Goal: Task Accomplishment & Management: Manage account settings

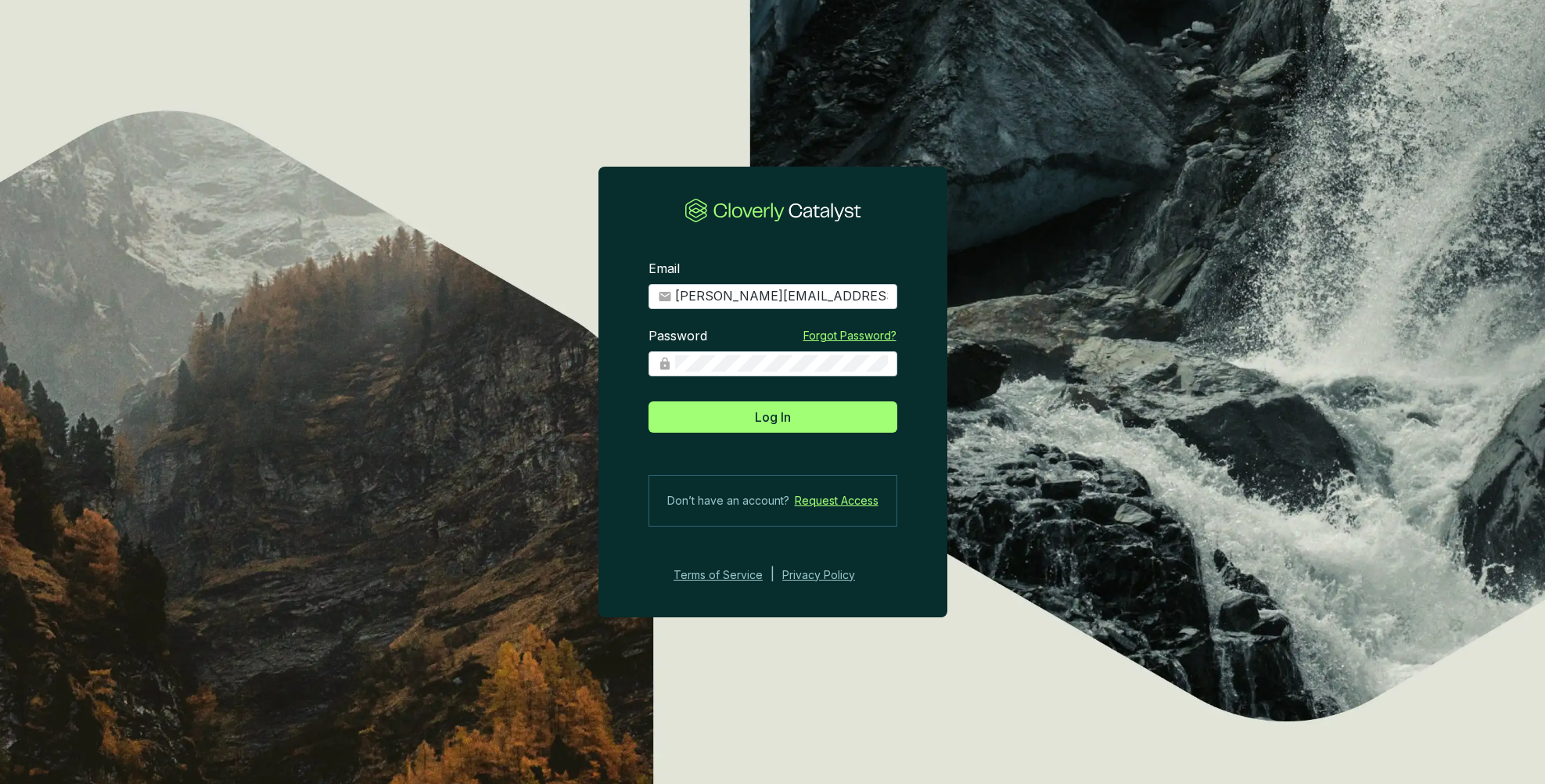
click at [769, 412] on span "Log In" at bounding box center [773, 417] width 36 height 19
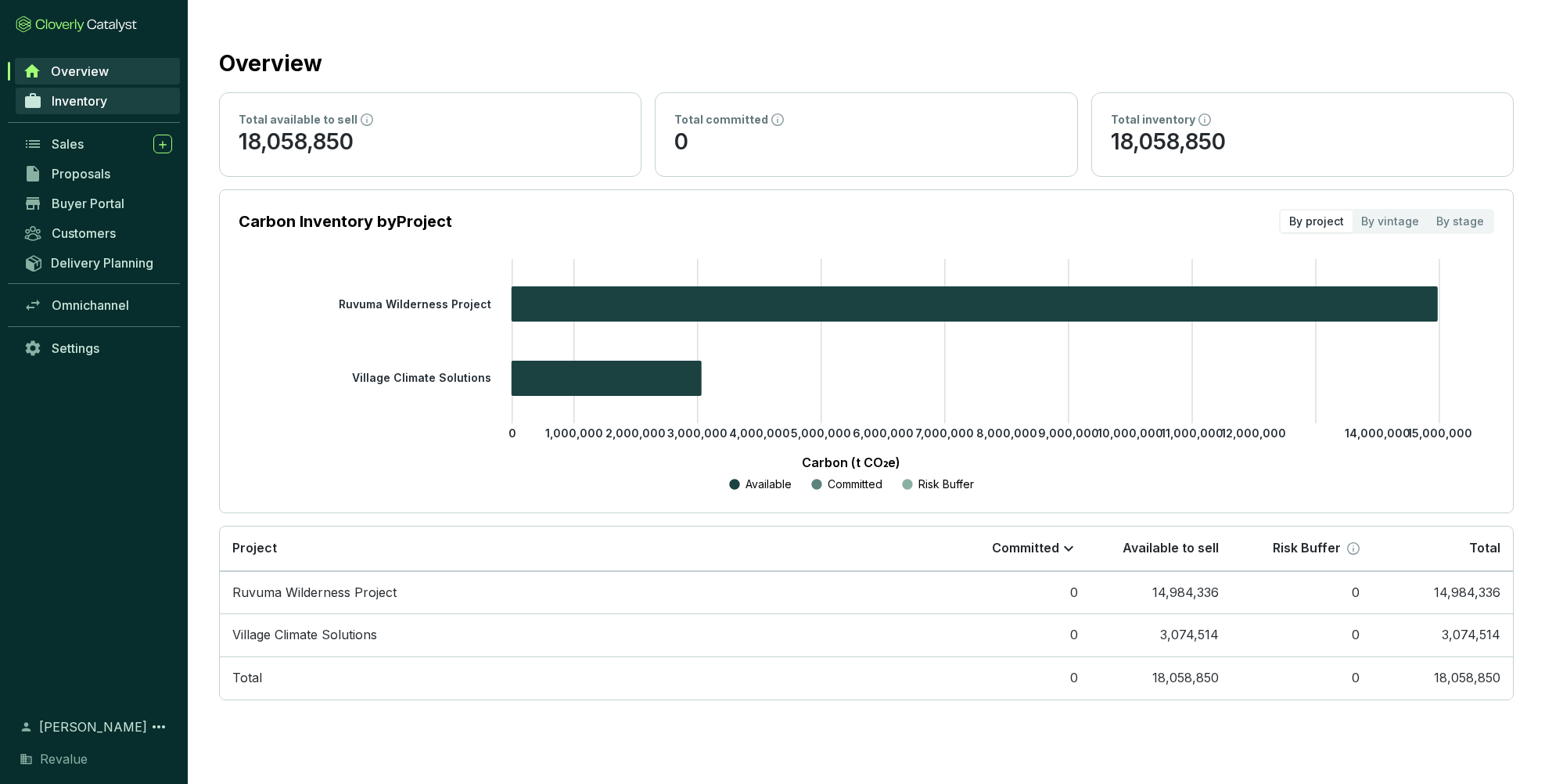
click at [78, 100] on span "Inventory" at bounding box center [79, 100] width 56 height 15
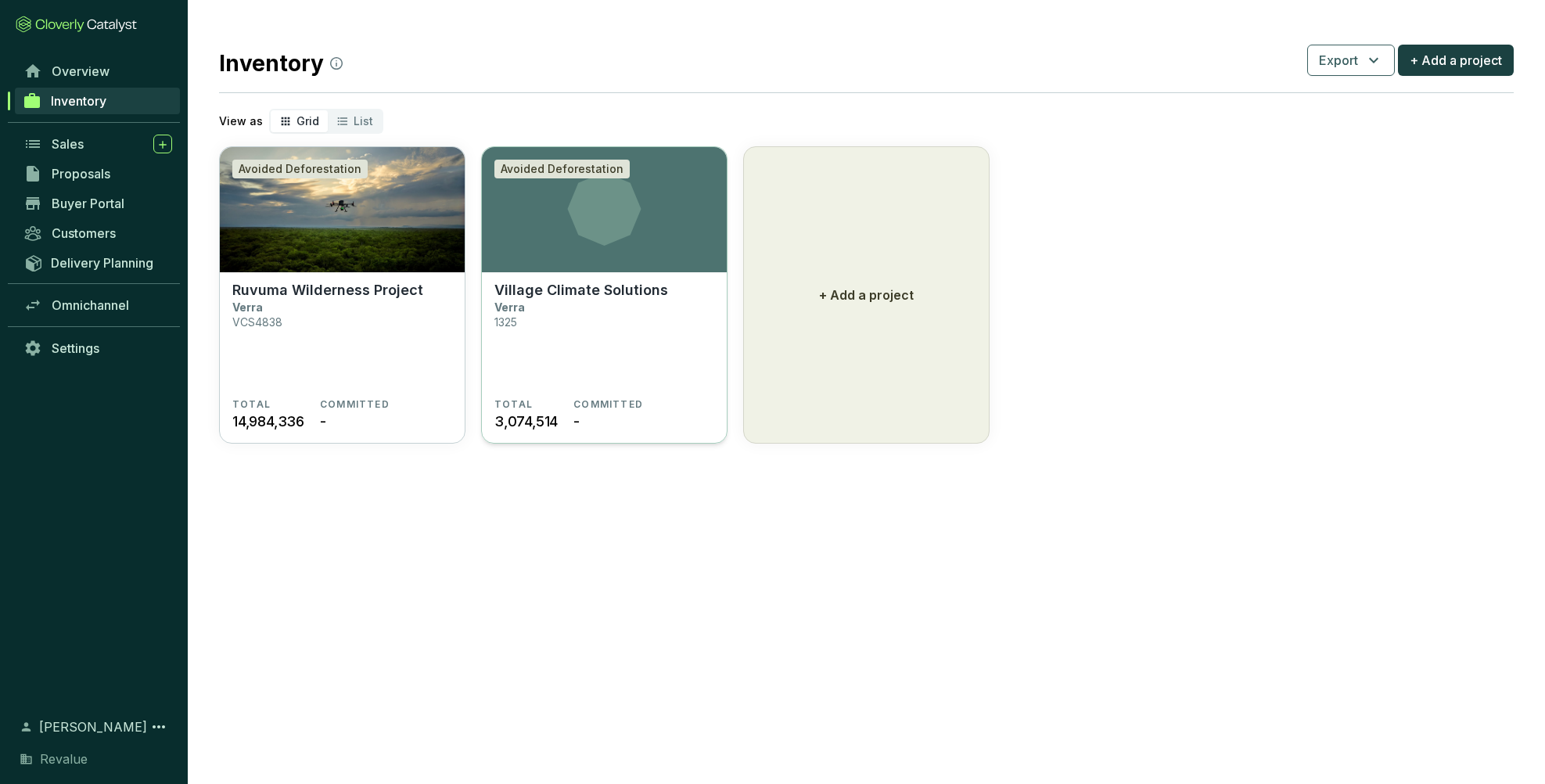
click at [542, 332] on section "Village Climate Solutions Verra 1325" at bounding box center [604, 340] width 220 height 117
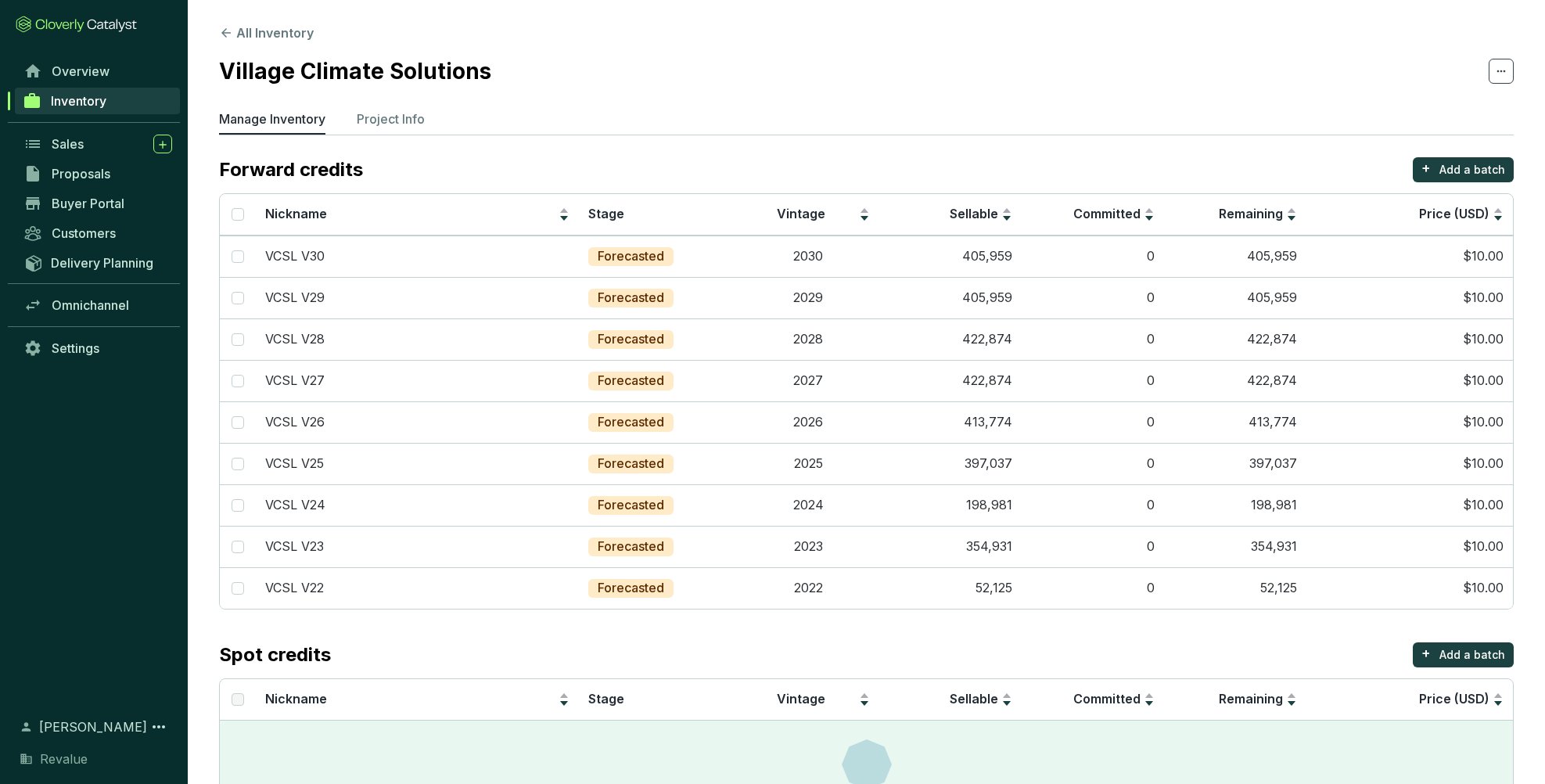
click at [70, 27] on icon at bounding box center [60, 26] width 49 height 13
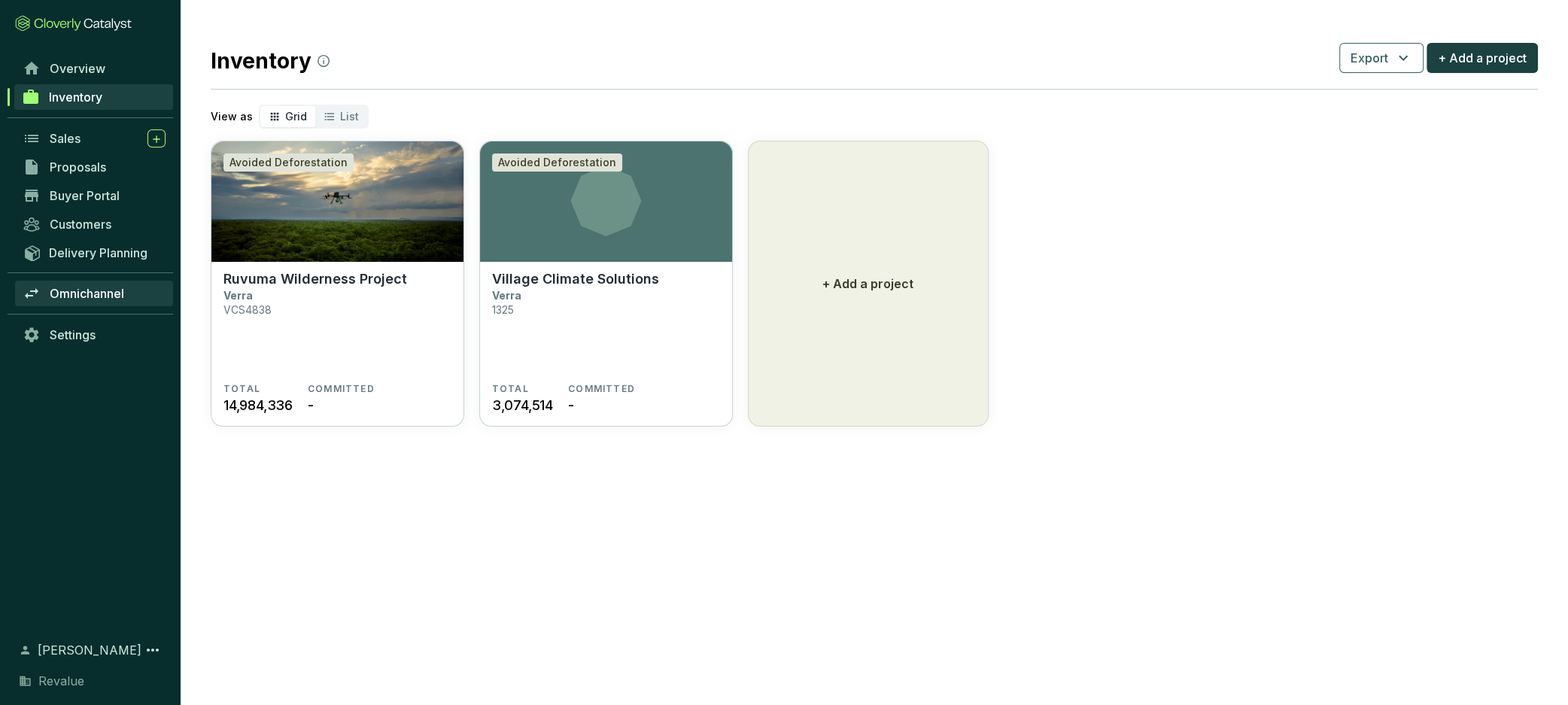
click at [83, 294] on span "Omnichannel" at bounding box center [87, 293] width 74 height 15
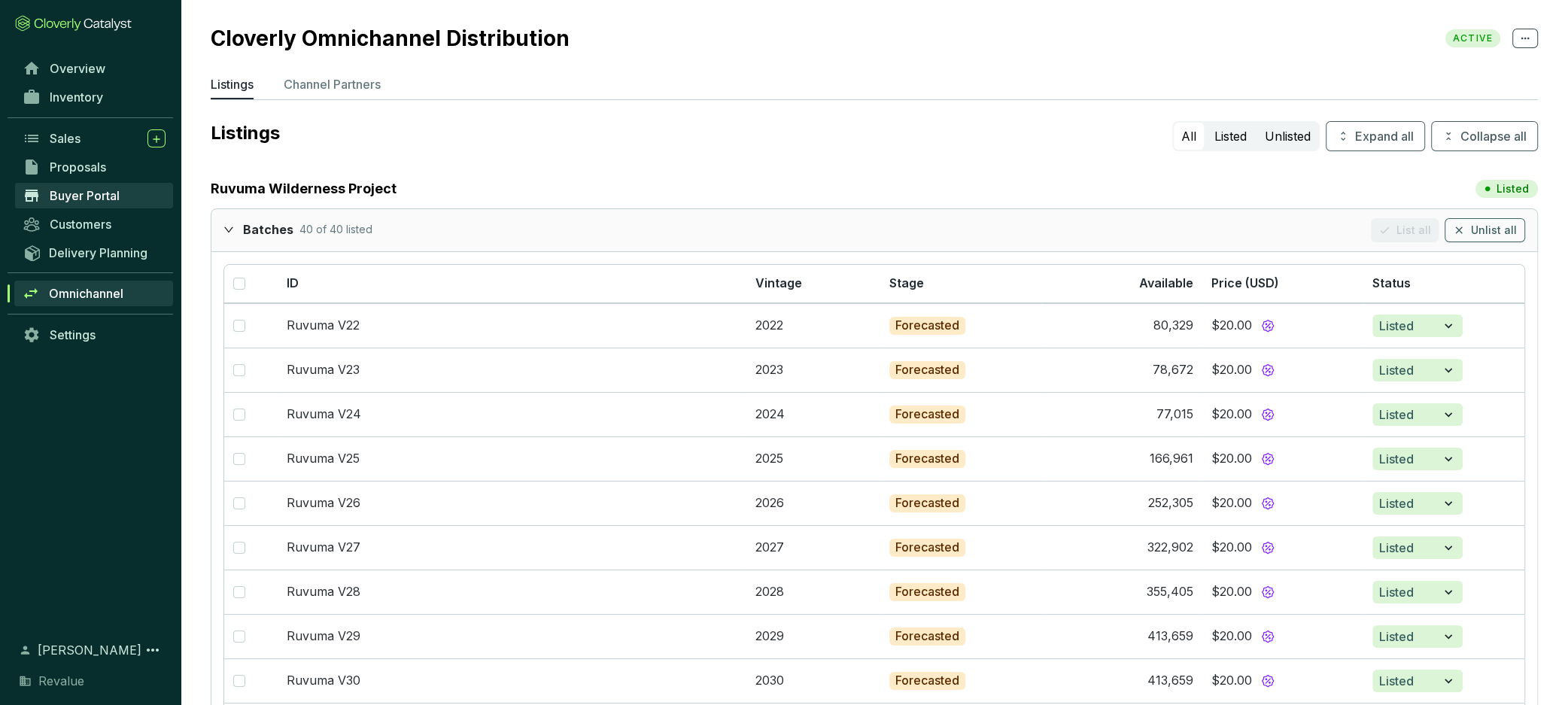
click at [62, 200] on span "Buyer Portal" at bounding box center [84, 196] width 70 height 15
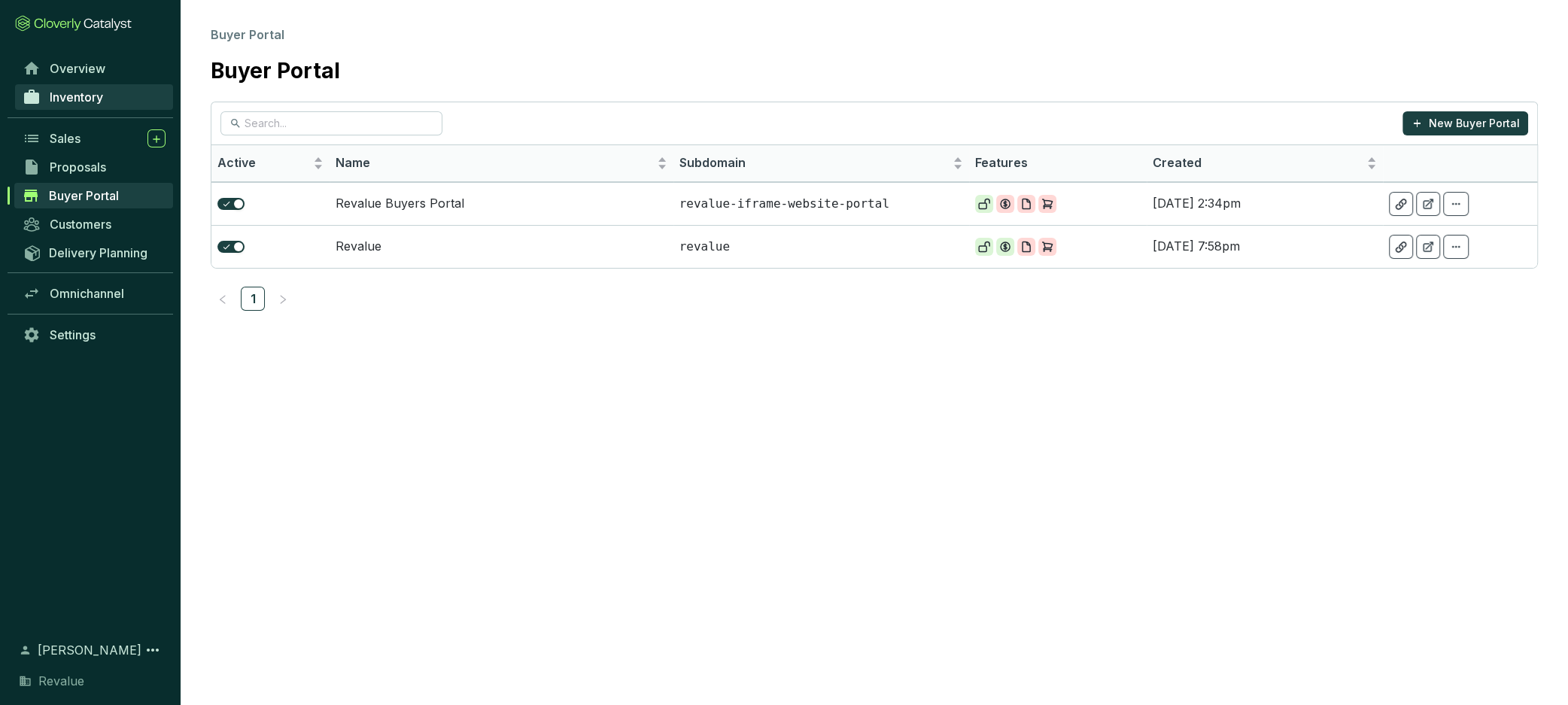
click at [78, 100] on span "Inventory" at bounding box center [76, 97] width 54 height 15
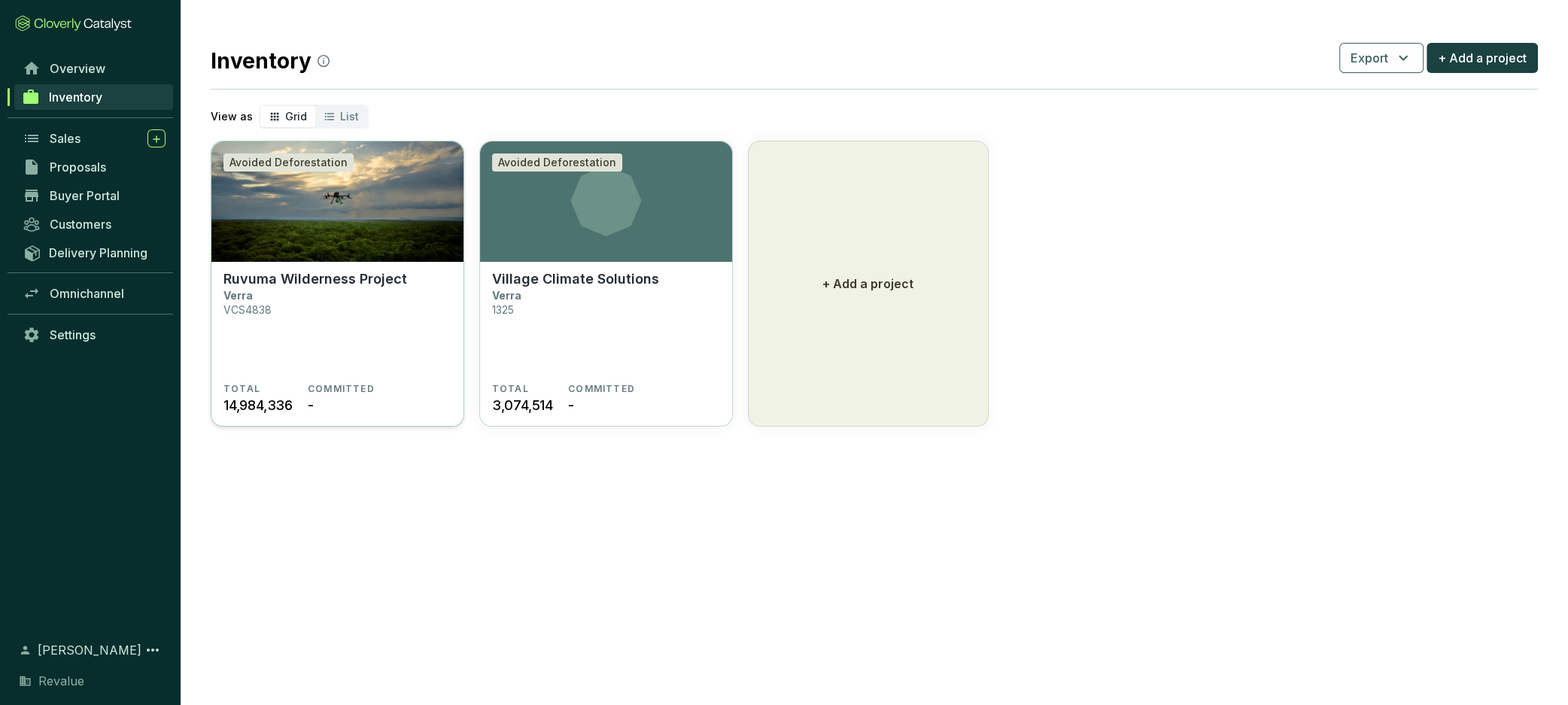
click at [351, 299] on section "Ruvuma Wilderness Project Verra VCS4838" at bounding box center [338, 327] width 228 height 112
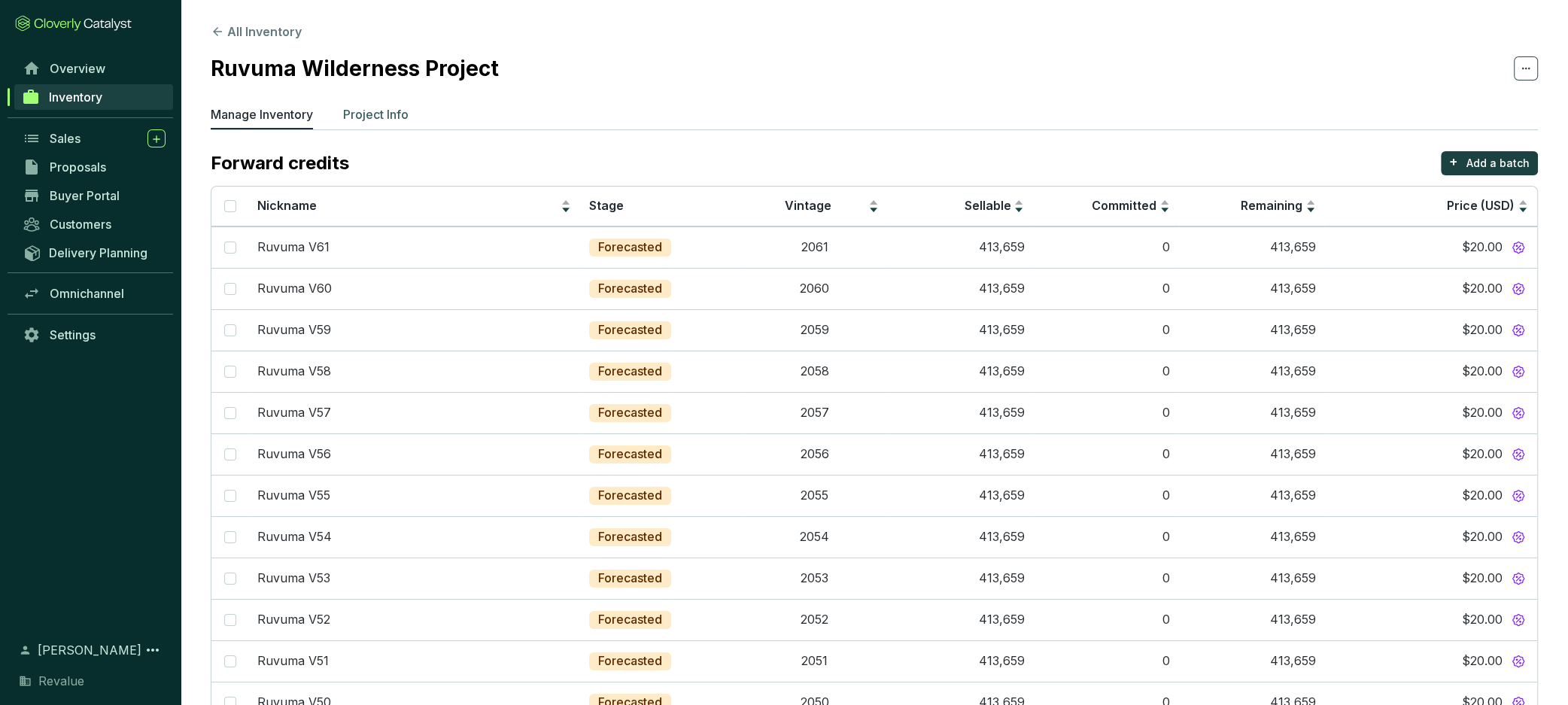
click at [368, 115] on p "Project Info" at bounding box center [375, 115] width 65 height 18
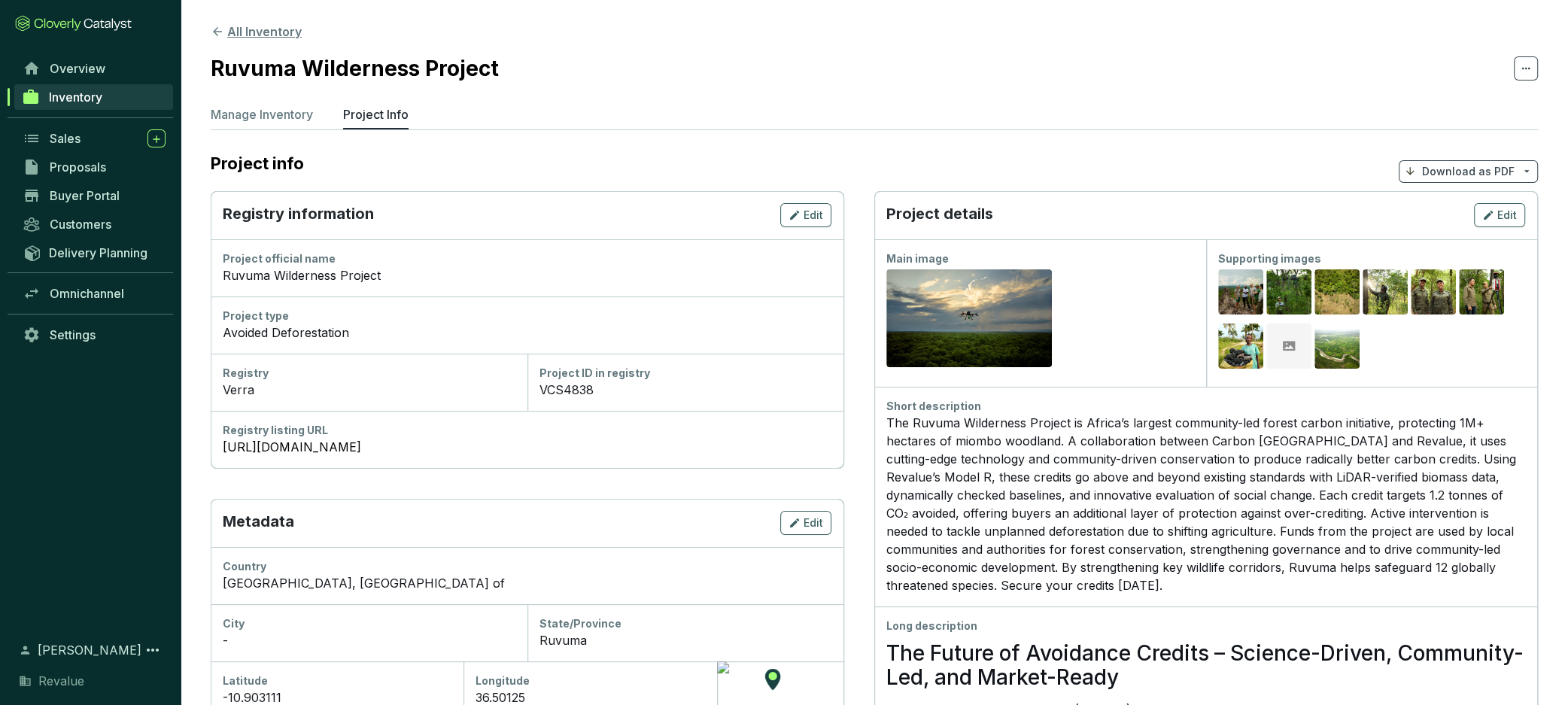
drag, startPoint x: 218, startPoint y: 24, endPoint x: 226, endPoint y: 27, distance: 8.5
click at [220, 25] on icon at bounding box center [217, 31] width 13 height 13
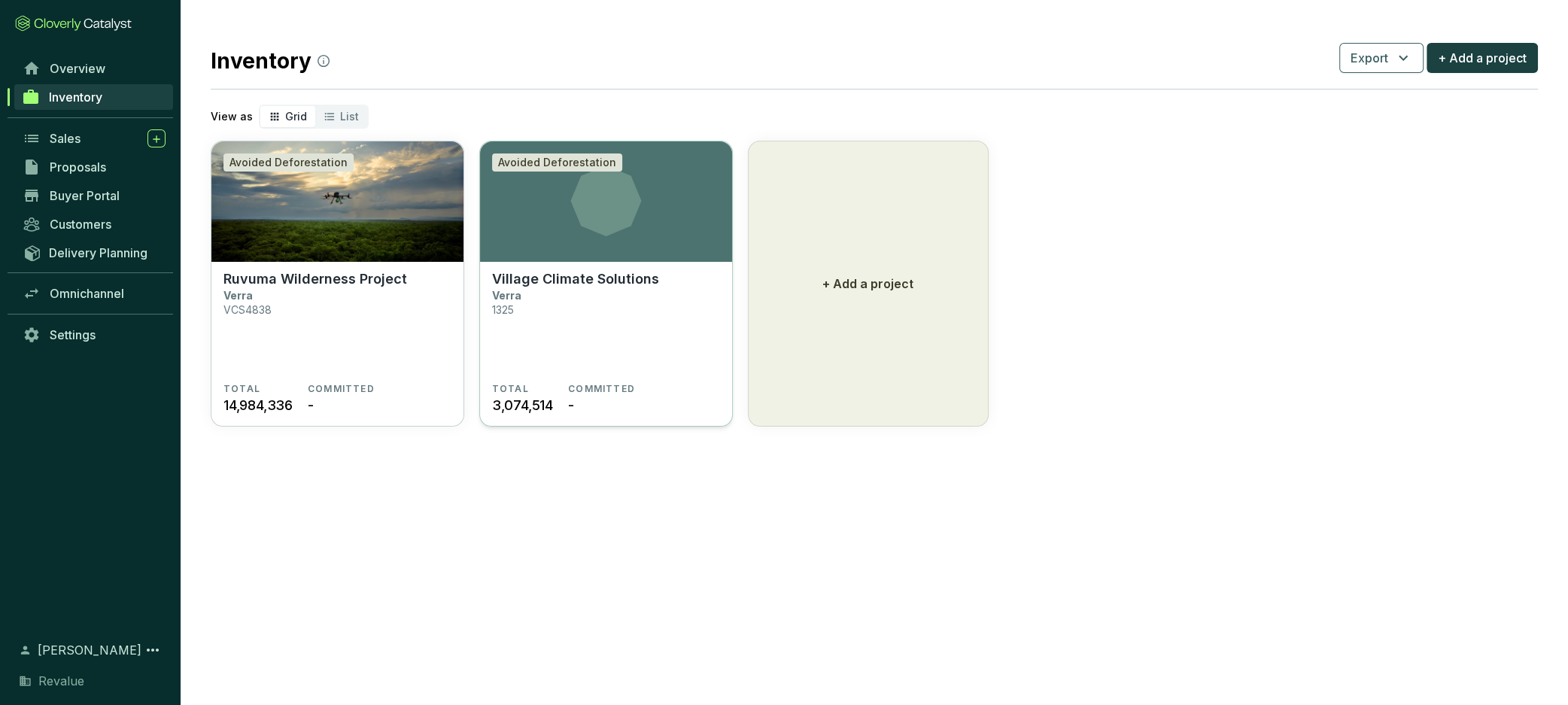
click at [531, 281] on p "Village Climate Solutions" at bounding box center [575, 279] width 167 height 17
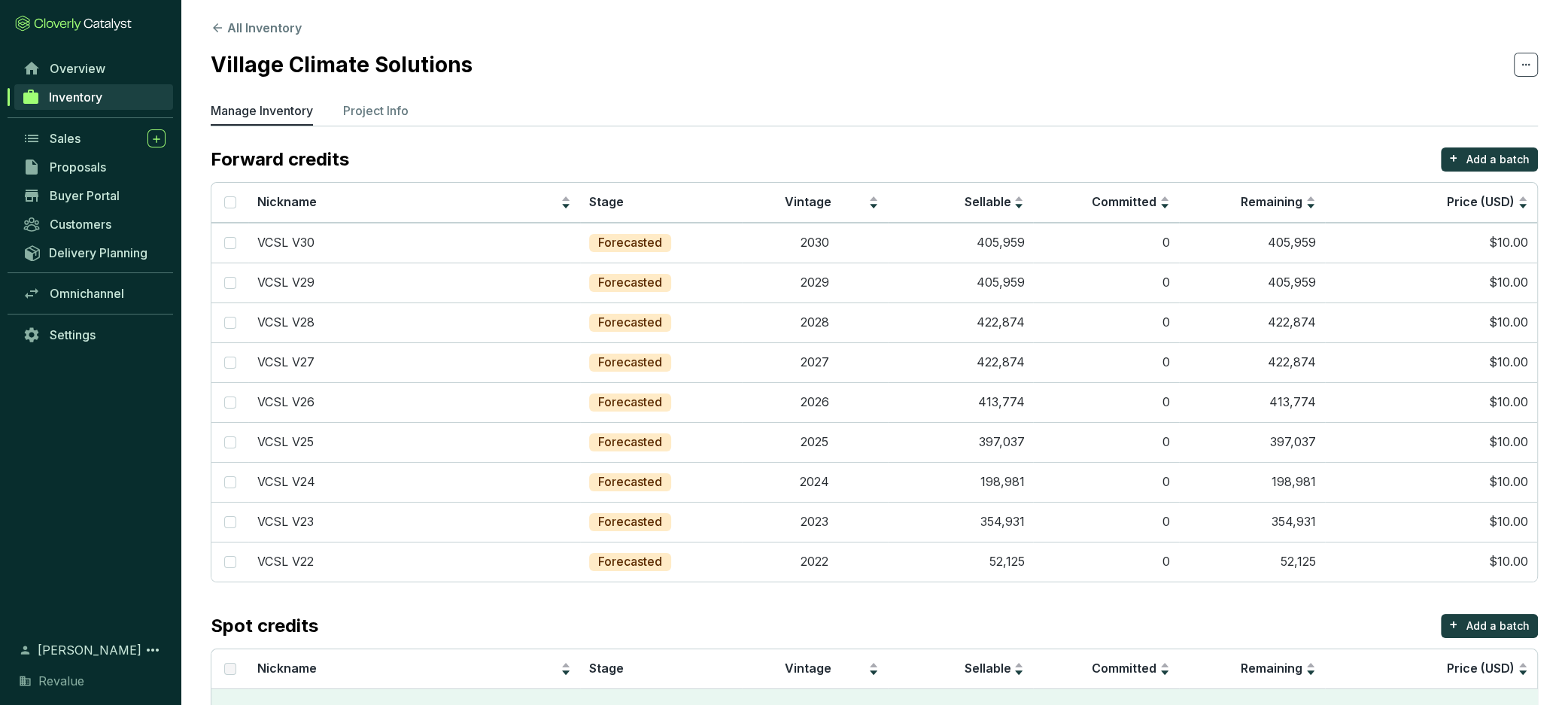
scroll to position [7, 0]
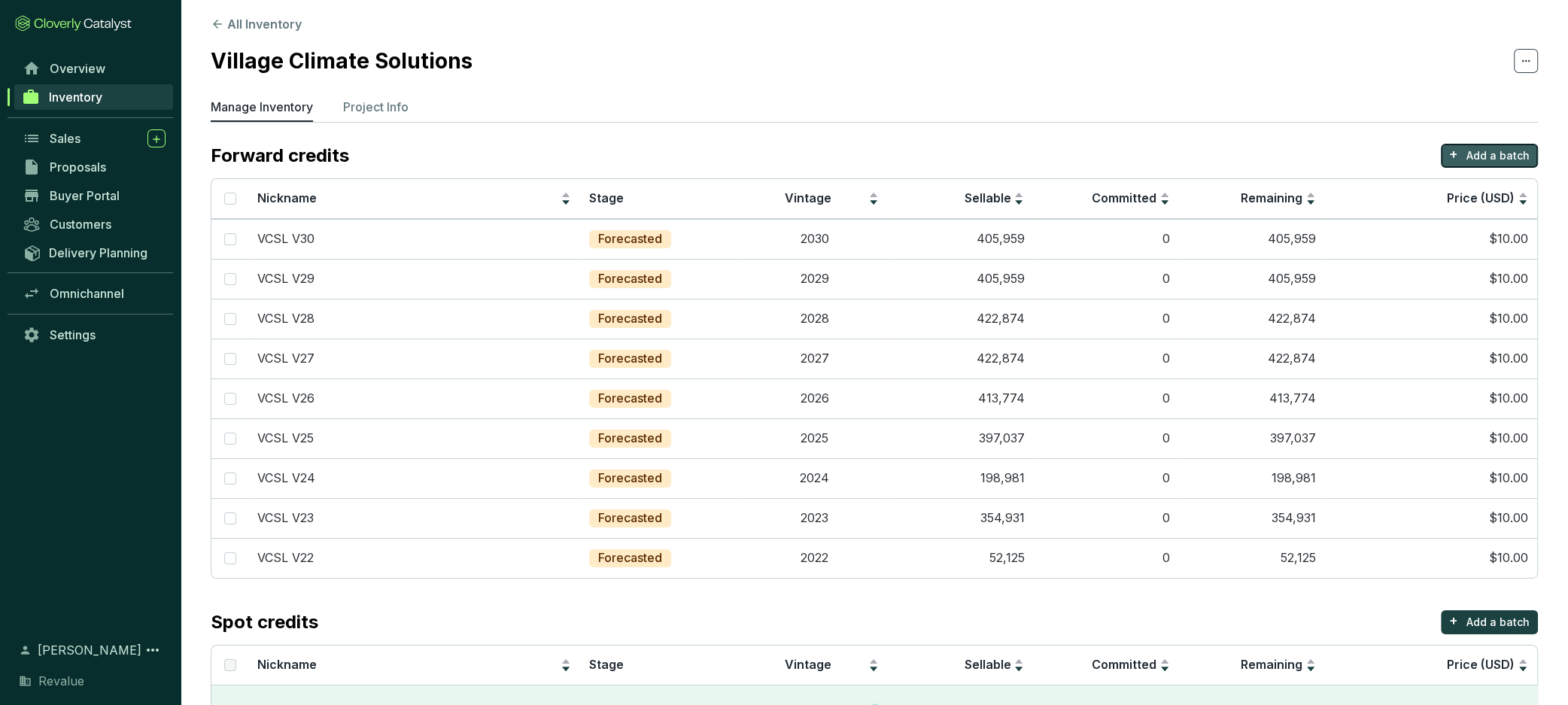
click at [1490, 154] on p "Add a batch" at bounding box center [1498, 156] width 64 height 15
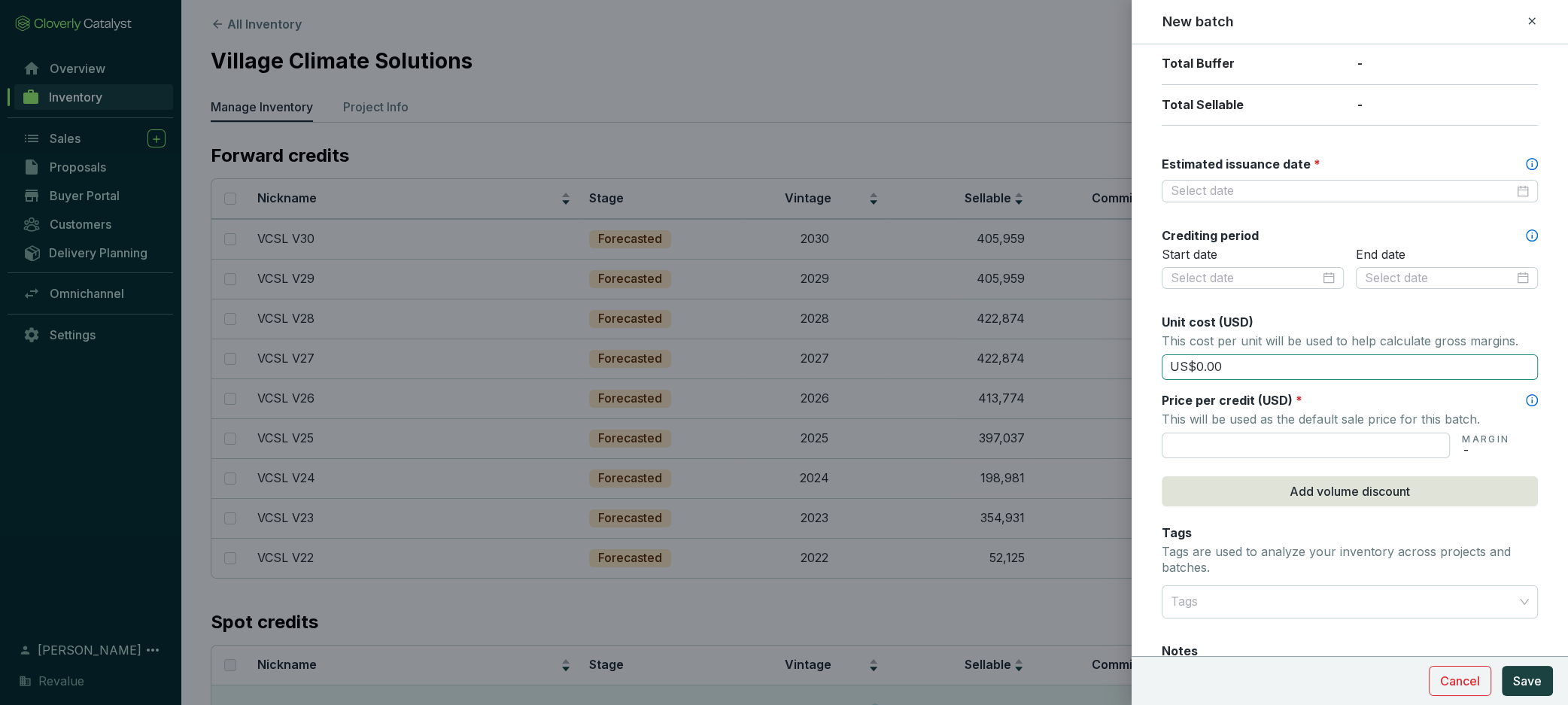
scroll to position [359, 0]
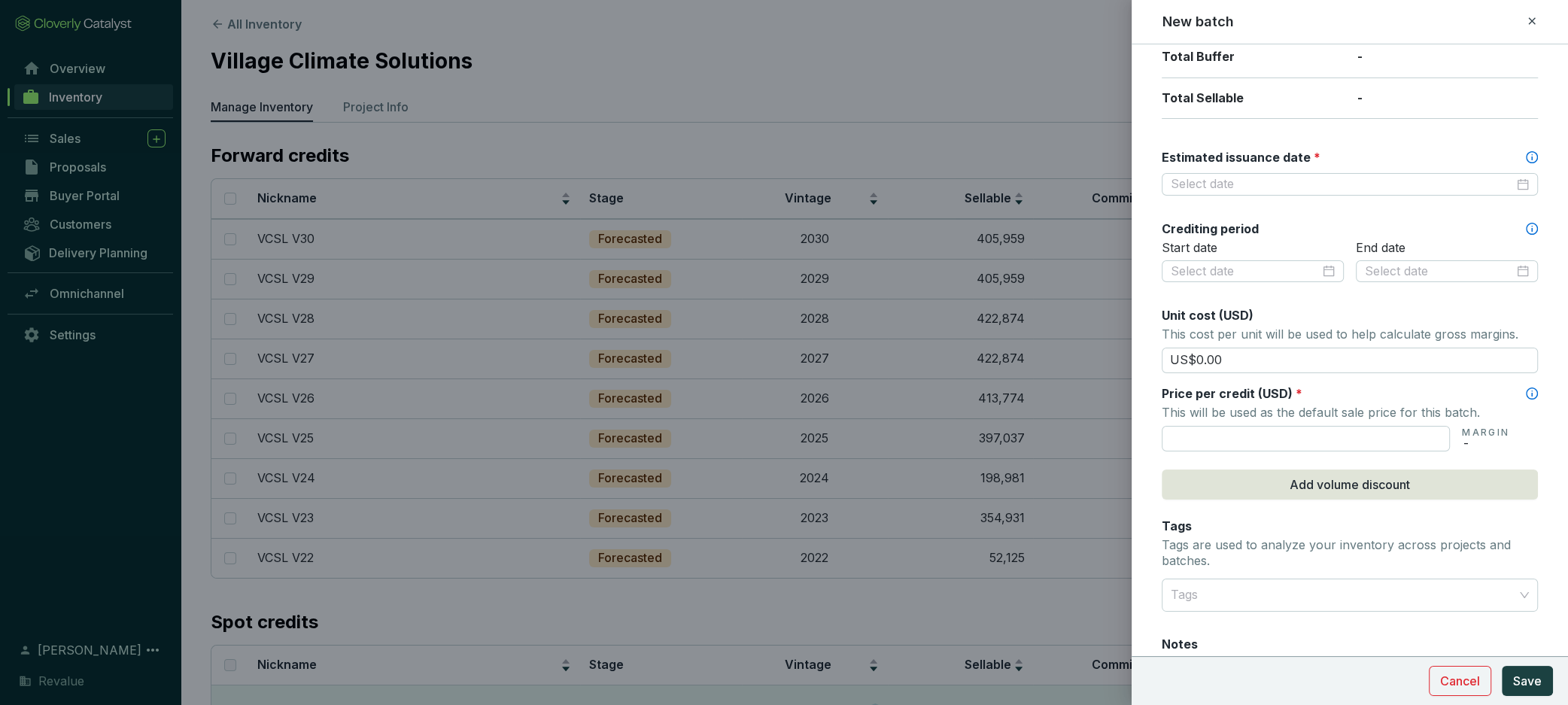
click at [1530, 21] on icon at bounding box center [1532, 21] width 7 height 7
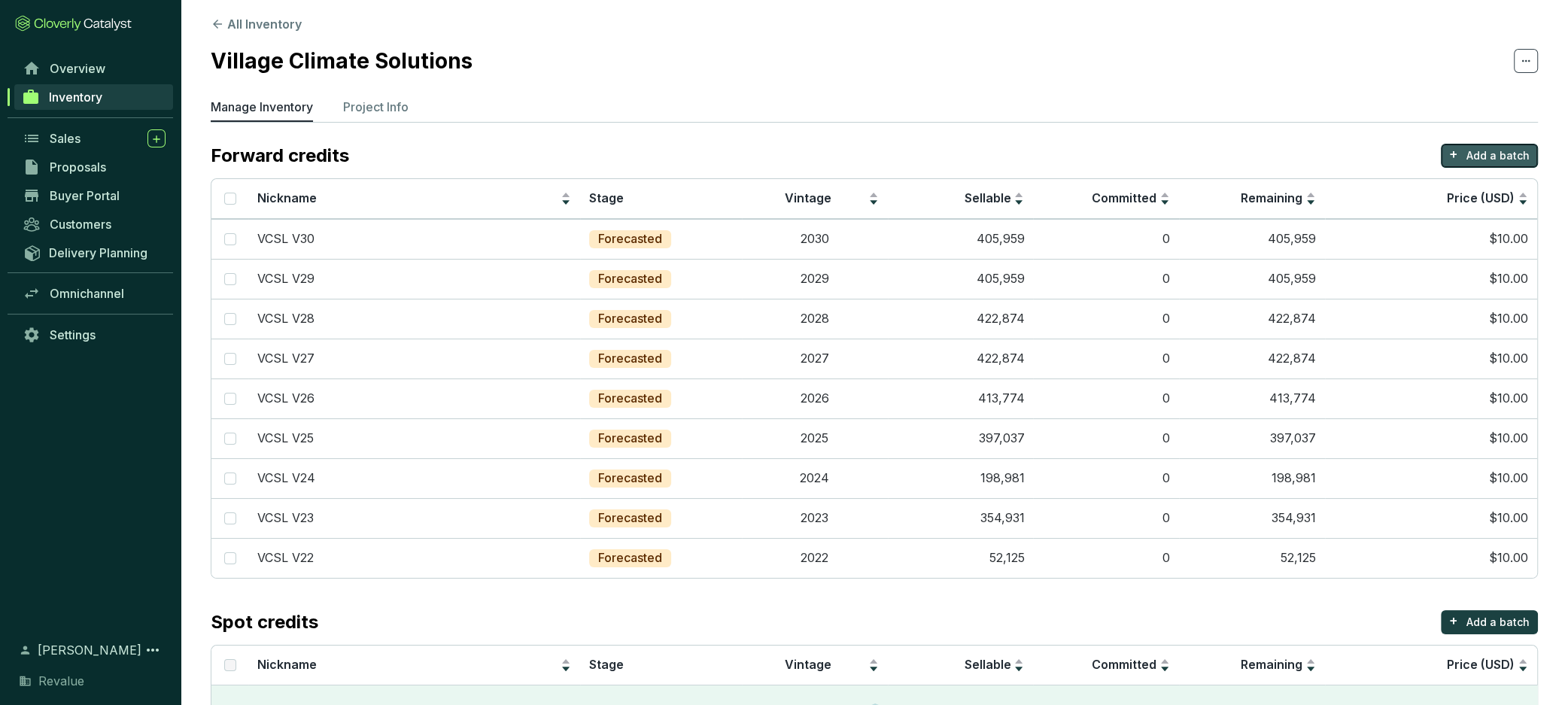
click at [1479, 157] on p "Add a batch" at bounding box center [1498, 156] width 64 height 15
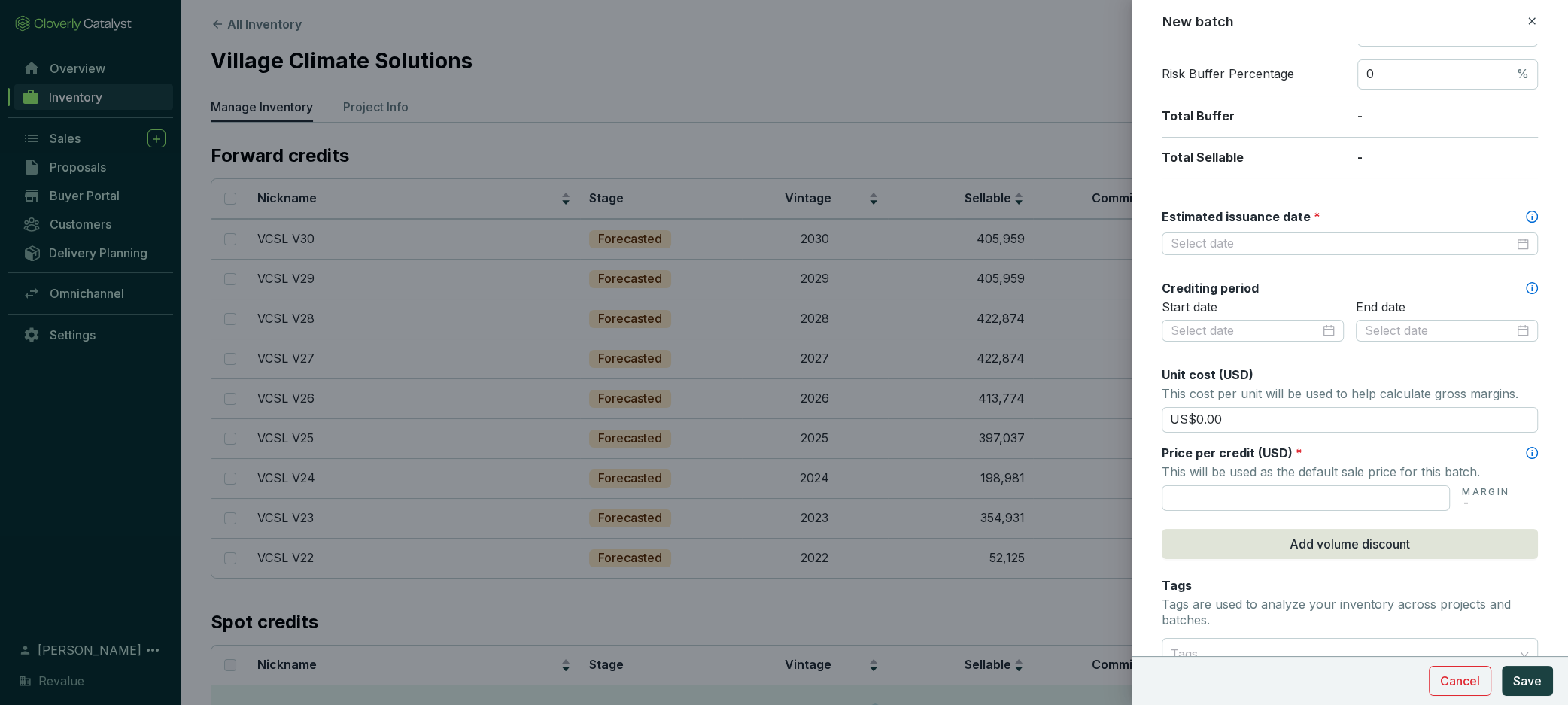
scroll to position [309, 0]
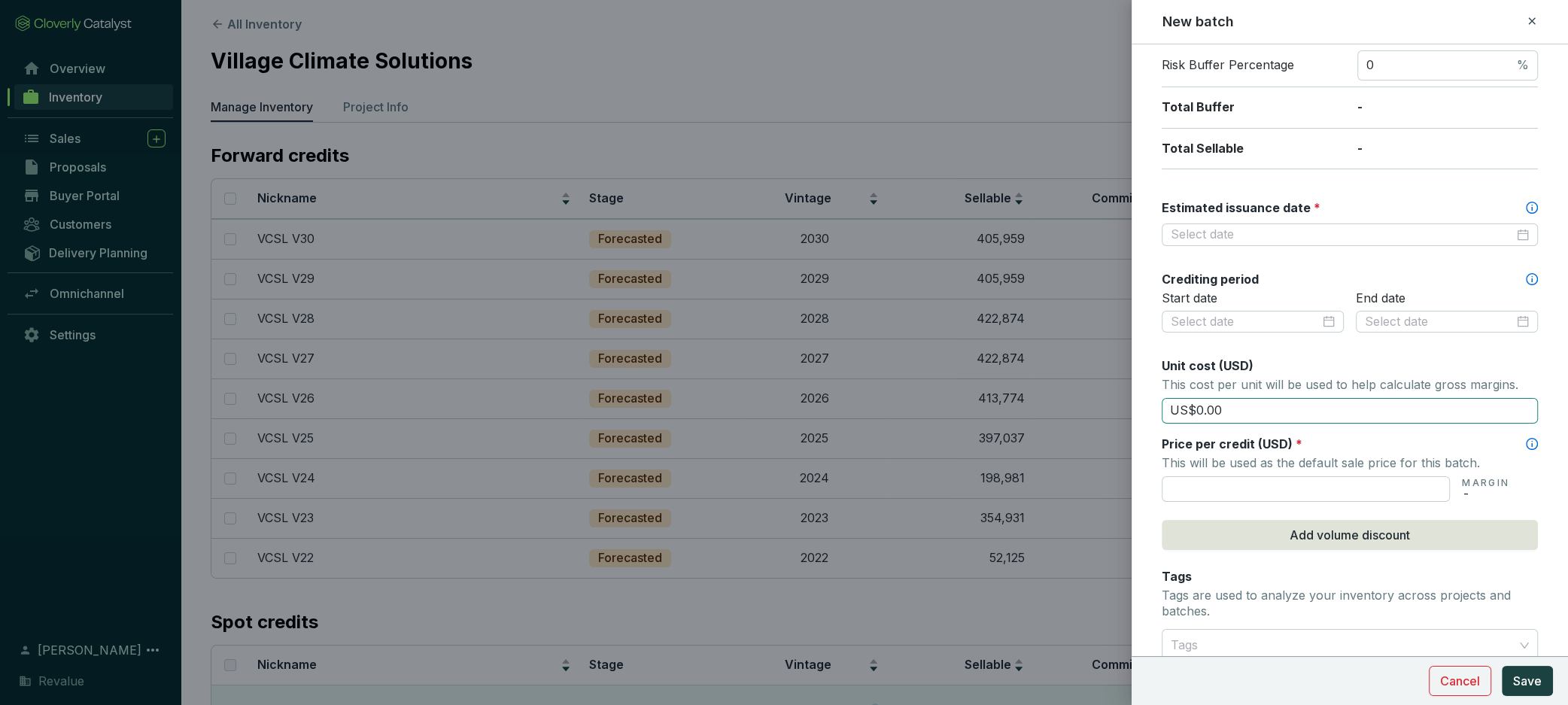
click at [1246, 414] on input "US$0.00" at bounding box center [1350, 410] width 376 height 26
drag, startPoint x: 1235, startPoint y: 409, endPoint x: 1244, endPoint y: 409, distance: 9.0
click at [1177, 410] on input "US$0.00" at bounding box center [1350, 410] width 376 height 26
click at [1282, 489] on input "text" at bounding box center [1306, 489] width 288 height 26
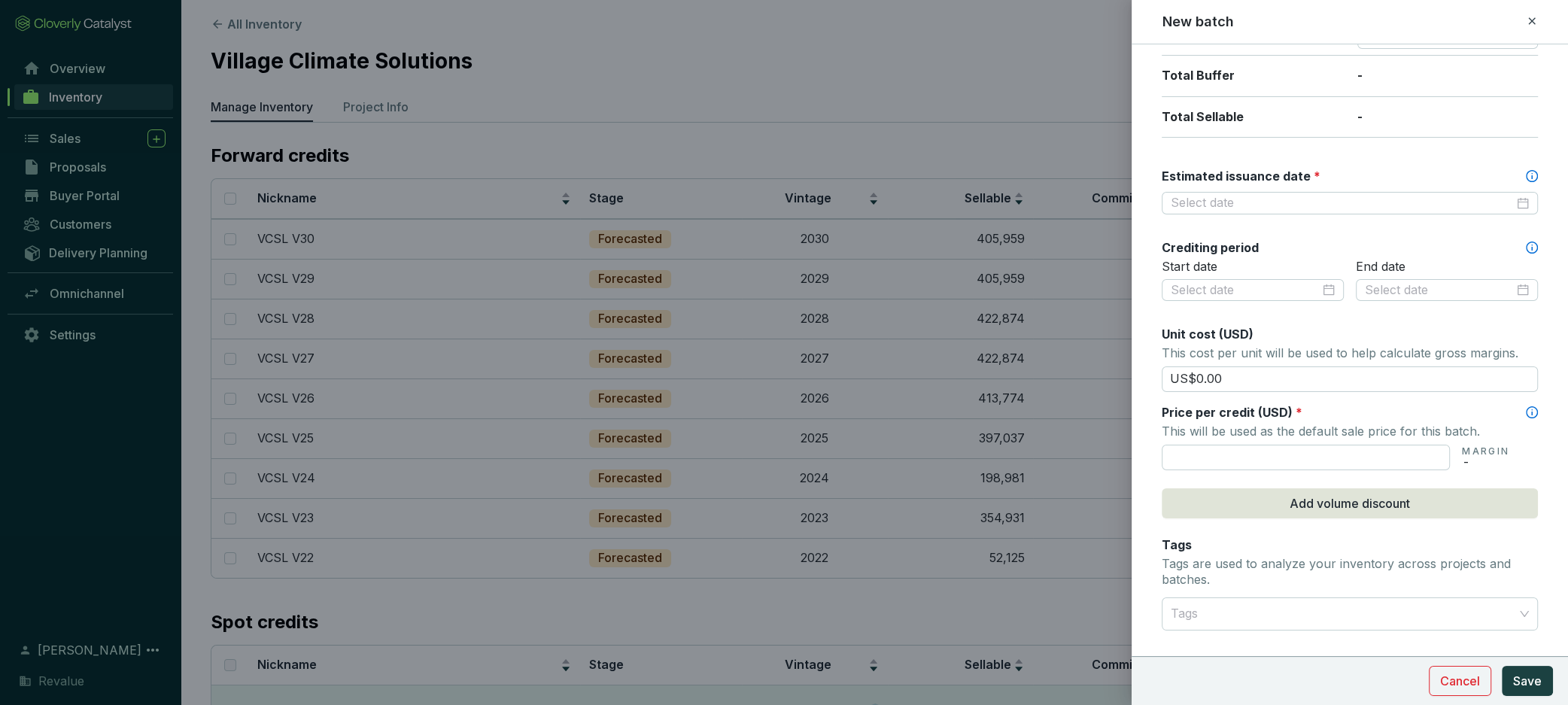
scroll to position [345, 0]
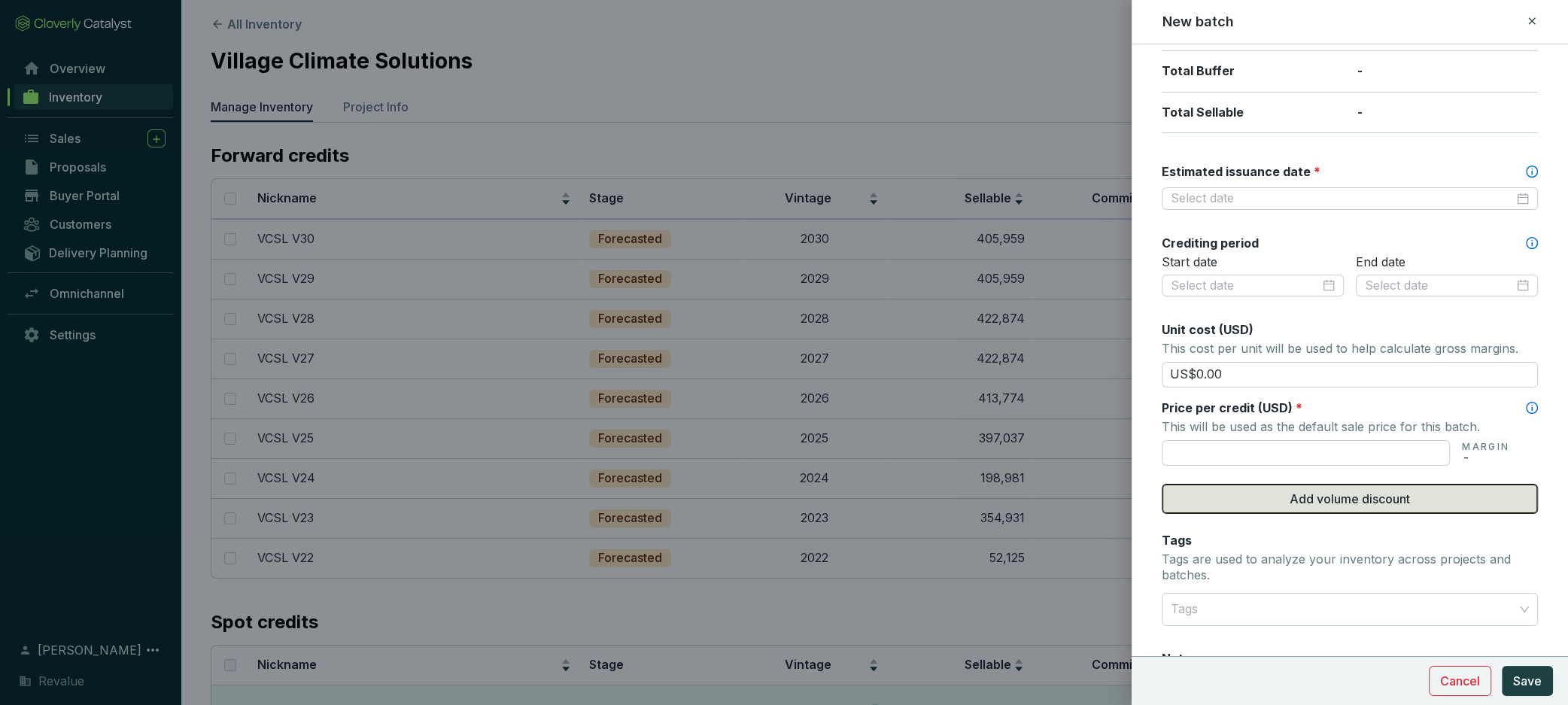
click at [1342, 495] on span "Add volume discount" at bounding box center [1350, 499] width 120 height 18
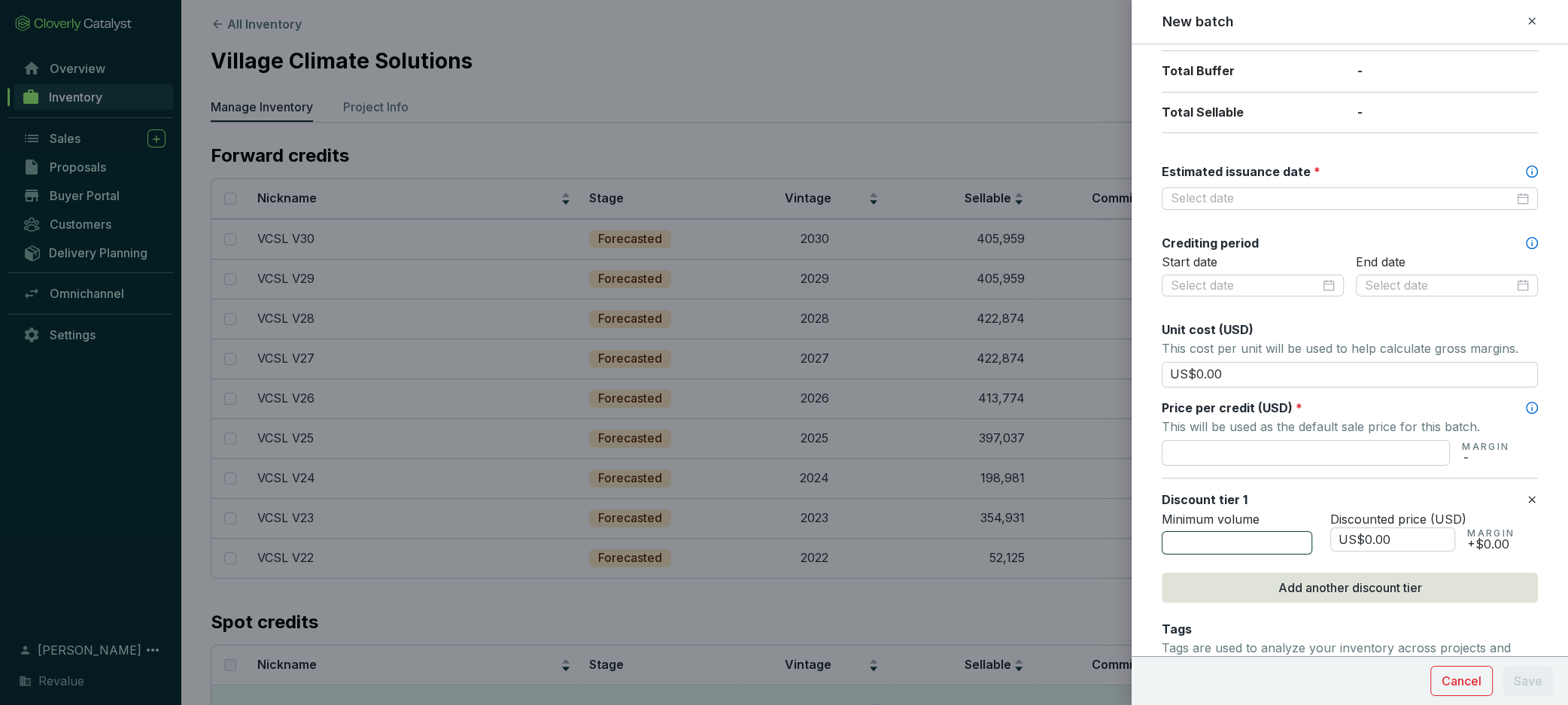
click at [1226, 543] on input "number" at bounding box center [1237, 543] width 150 height 24
click at [1225, 371] on input "US$0.00" at bounding box center [1350, 375] width 376 height 26
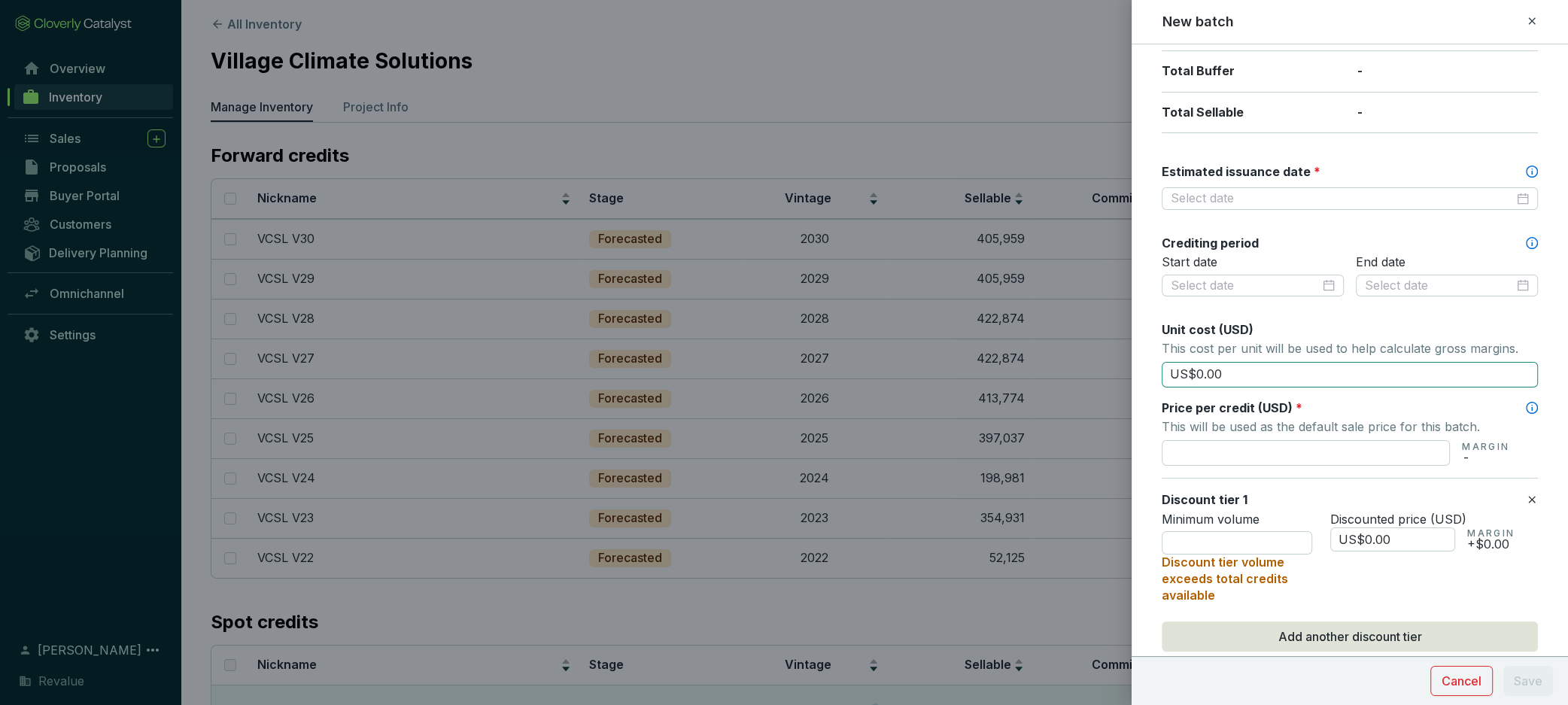
drag, startPoint x: 1224, startPoint y: 371, endPoint x: 1193, endPoint y: 370, distance: 31.0
click at [1193, 370] on input "US$0.00" at bounding box center [1350, 375] width 376 height 26
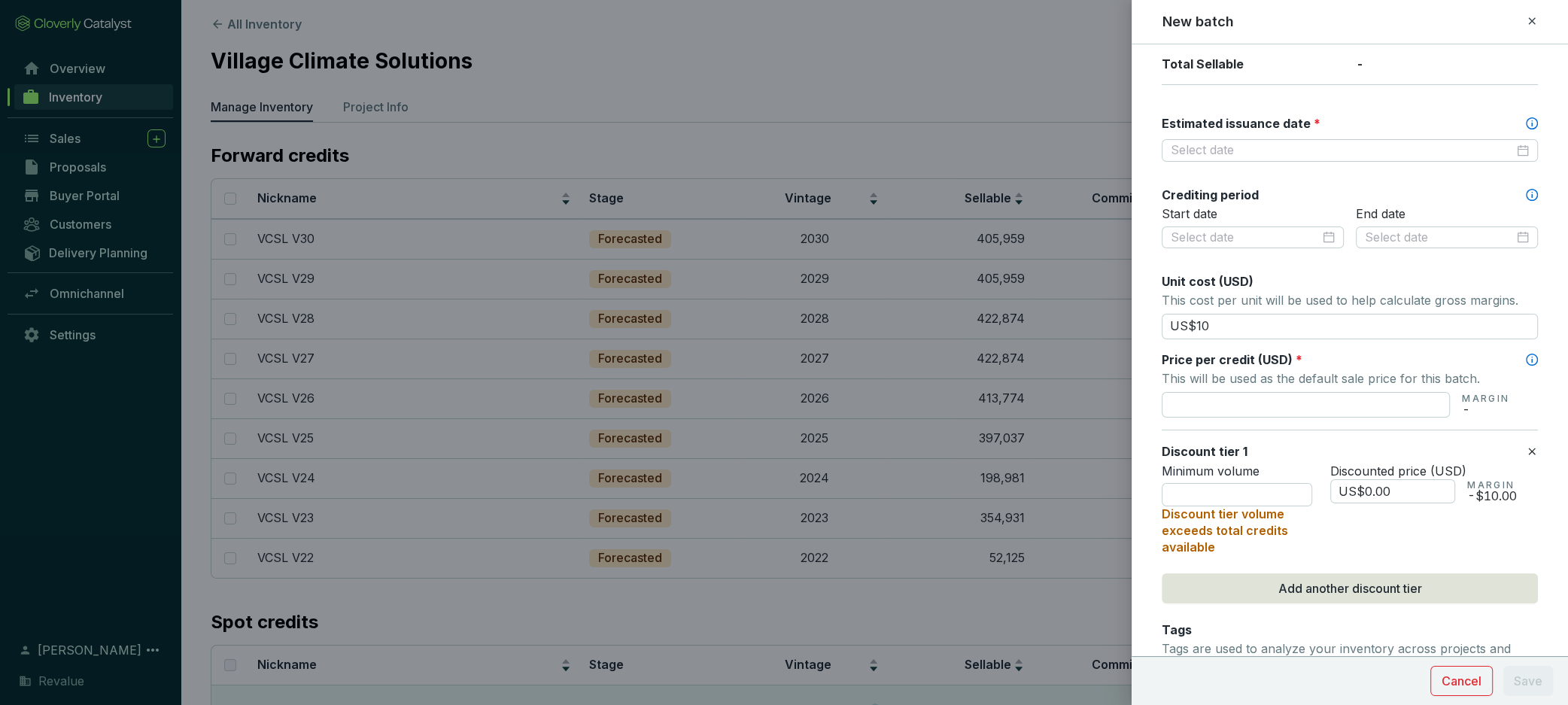
scroll to position [406, 0]
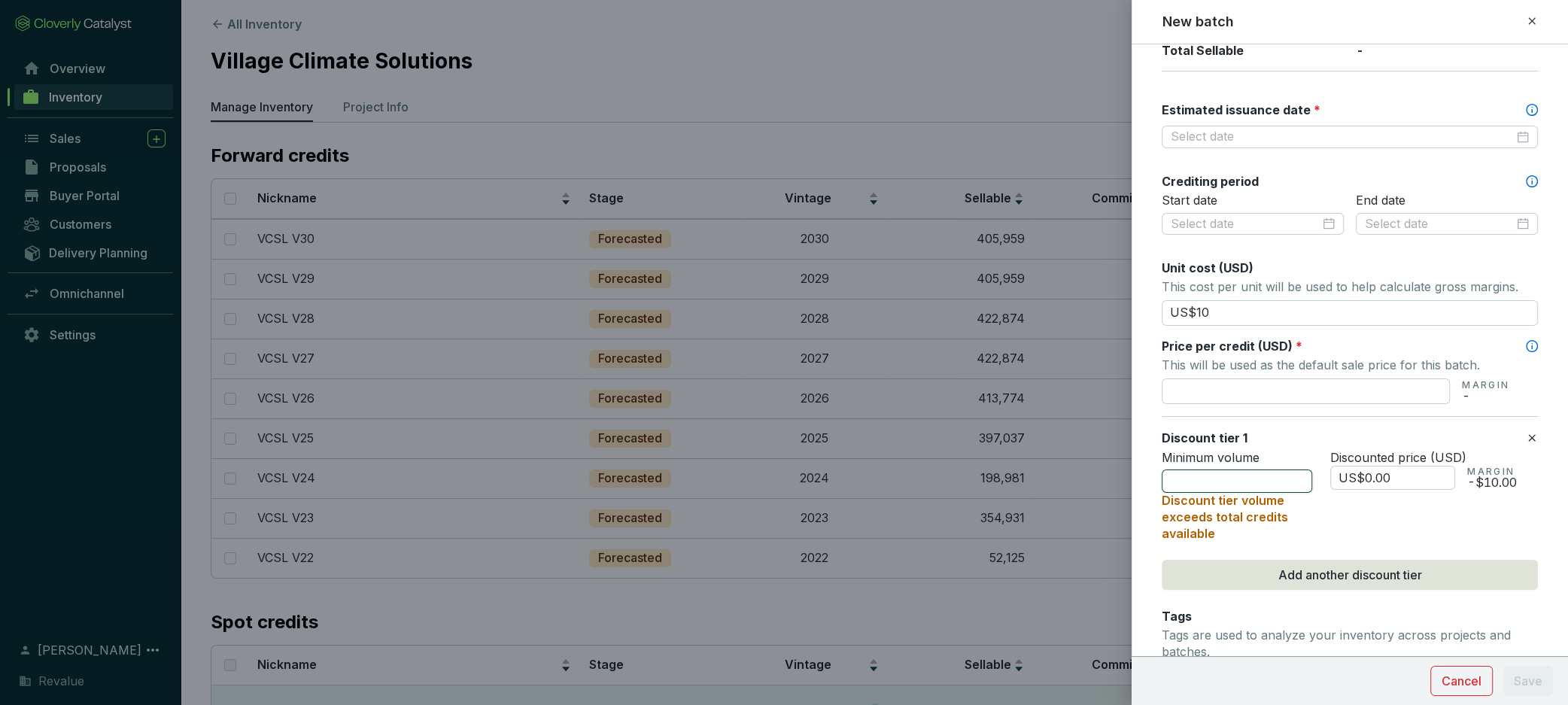
type input "US$10.00"
click at [1231, 481] on input "number" at bounding box center [1237, 481] width 150 height 24
type input "20000"
click at [1402, 474] on input "US$0.00" at bounding box center [1392, 477] width 125 height 24
drag, startPoint x: 1393, startPoint y: 473, endPoint x: 1360, endPoint y: 475, distance: 33.1
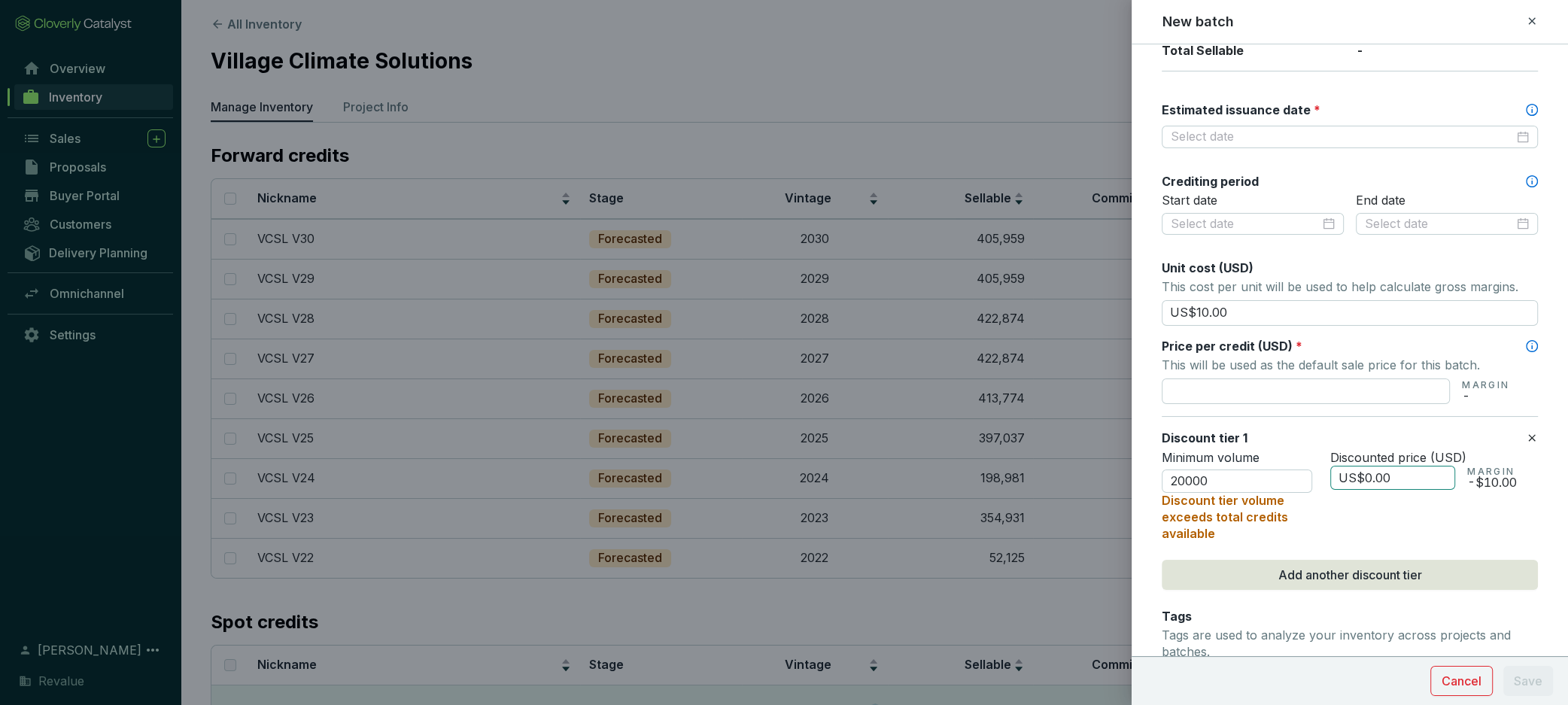
click at [1360, 475] on input "US$0.00" at bounding box center [1392, 477] width 125 height 24
type input "US$9.40"
click at [1417, 509] on div "Discounted price (USD) US$9.40 MARGIN -$0.60" at bounding box center [1434, 495] width 208 height 92
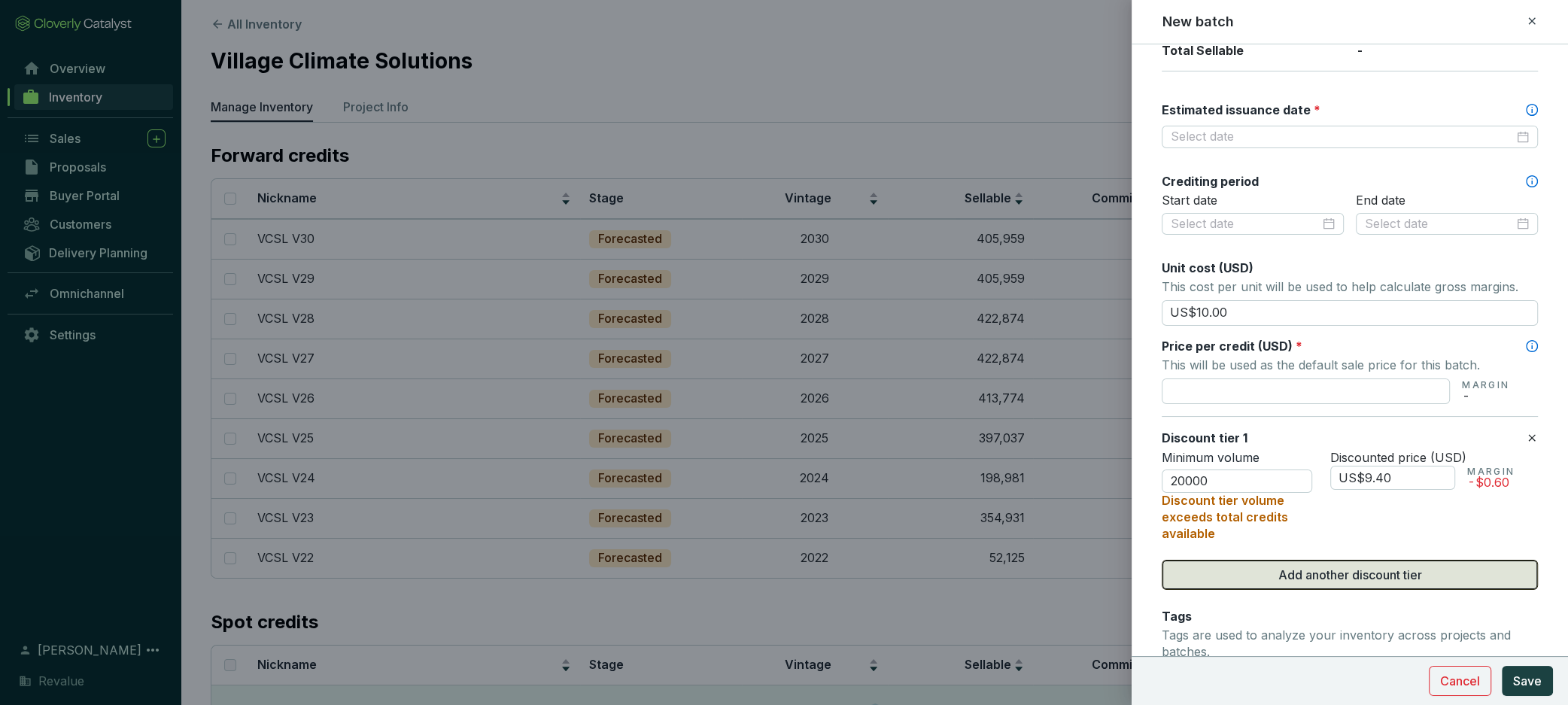
click at [1309, 575] on span "Add another discount tier" at bounding box center [1350, 575] width 144 height 18
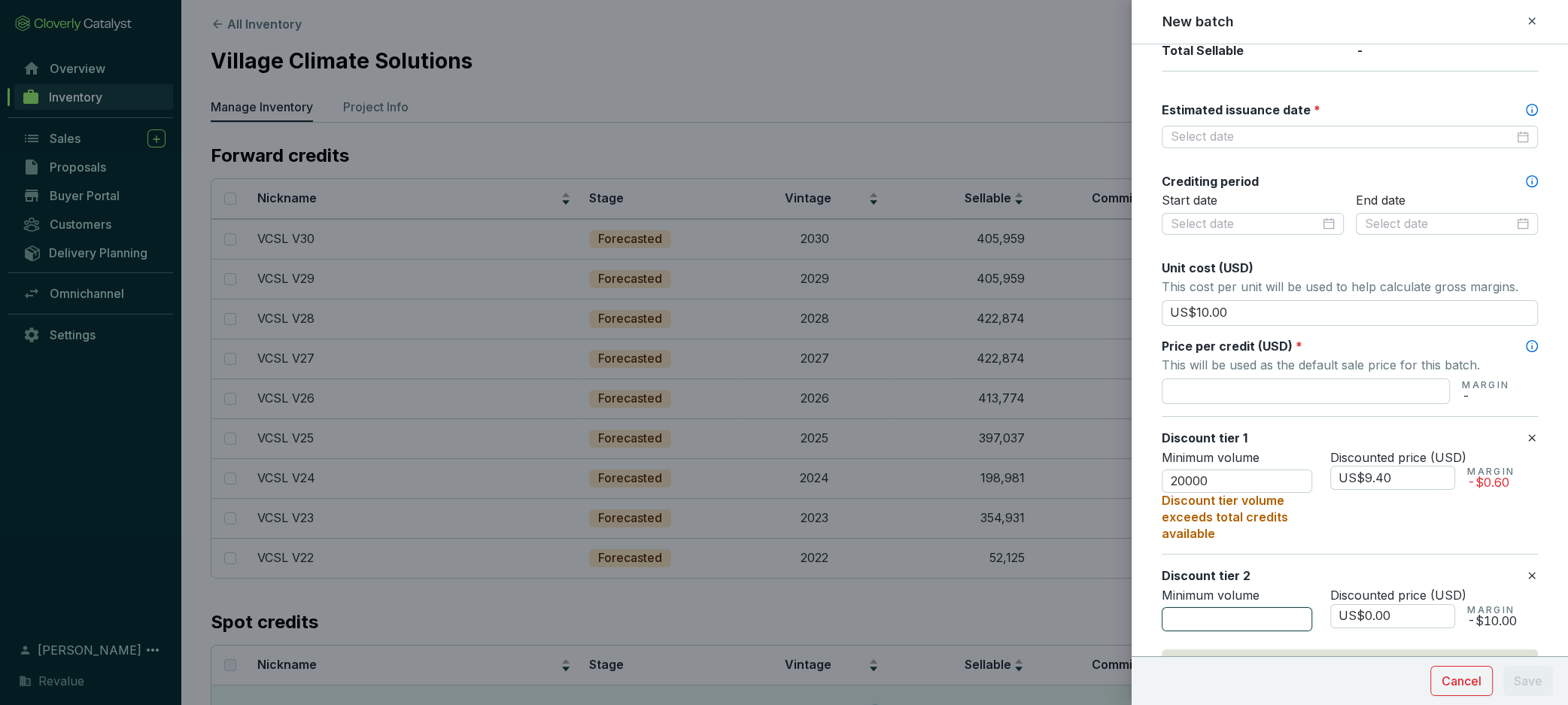
click at [1226, 609] on input "number" at bounding box center [1237, 619] width 150 height 24
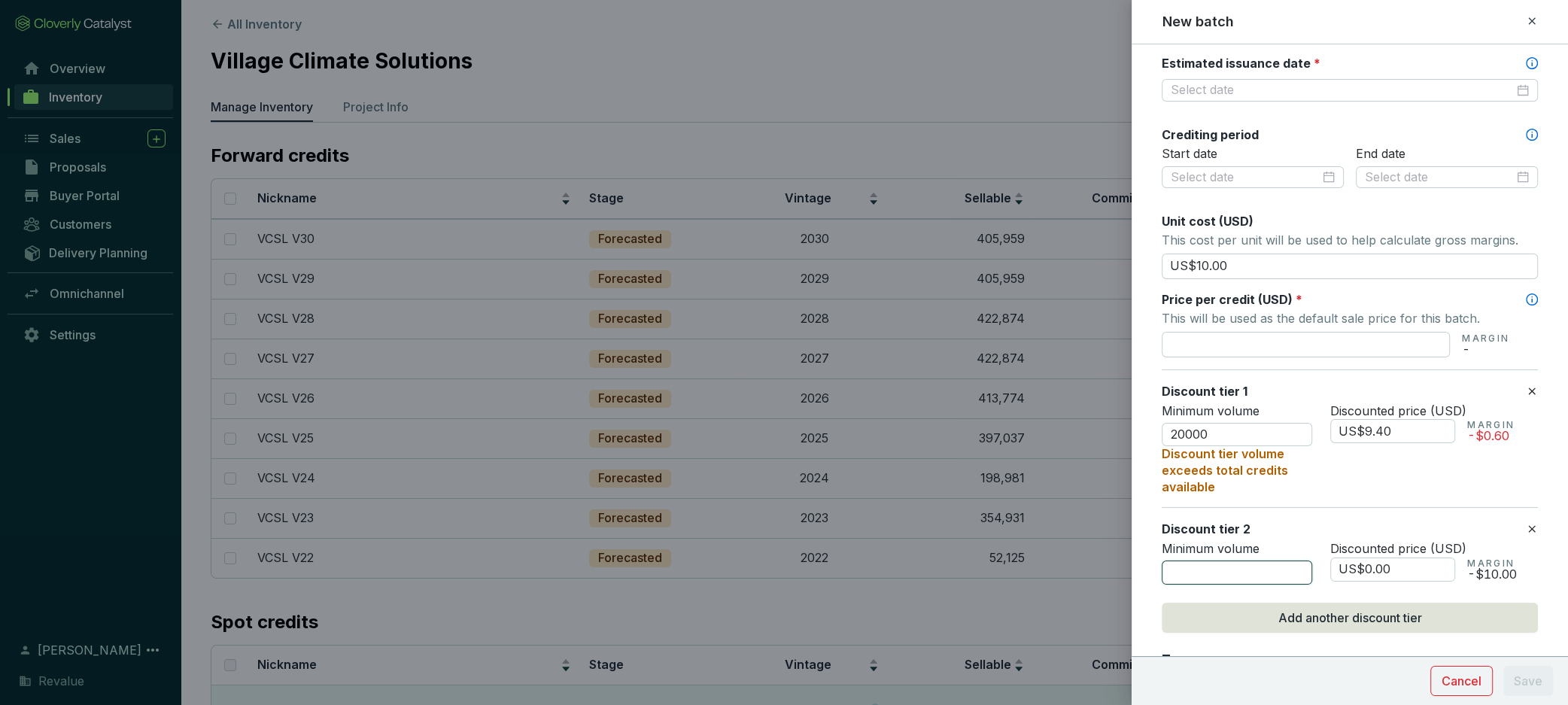
scroll to position [430, 0]
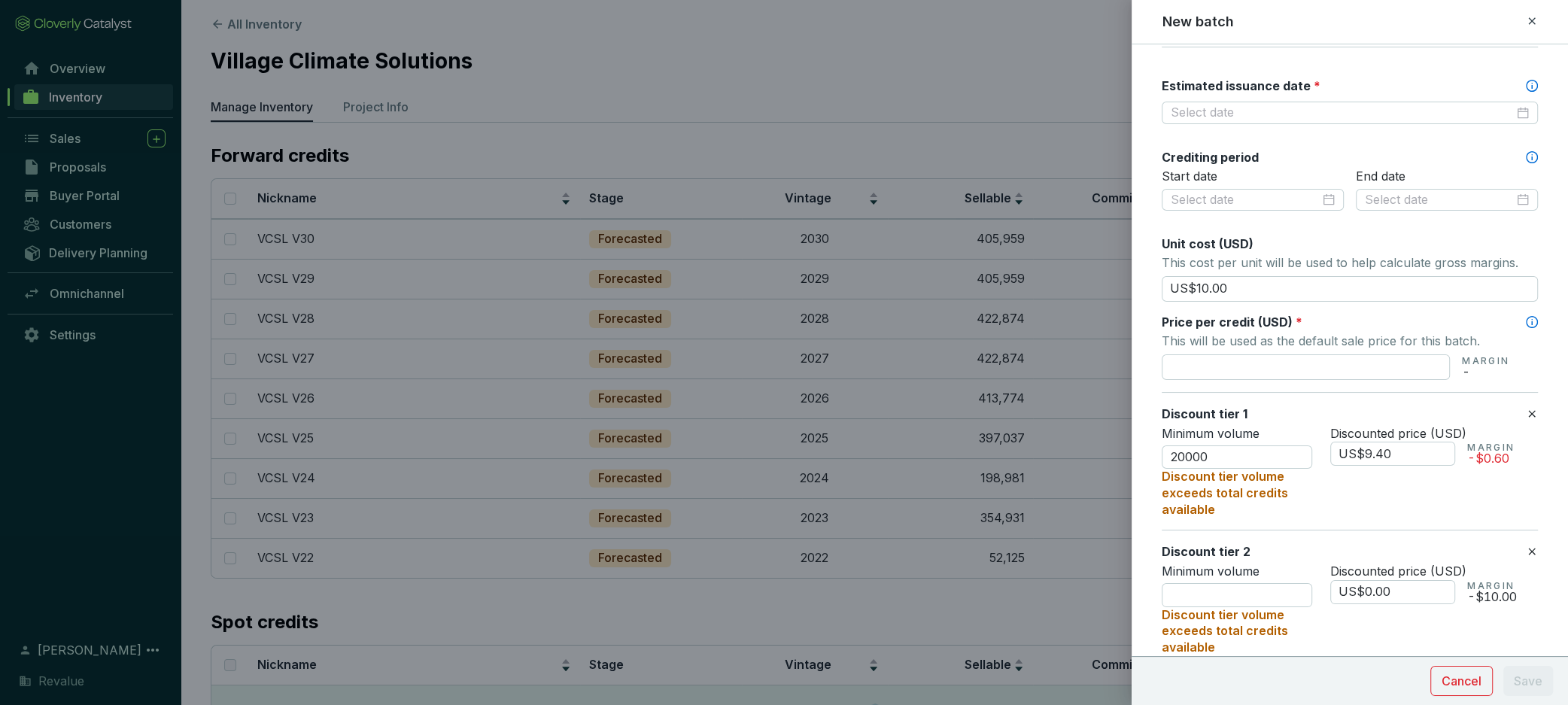
click at [1529, 21] on icon at bounding box center [1532, 21] width 12 height 18
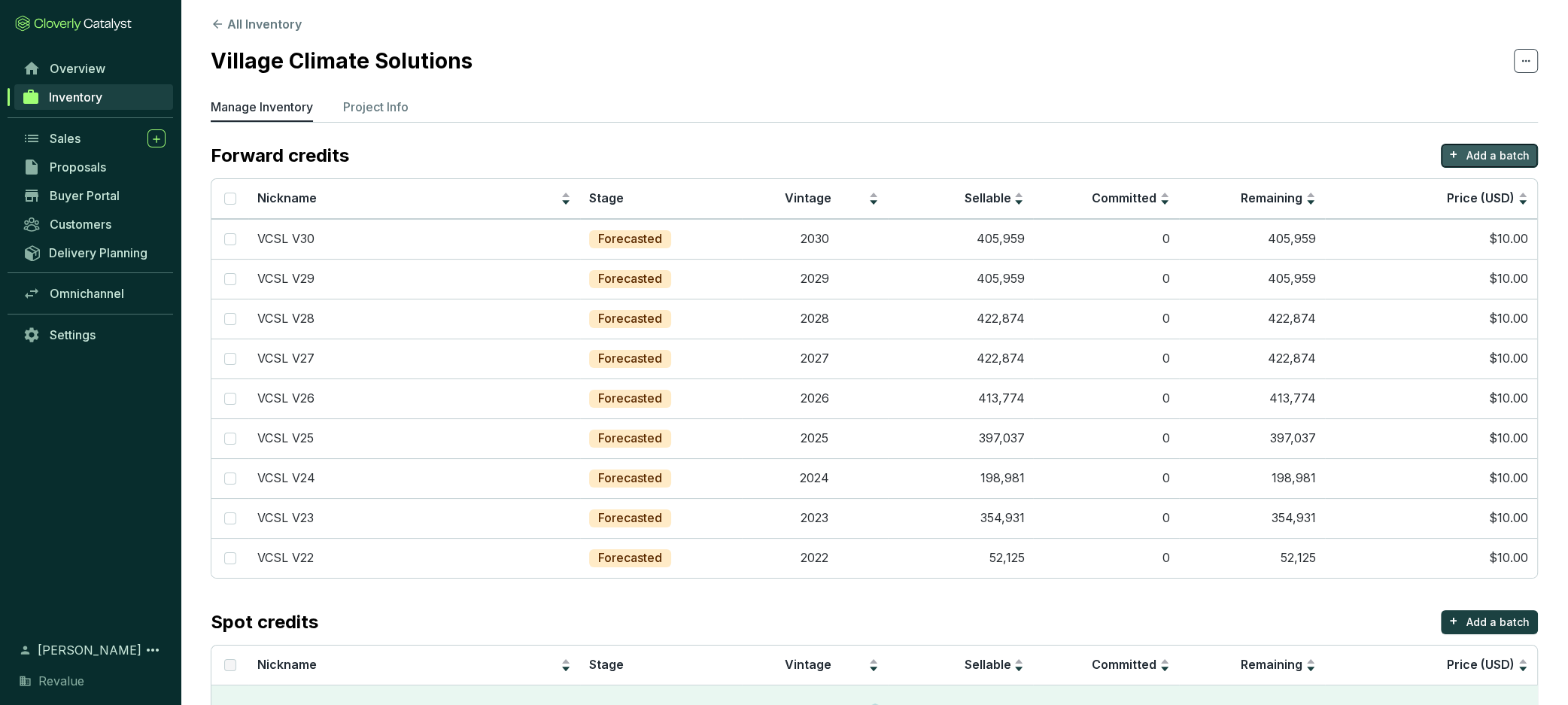
click at [1498, 159] on p "Add a batch" at bounding box center [1498, 156] width 64 height 15
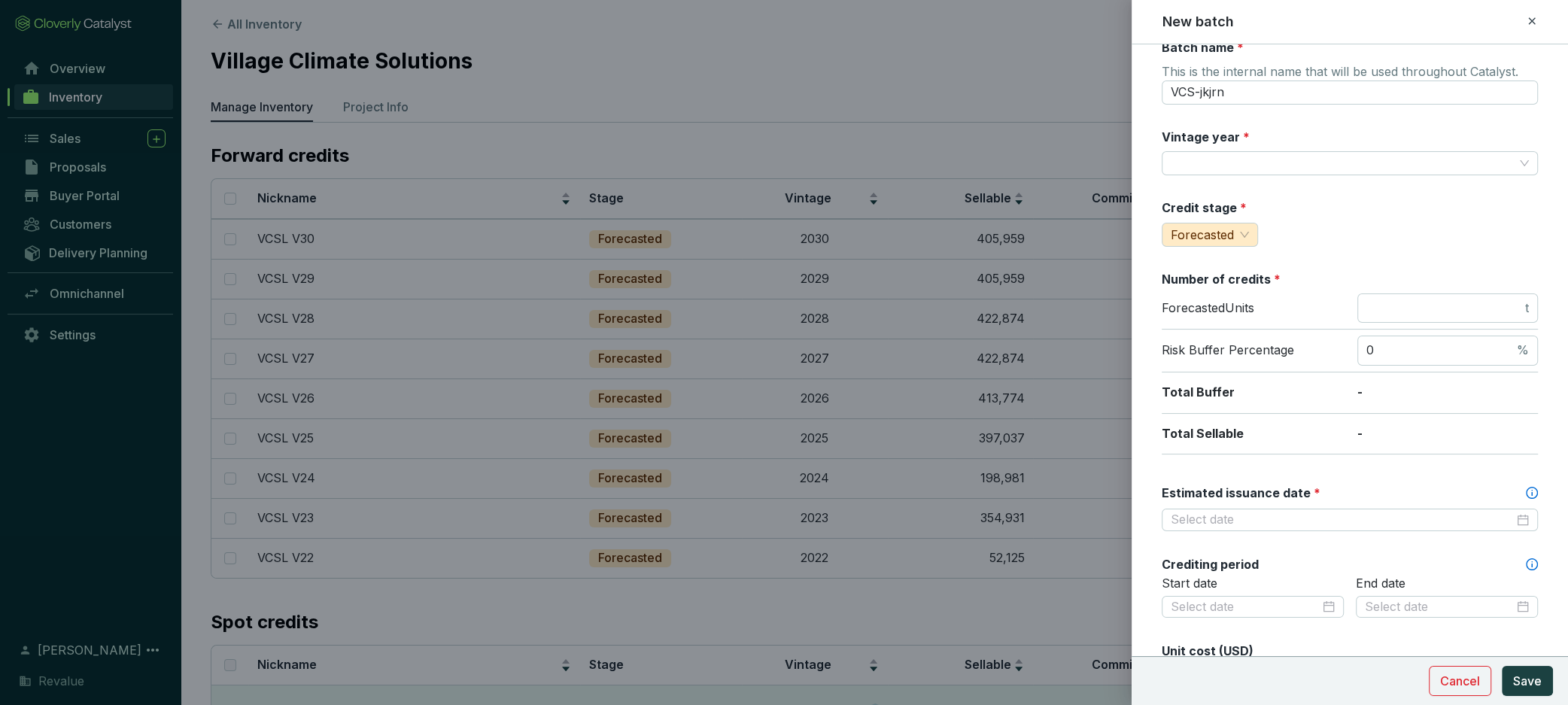
scroll to position [22, 0]
click at [1531, 22] on icon at bounding box center [1532, 21] width 12 height 18
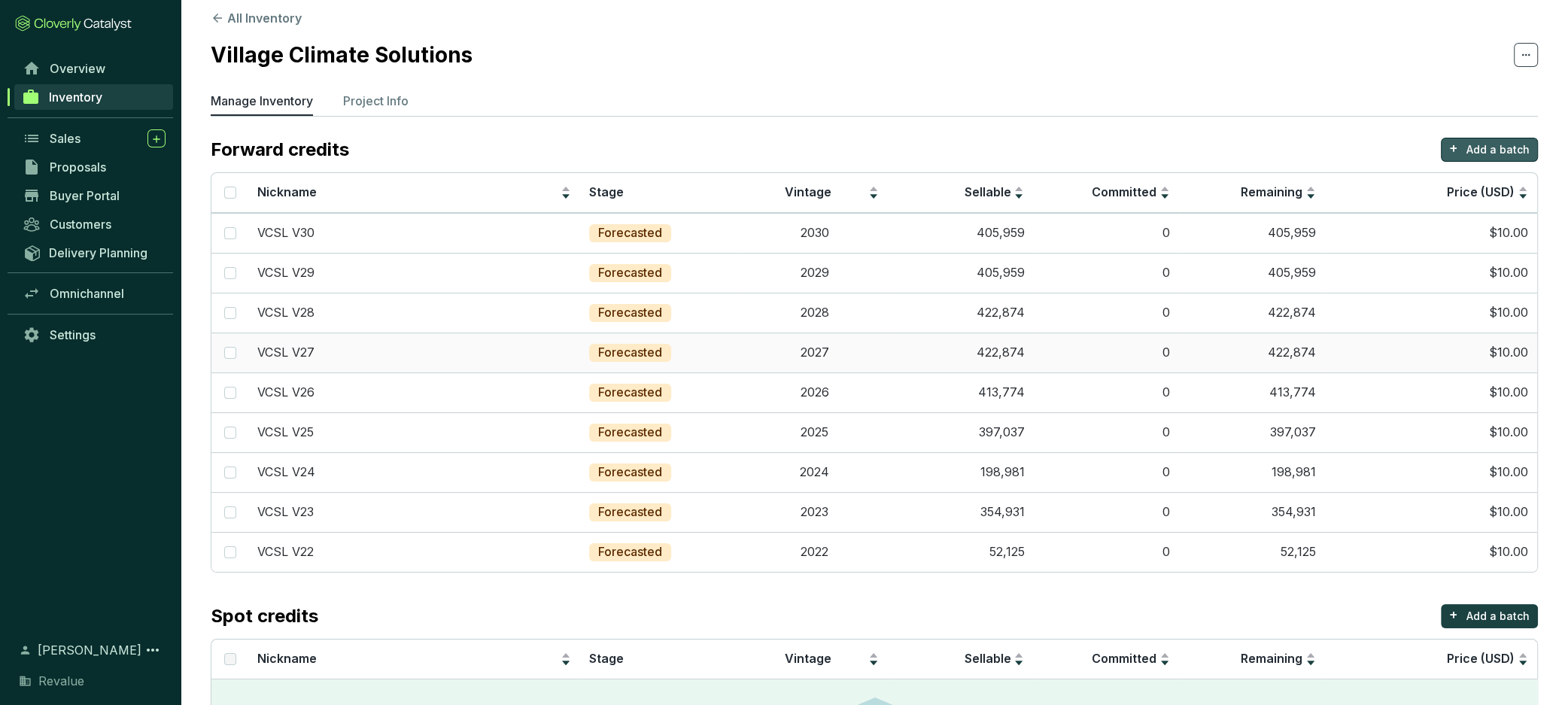
scroll to position [10, 0]
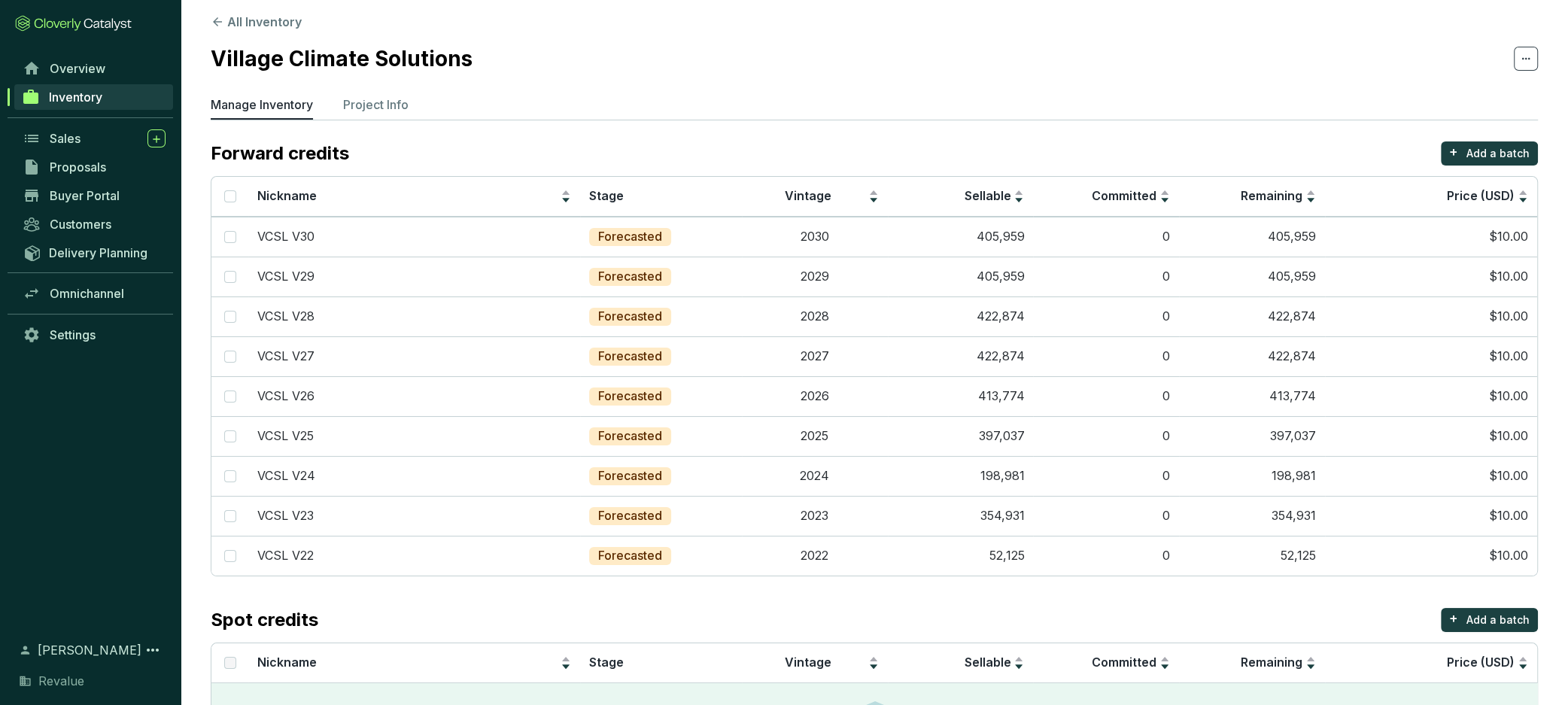
click at [942, 143] on div "Forward credits + Add a batch" at bounding box center [874, 153] width 1327 height 24
click at [1528, 60] on icon at bounding box center [1526, 59] width 12 height 18
click at [1353, 133] on section "All Inventory Village Climate Solutions Manage Inventory Project Info Forward c…" at bounding box center [874, 406] width 1387 height 833
click at [1511, 154] on p "Add a batch" at bounding box center [1498, 154] width 64 height 15
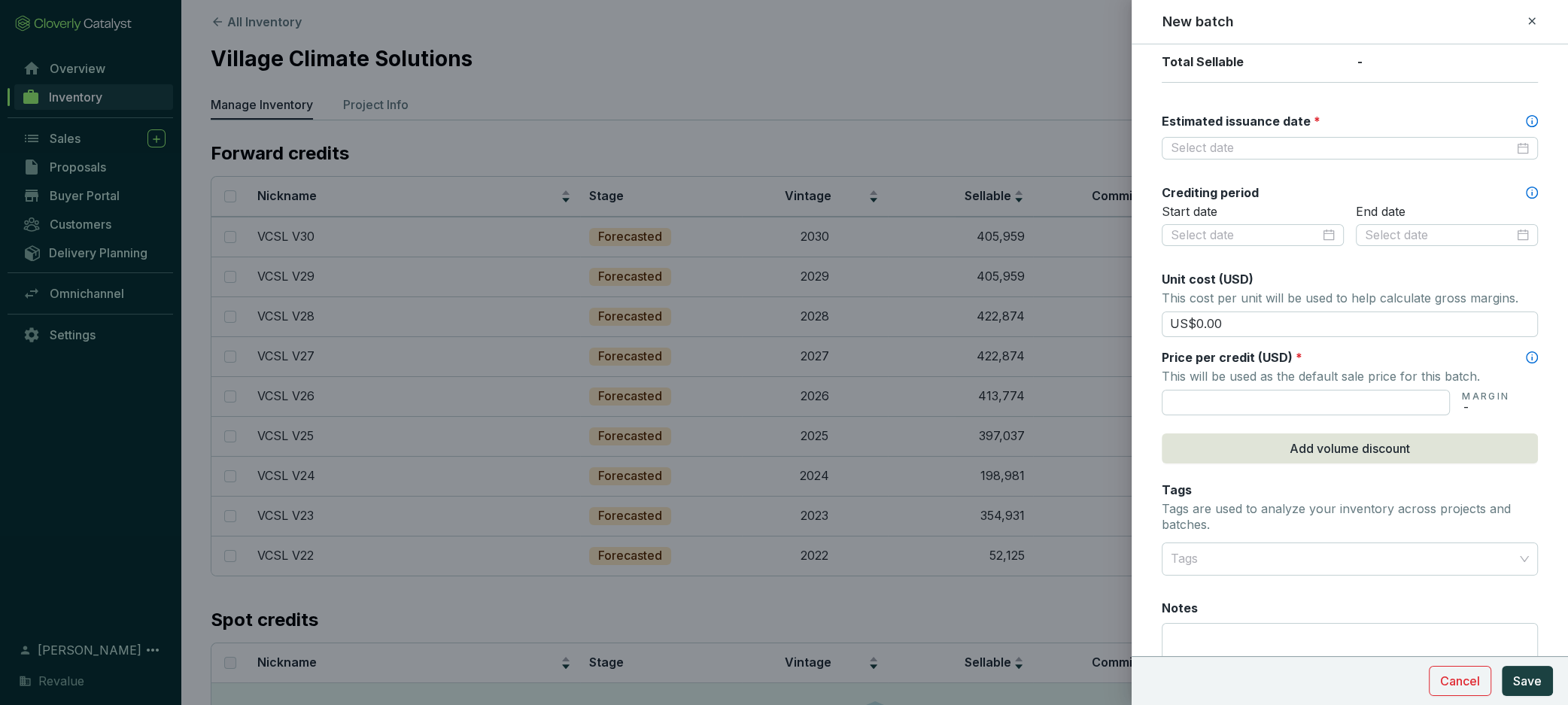
scroll to position [0, 0]
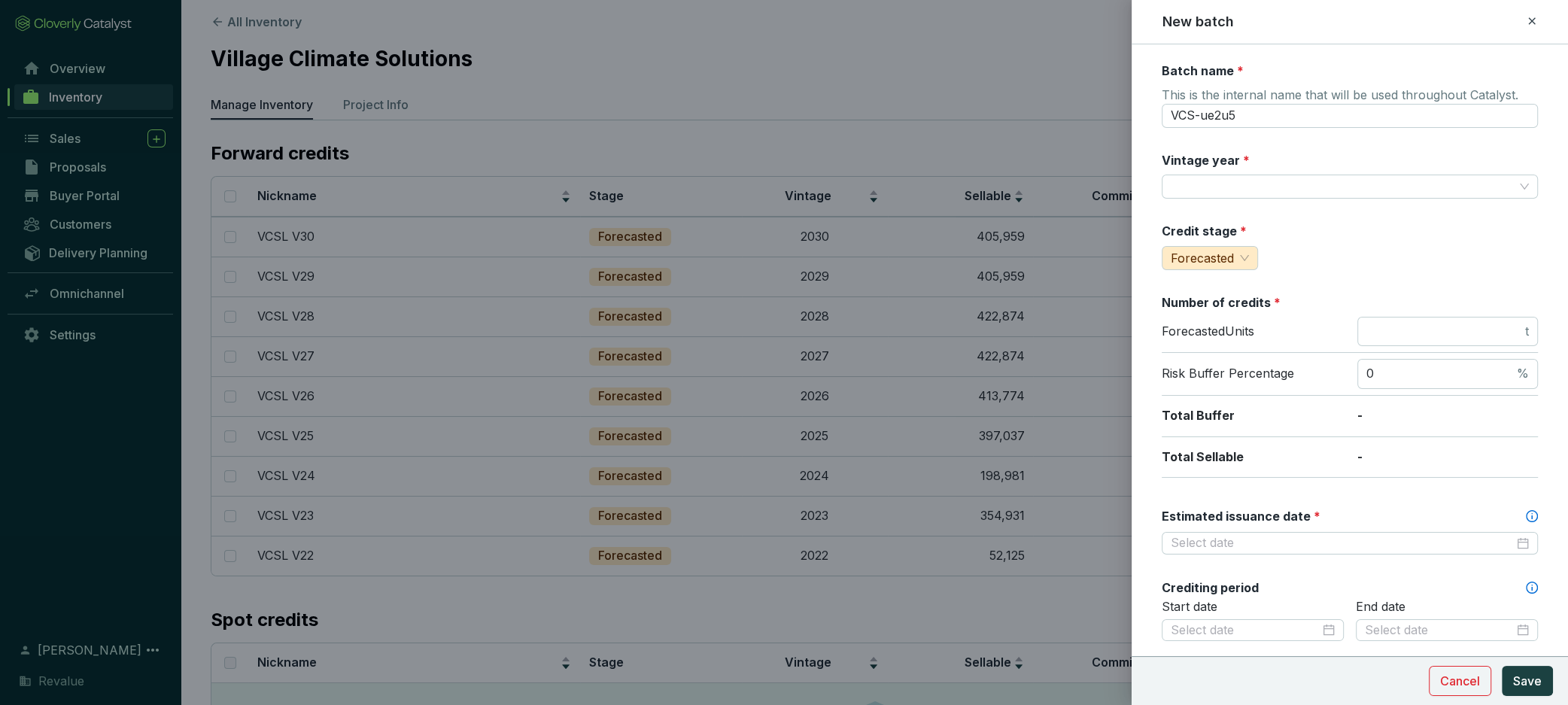
click at [1535, 24] on icon at bounding box center [1532, 21] width 12 height 18
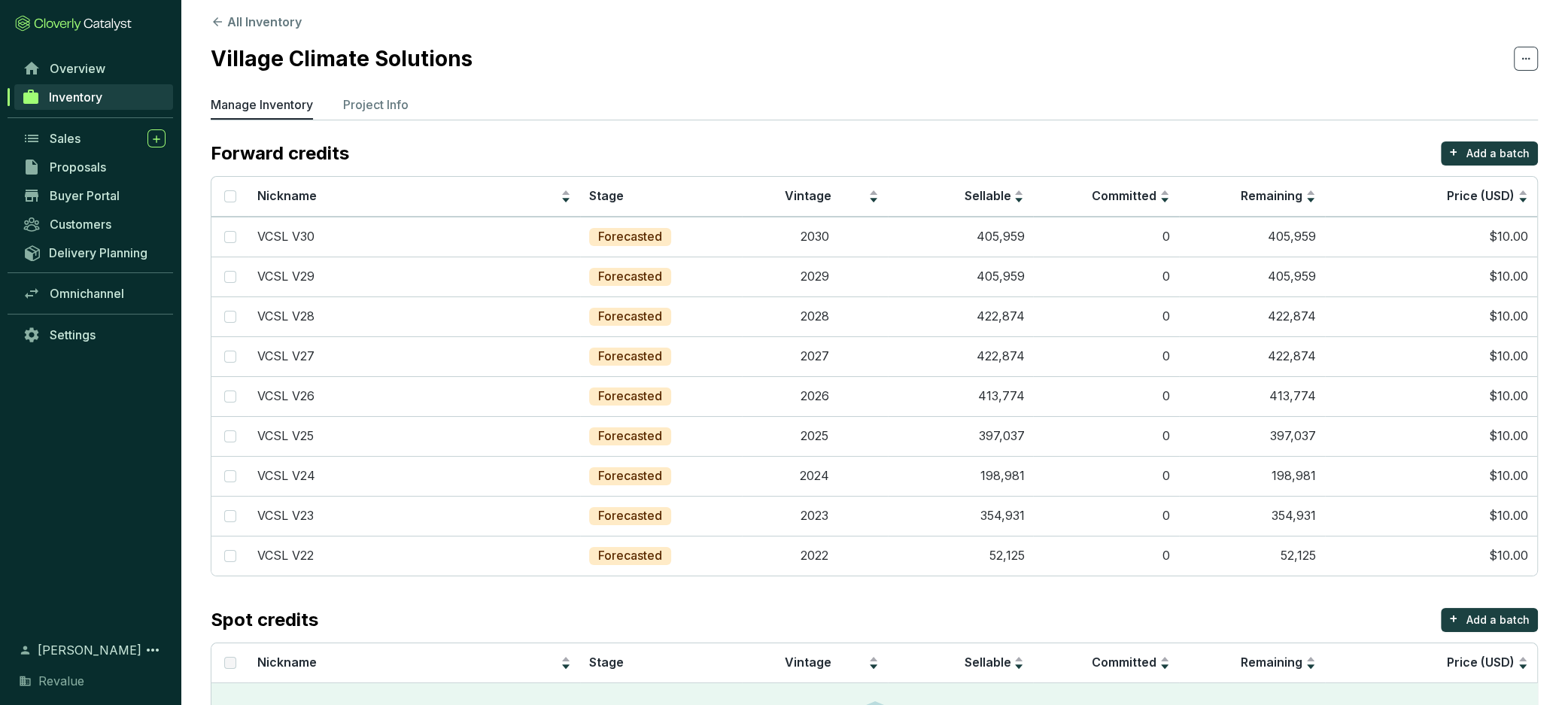
click at [994, 112] on ul "Manage Inventory Project Info" at bounding box center [874, 107] width 1327 height 24
click at [967, 113] on ul "Manage Inventory Project Info" at bounding box center [874, 107] width 1327 height 24
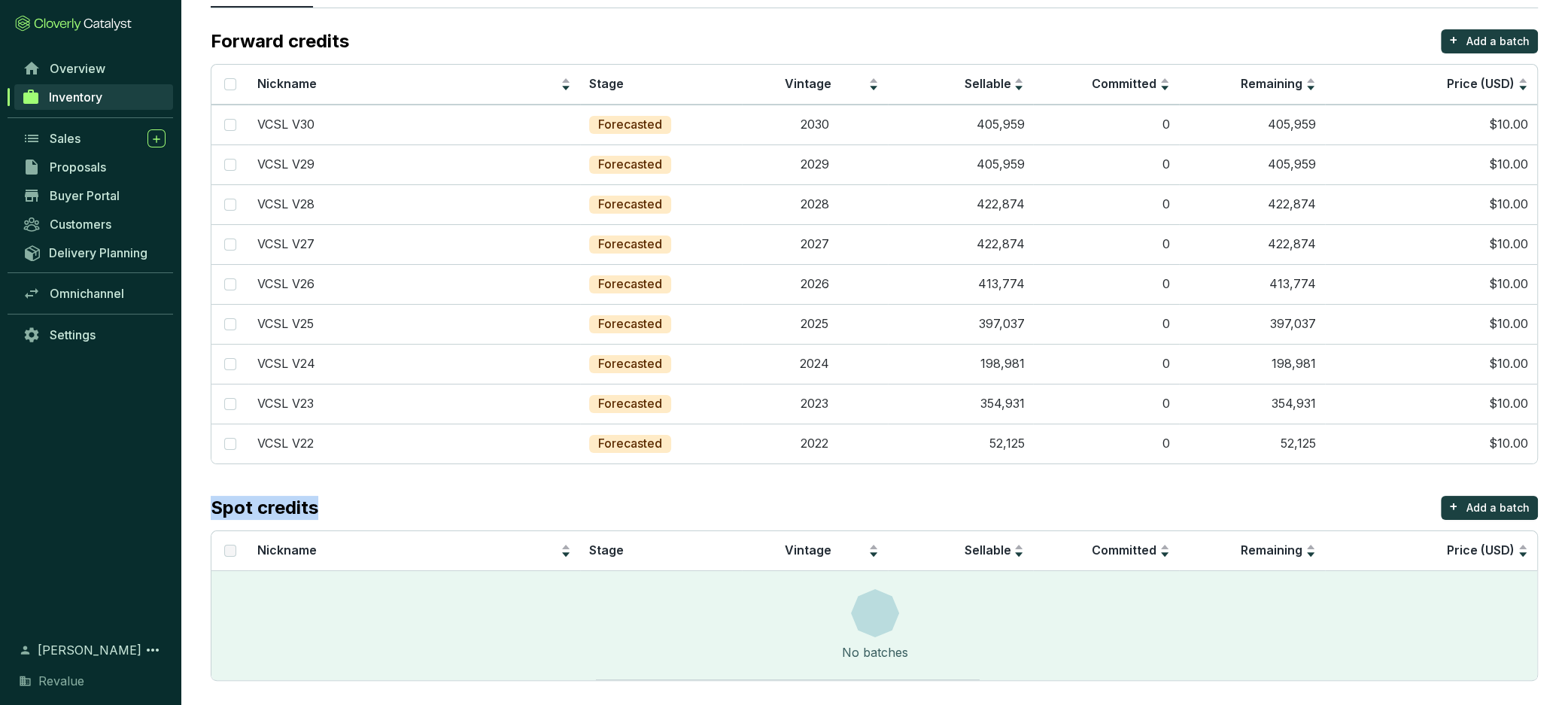
drag, startPoint x: 210, startPoint y: 504, endPoint x: 469, endPoint y: 505, distance: 259.0
click at [469, 505] on div "Spot credits + Add a batch" at bounding box center [874, 508] width 1327 height 24
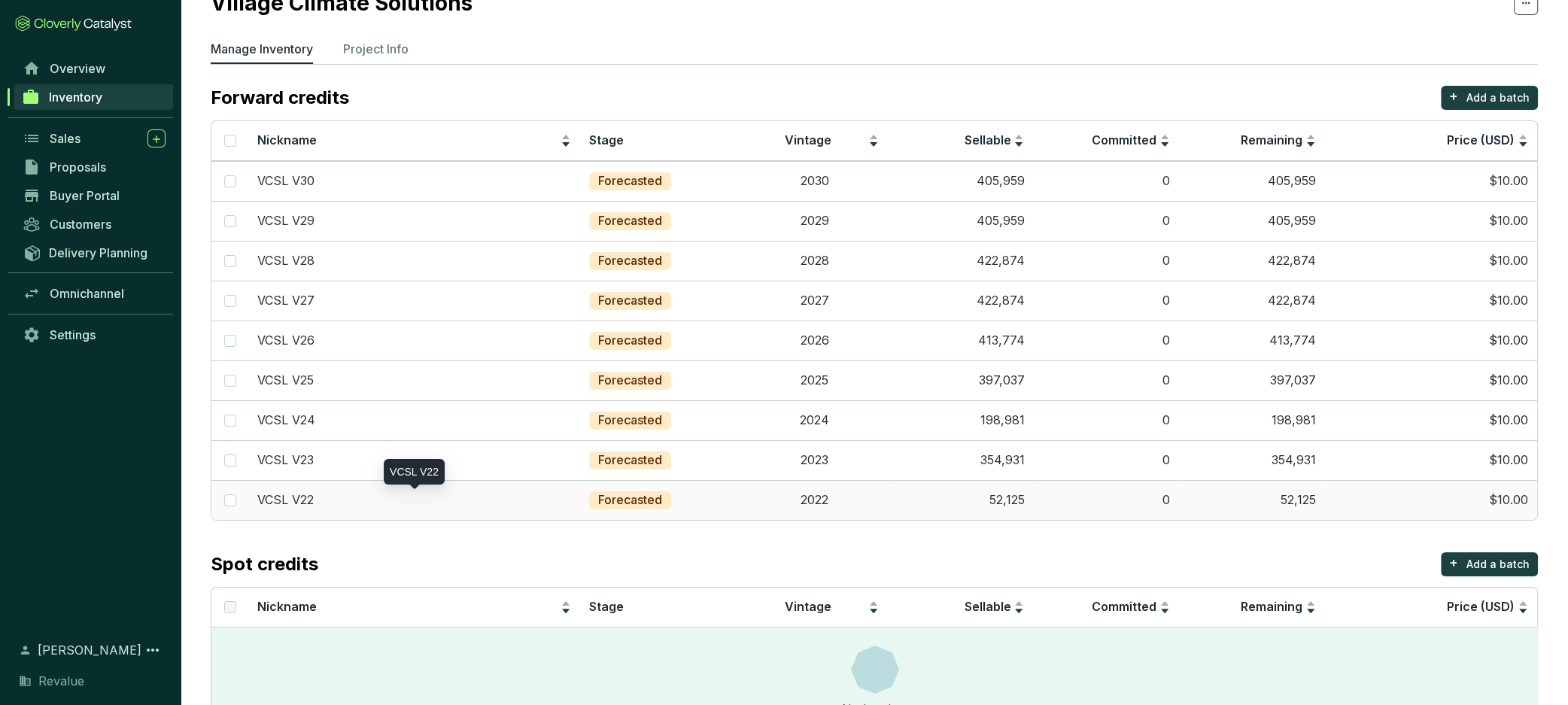
click at [436, 492] on div "VCSL V22" at bounding box center [414, 500] width 314 height 17
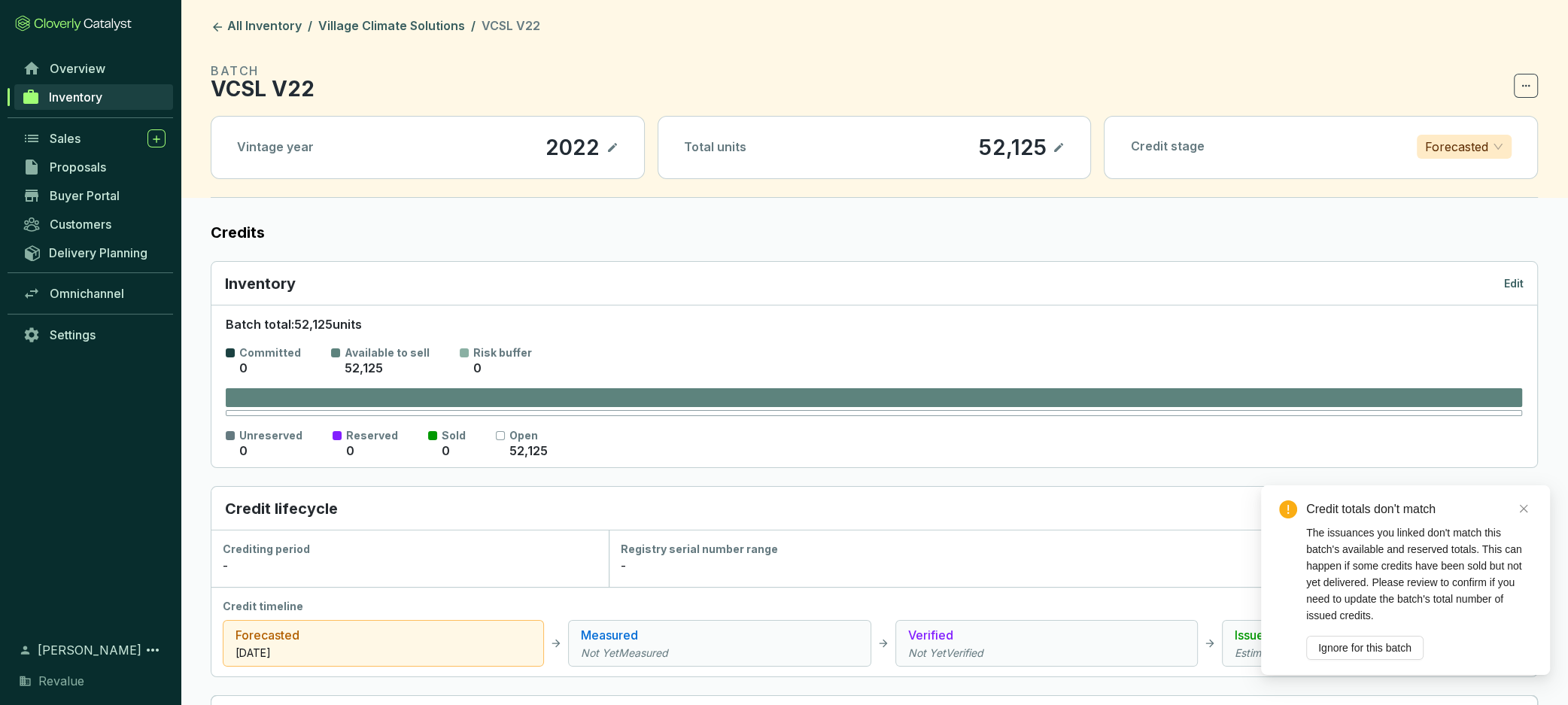
scroll to position [193, 0]
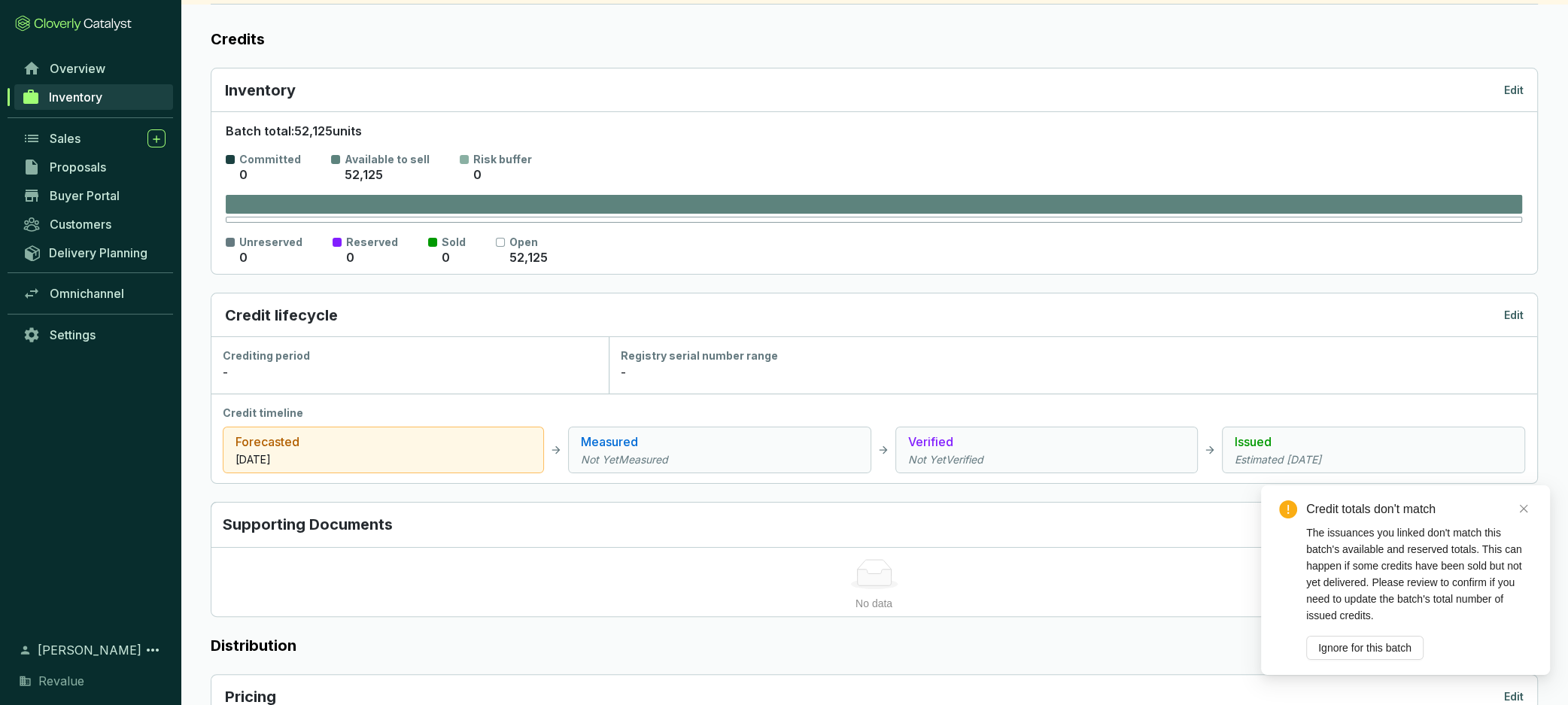
click at [635, 454] on icon "Not Yet Measured" at bounding box center [720, 460] width 277 height 15
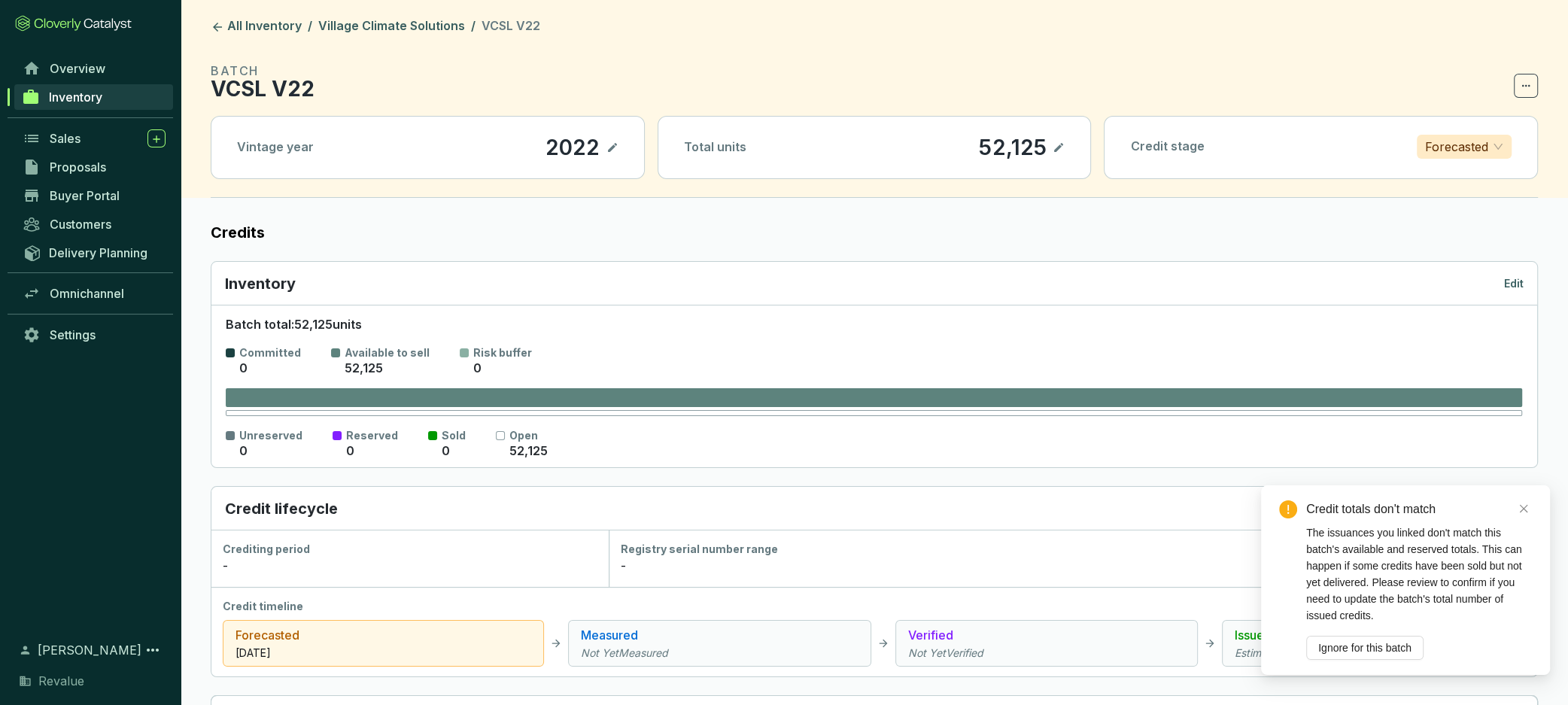
click at [1481, 147] on p "Forecasted" at bounding box center [1457, 146] width 64 height 22
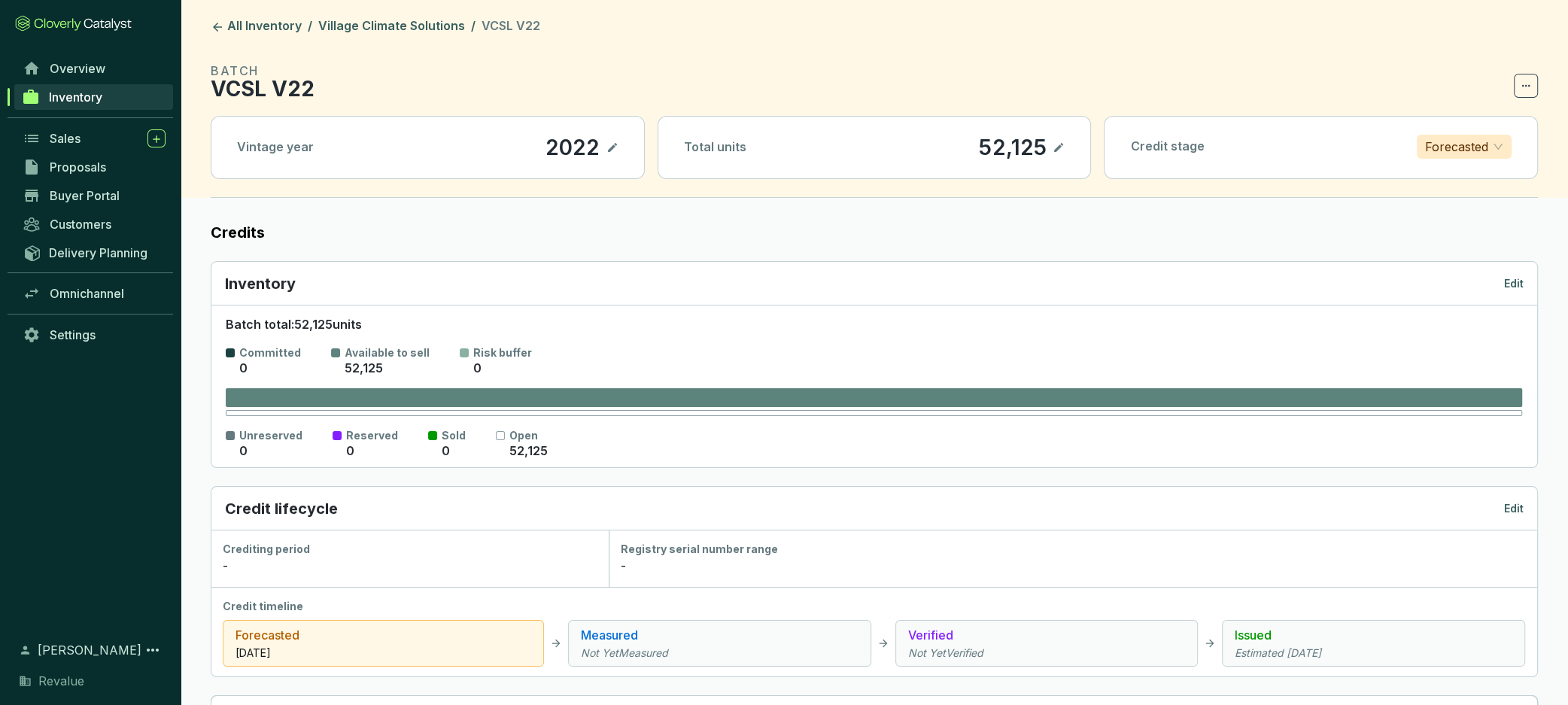
click at [1422, 144] on div "Forecasted" at bounding box center [1464, 146] width 95 height 24
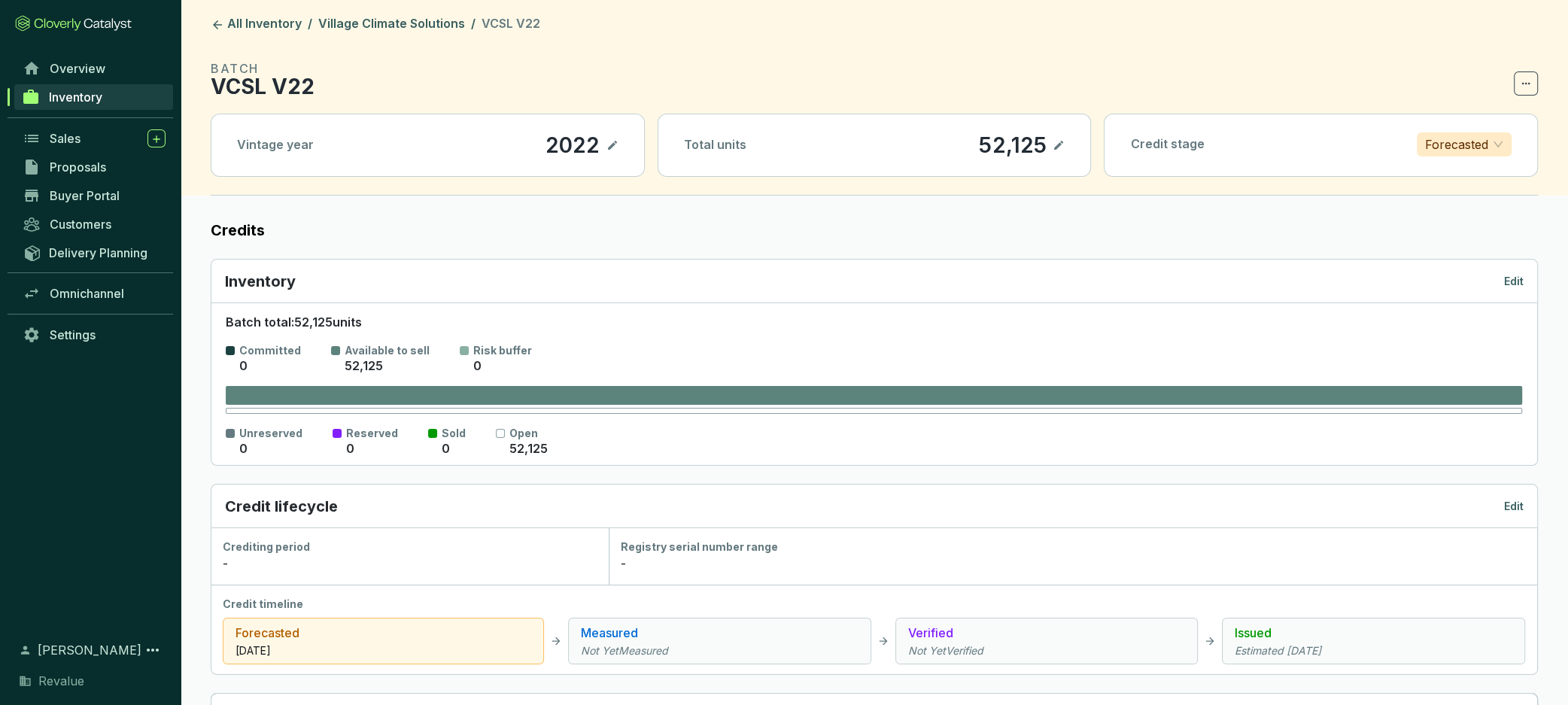
scroll to position [4, 0]
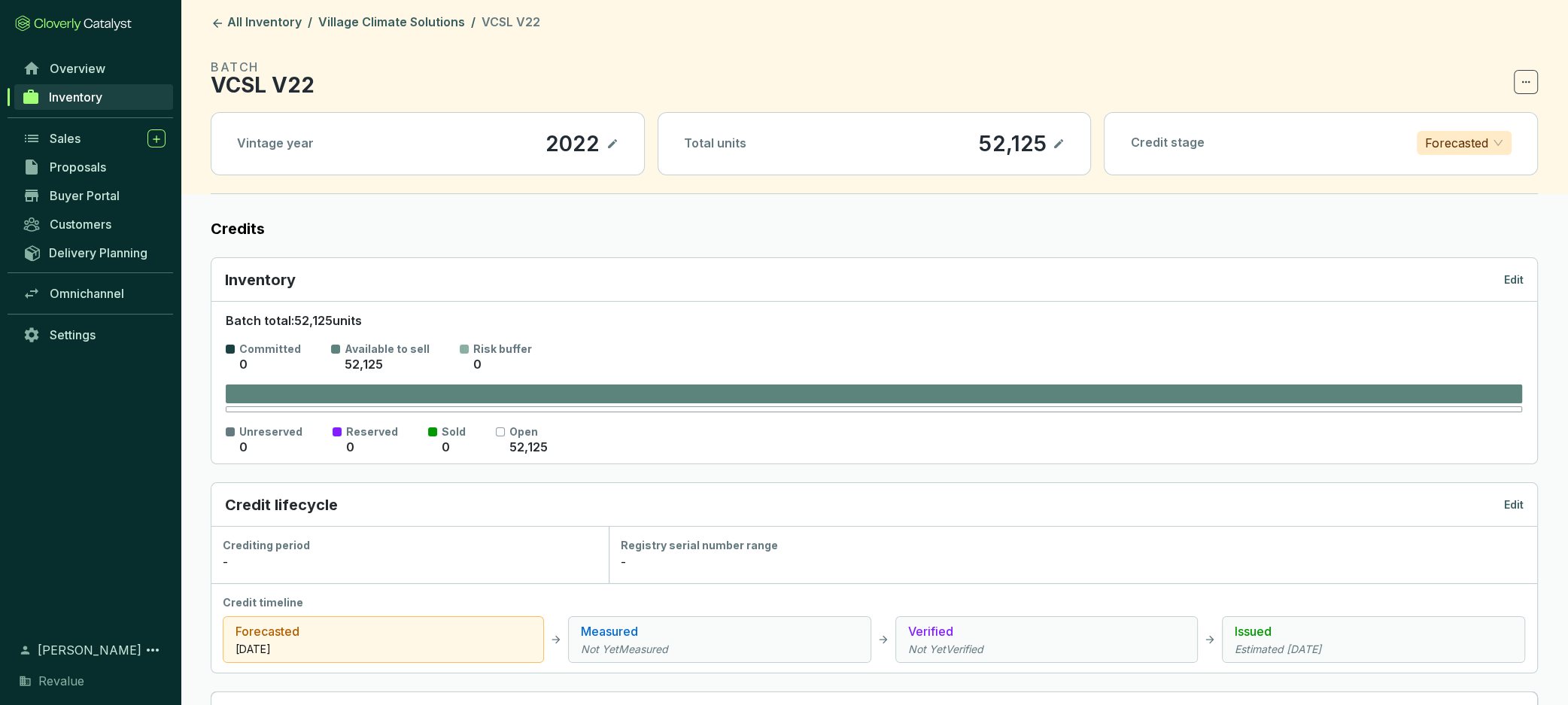
drag, startPoint x: 1449, startPoint y: 139, endPoint x: 1458, endPoint y: 195, distance: 56.7
click at [1449, 139] on p "Forecasted" at bounding box center [1457, 143] width 64 height 22
click at [1466, 246] on p "Issued" at bounding box center [1464, 245] width 71 height 17
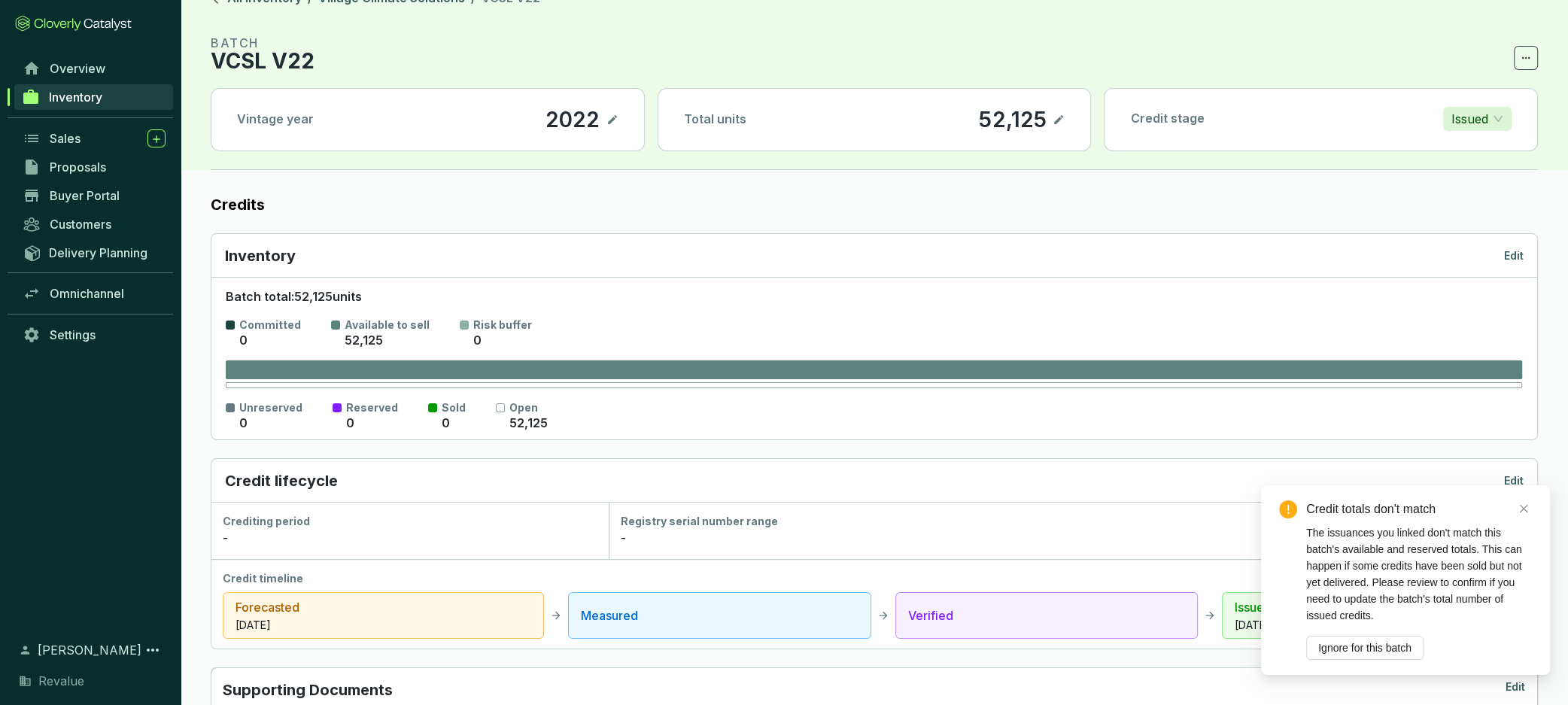
scroll to position [0, 0]
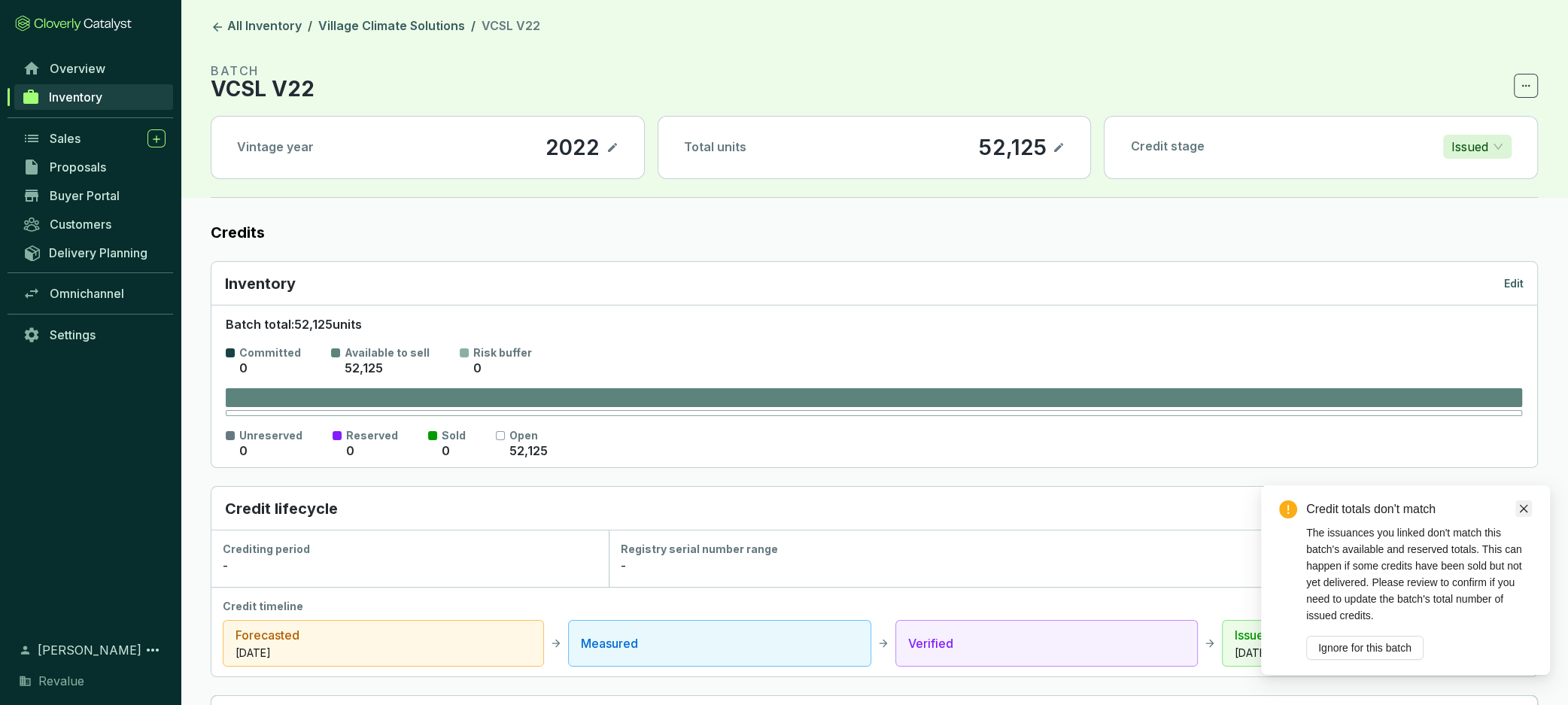
click at [1522, 509] on icon "close" at bounding box center [1524, 509] width 8 height 8
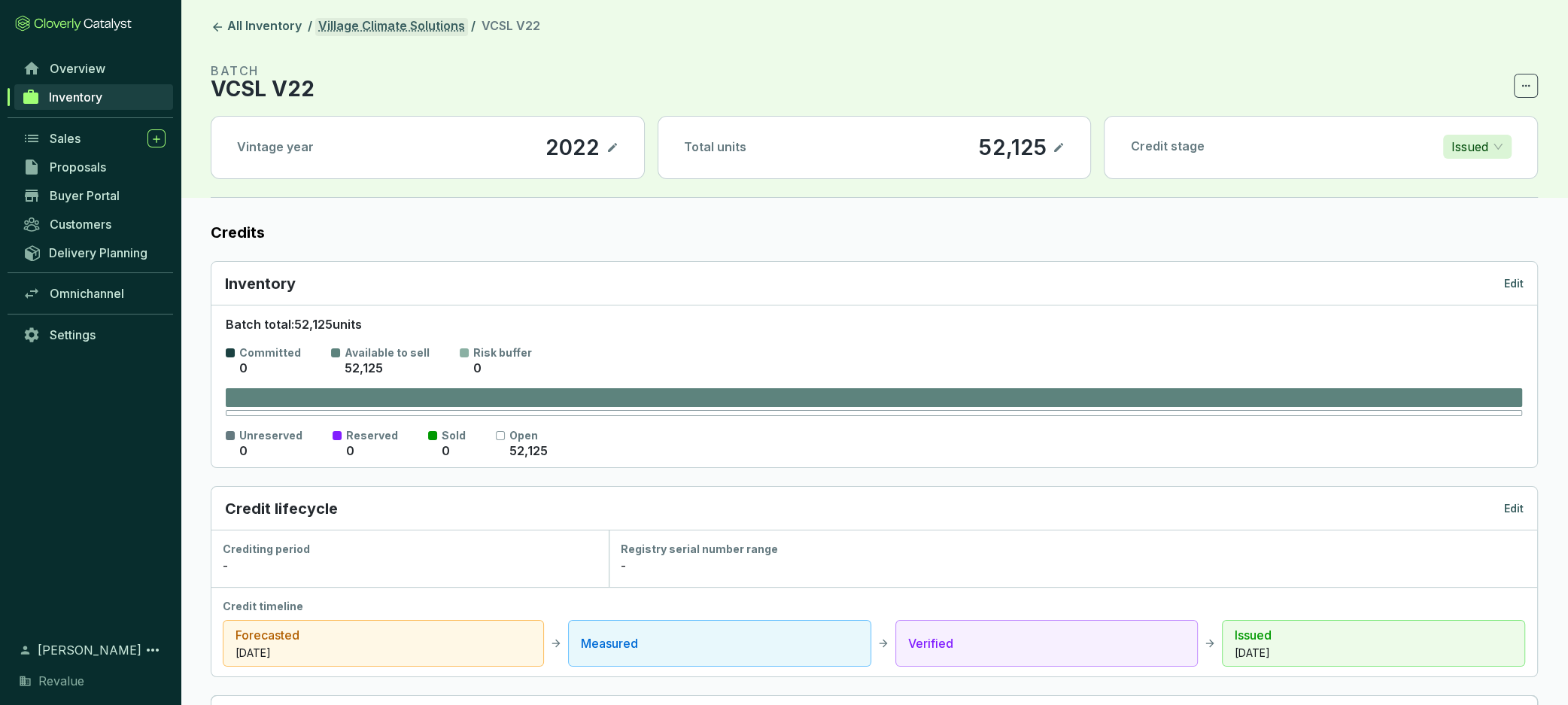
click at [340, 28] on link "Village Climate Solutions" at bounding box center [391, 27] width 153 height 18
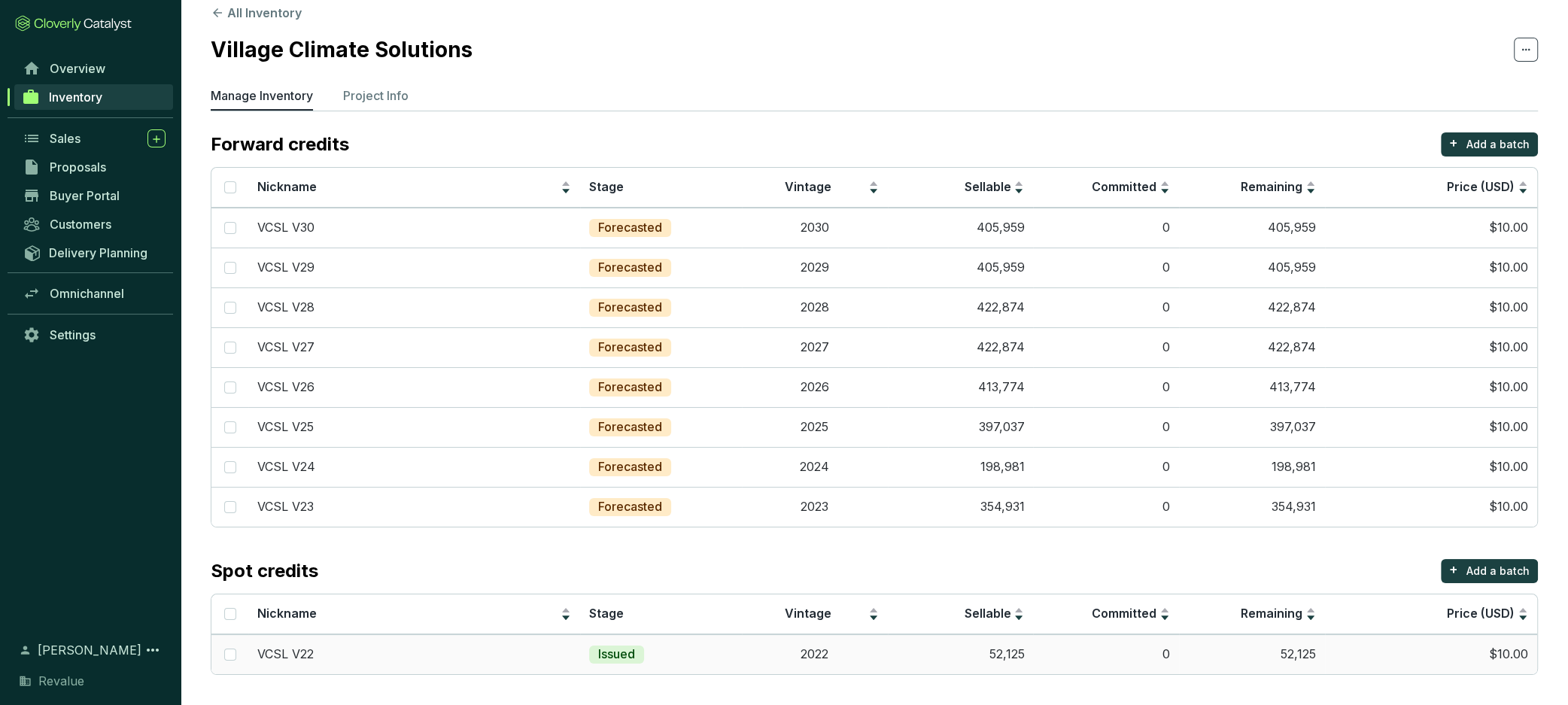
scroll to position [13, 0]
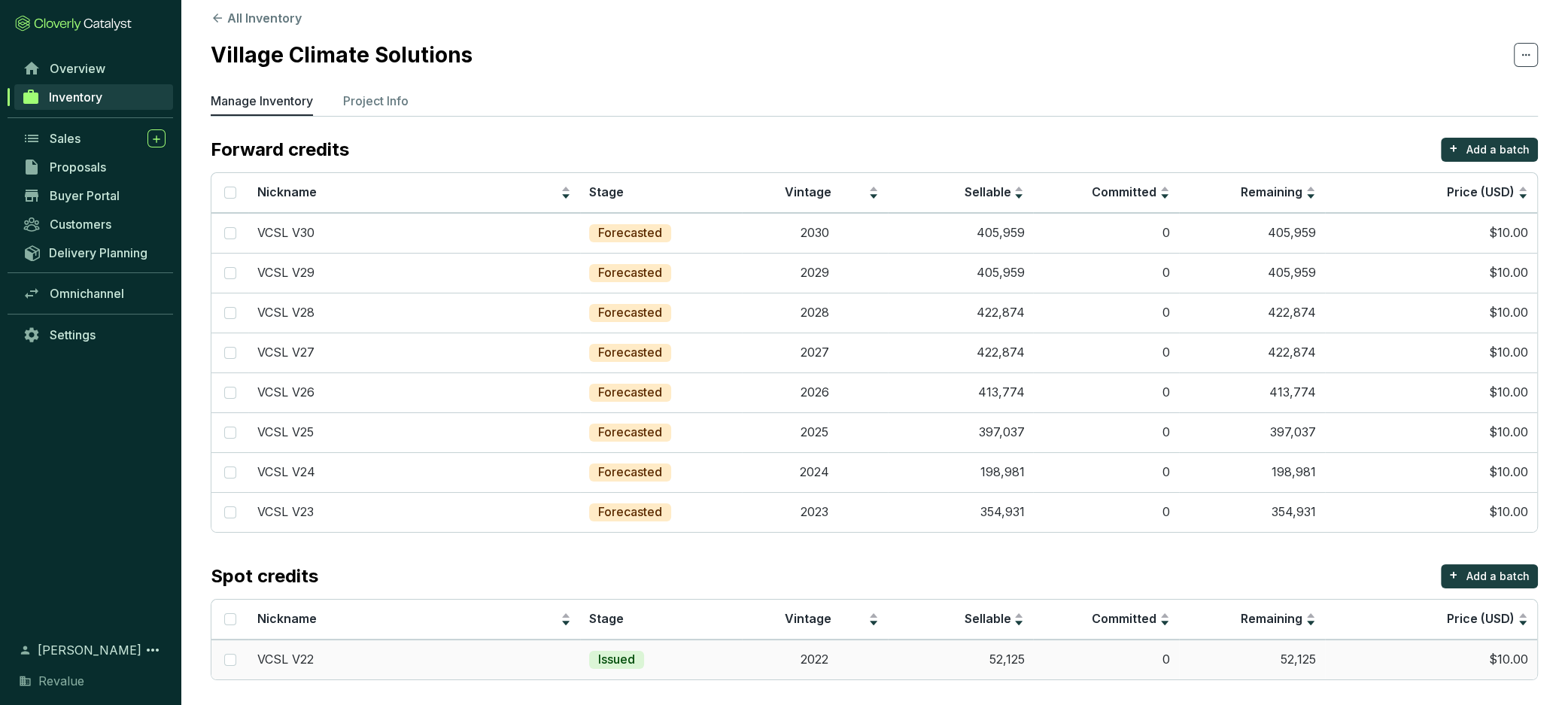
click at [919, 655] on td "52,125" at bounding box center [961, 660] width 146 height 40
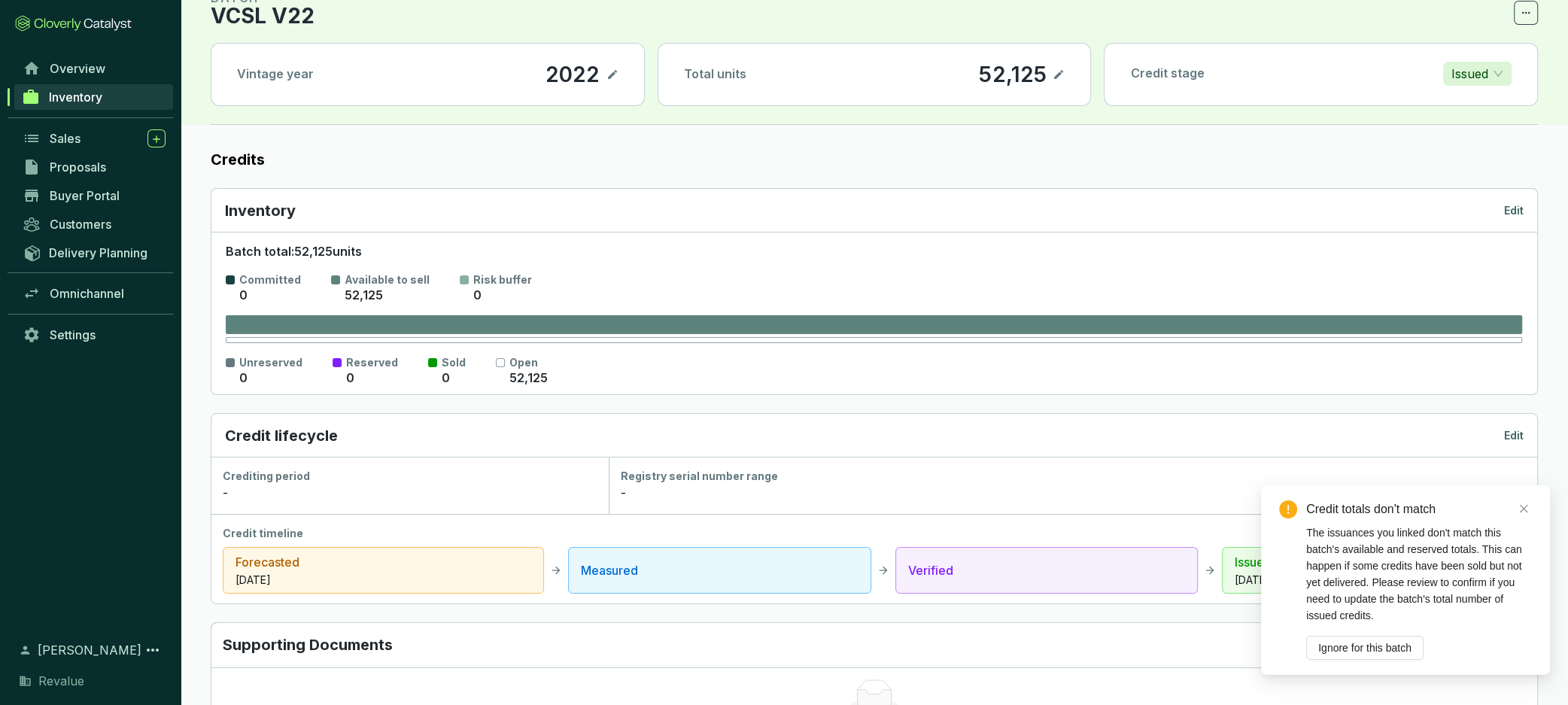
scroll to position [91, 0]
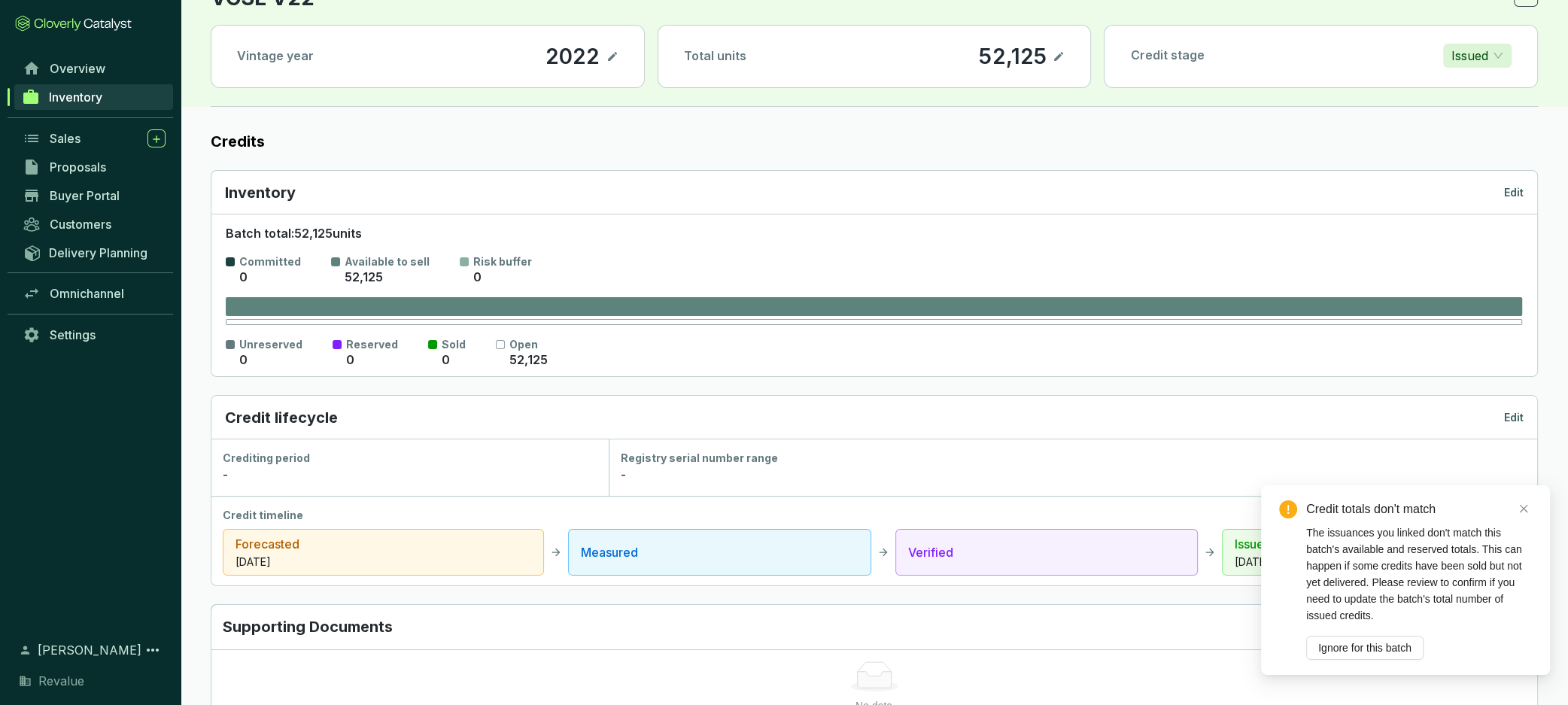
click at [1487, 63] on p "Issued" at bounding box center [1470, 55] width 37 height 22
click at [1491, 90] on p "Forecasted" at bounding box center [1485, 86] width 64 height 17
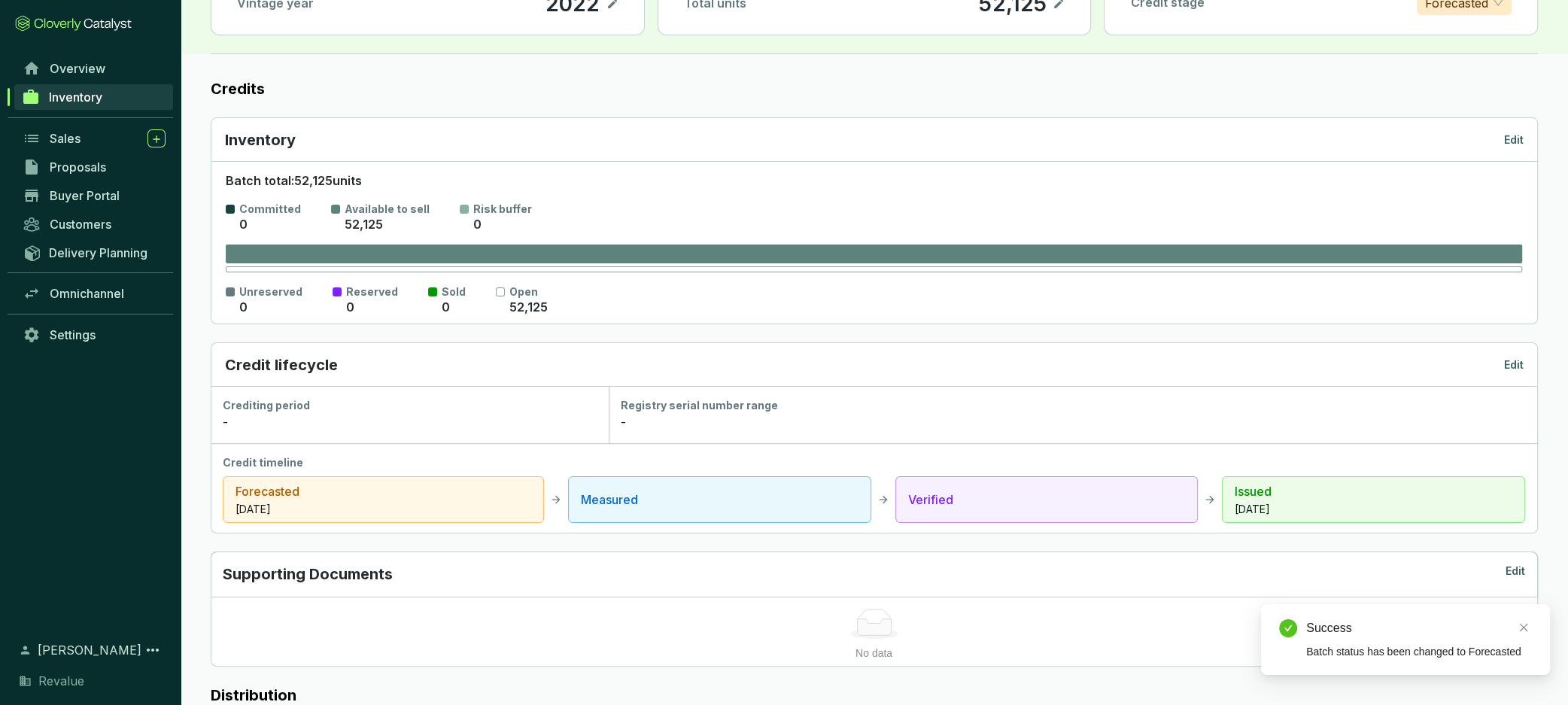
scroll to position [145, 0]
drag, startPoint x: 1526, startPoint y: 632, endPoint x: 1510, endPoint y: 632, distance: 16.0
click at [1527, 632] on icon "close" at bounding box center [1523, 627] width 11 height 11
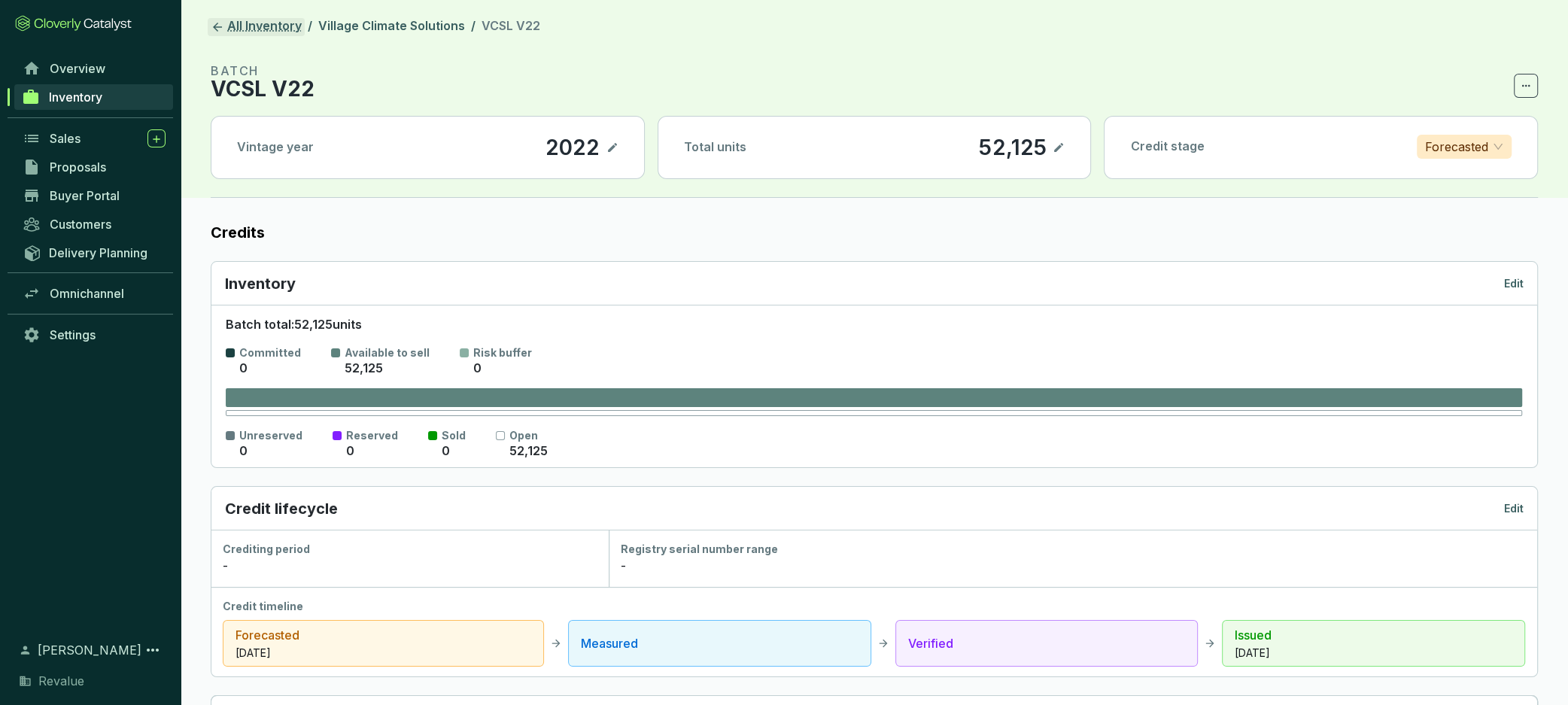
click at [239, 30] on link "All Inventory" at bounding box center [257, 27] width 97 height 18
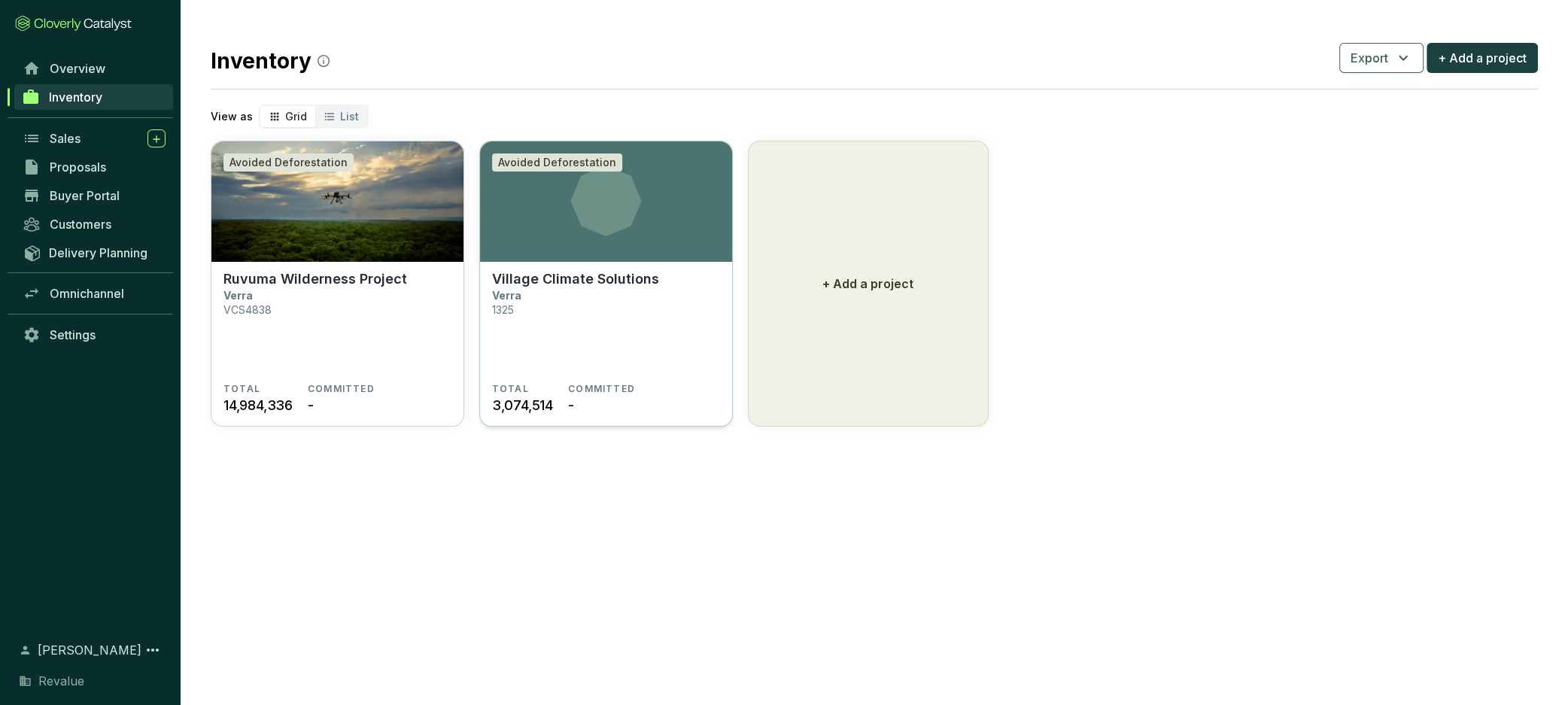
click at [593, 260] on section "Avoided Deforestation" at bounding box center [606, 201] width 252 height 121
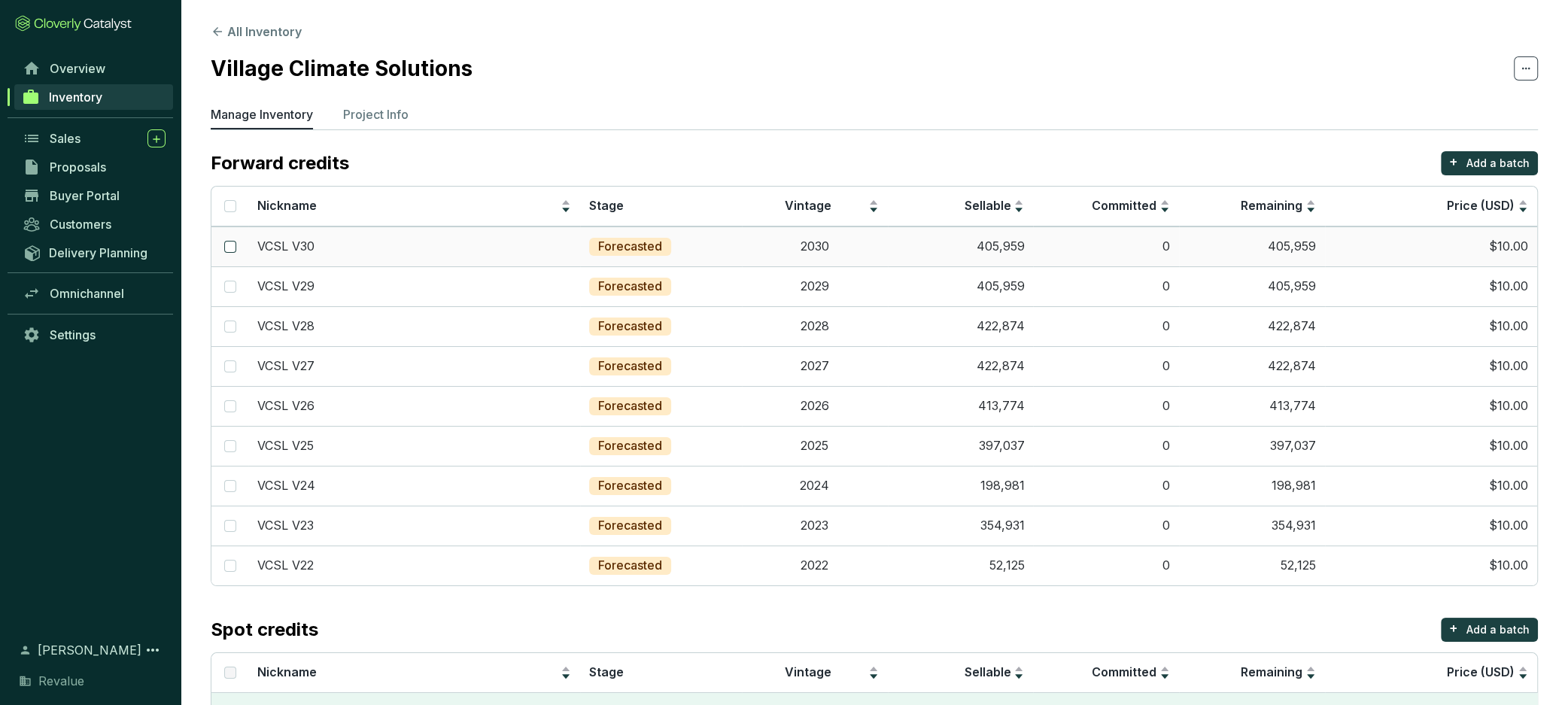
click at [228, 243] on input "checkbox" at bounding box center [230, 247] width 12 height 12
checkbox input "true"
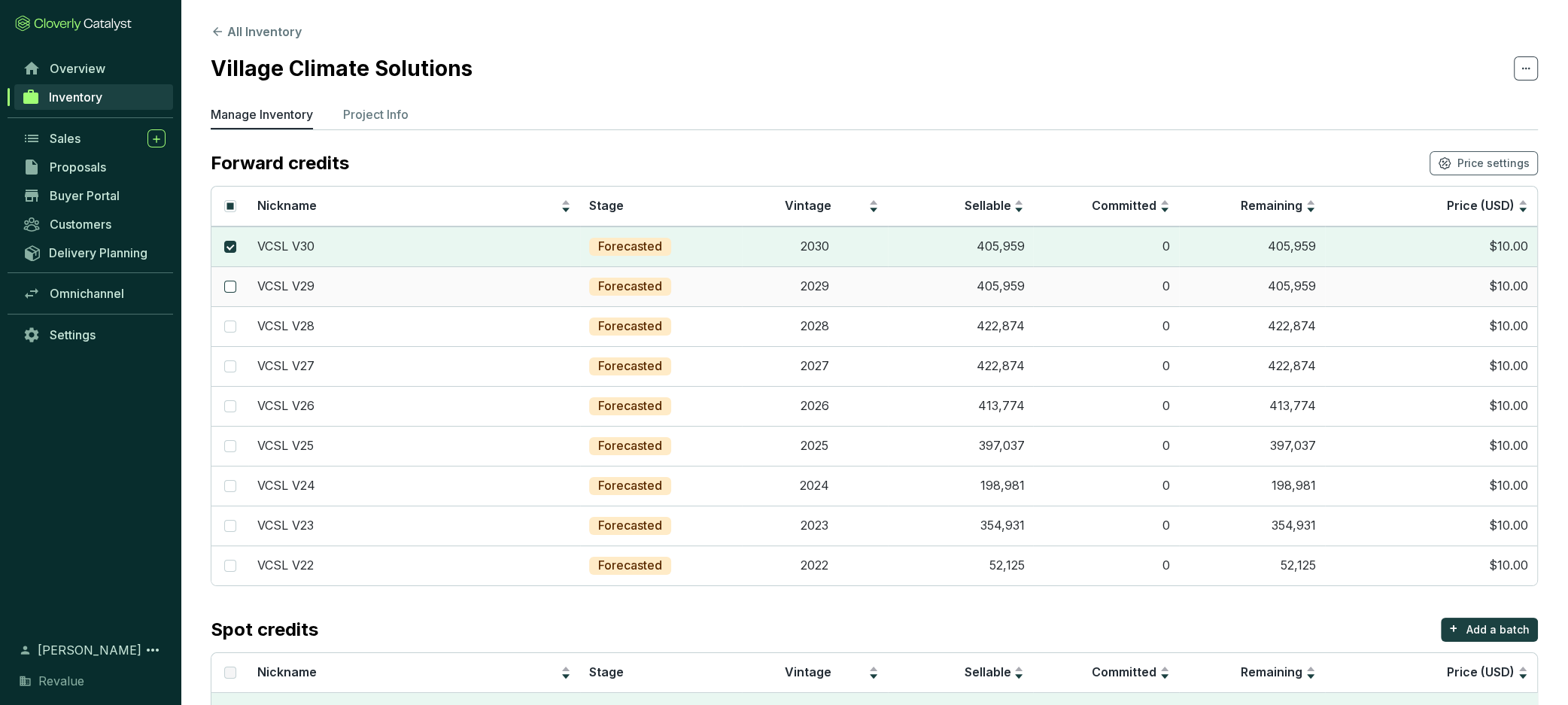
click at [232, 283] on input "checkbox" at bounding box center [230, 286] width 12 height 12
checkbox input "true"
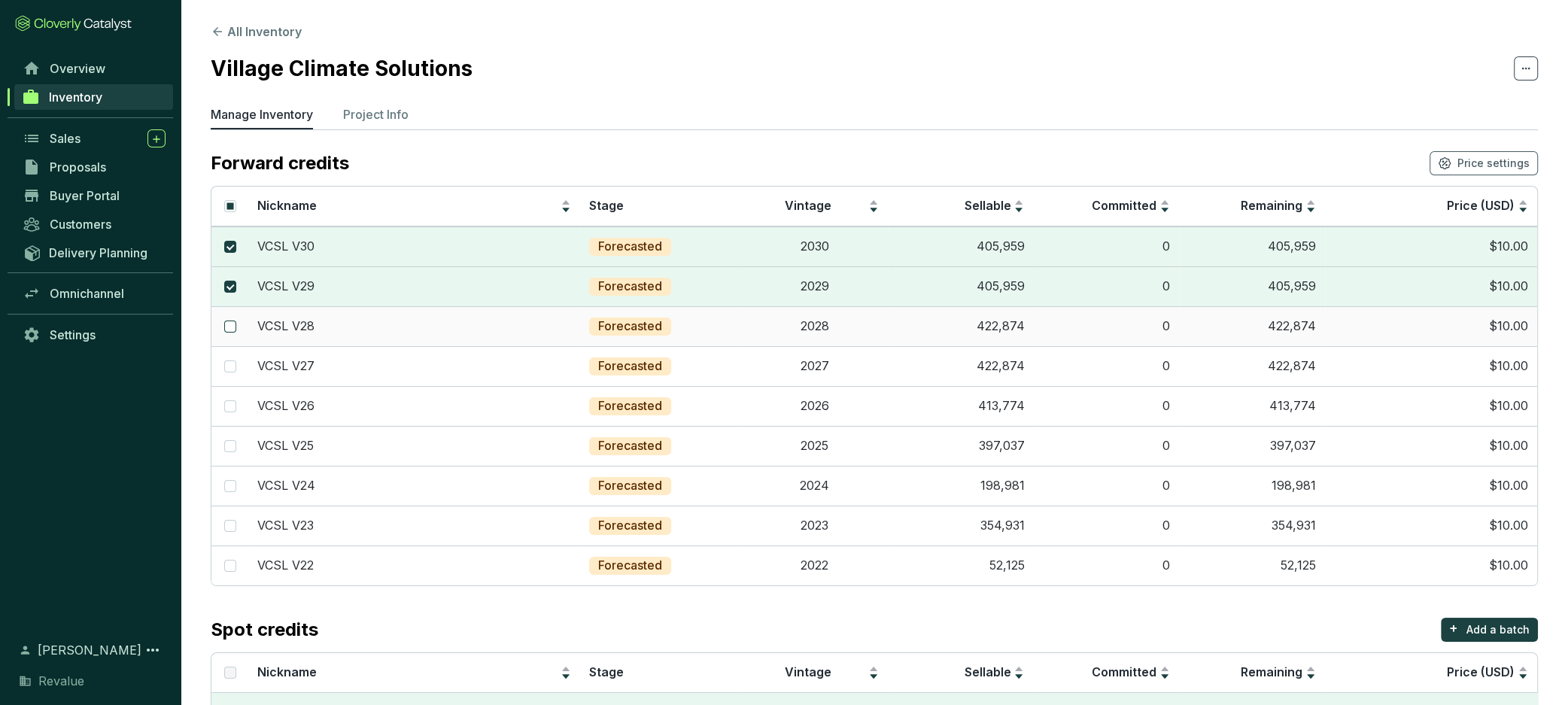
click at [230, 326] on input "checkbox" at bounding box center [230, 326] width 12 height 12
checkbox input "true"
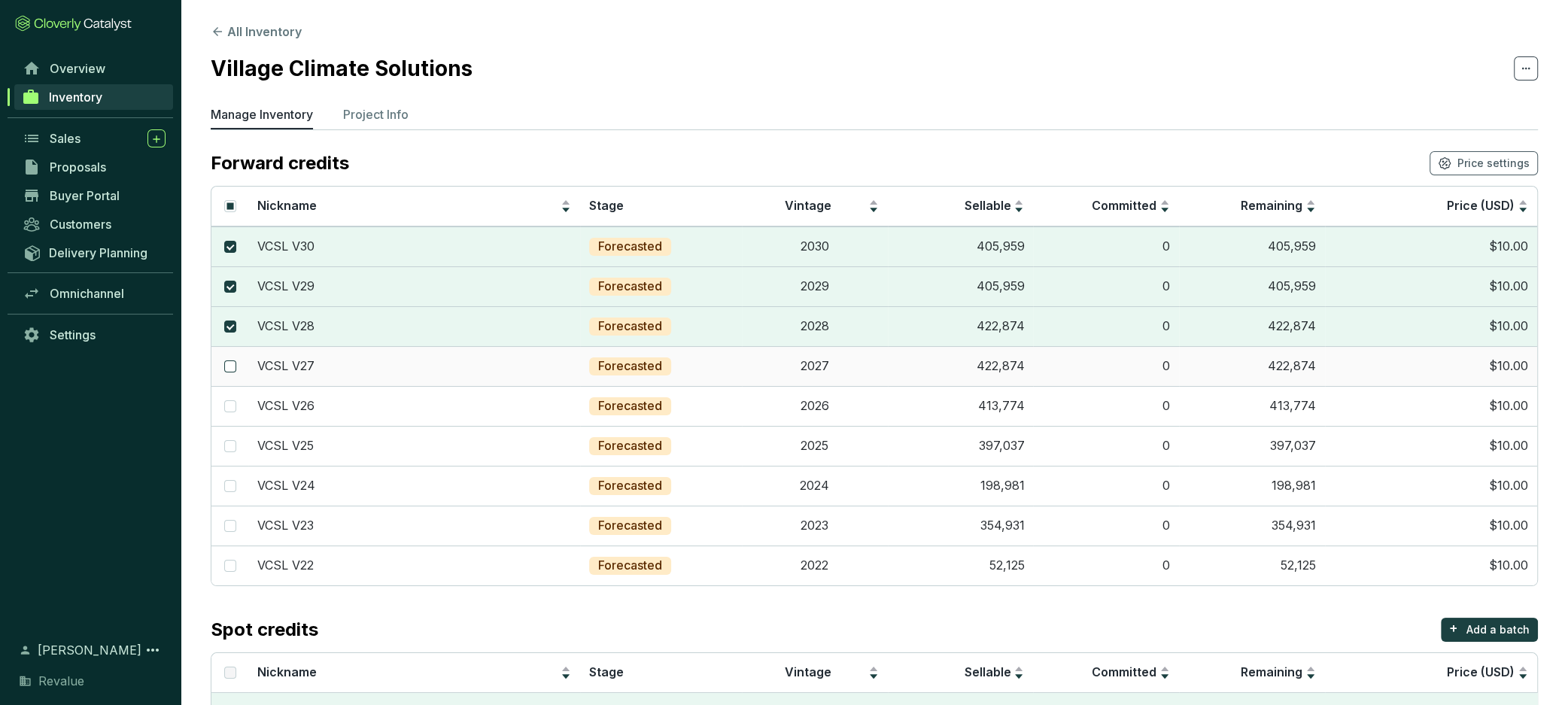
click at [230, 364] on input "checkbox" at bounding box center [230, 367] width 12 height 12
checkbox input "true"
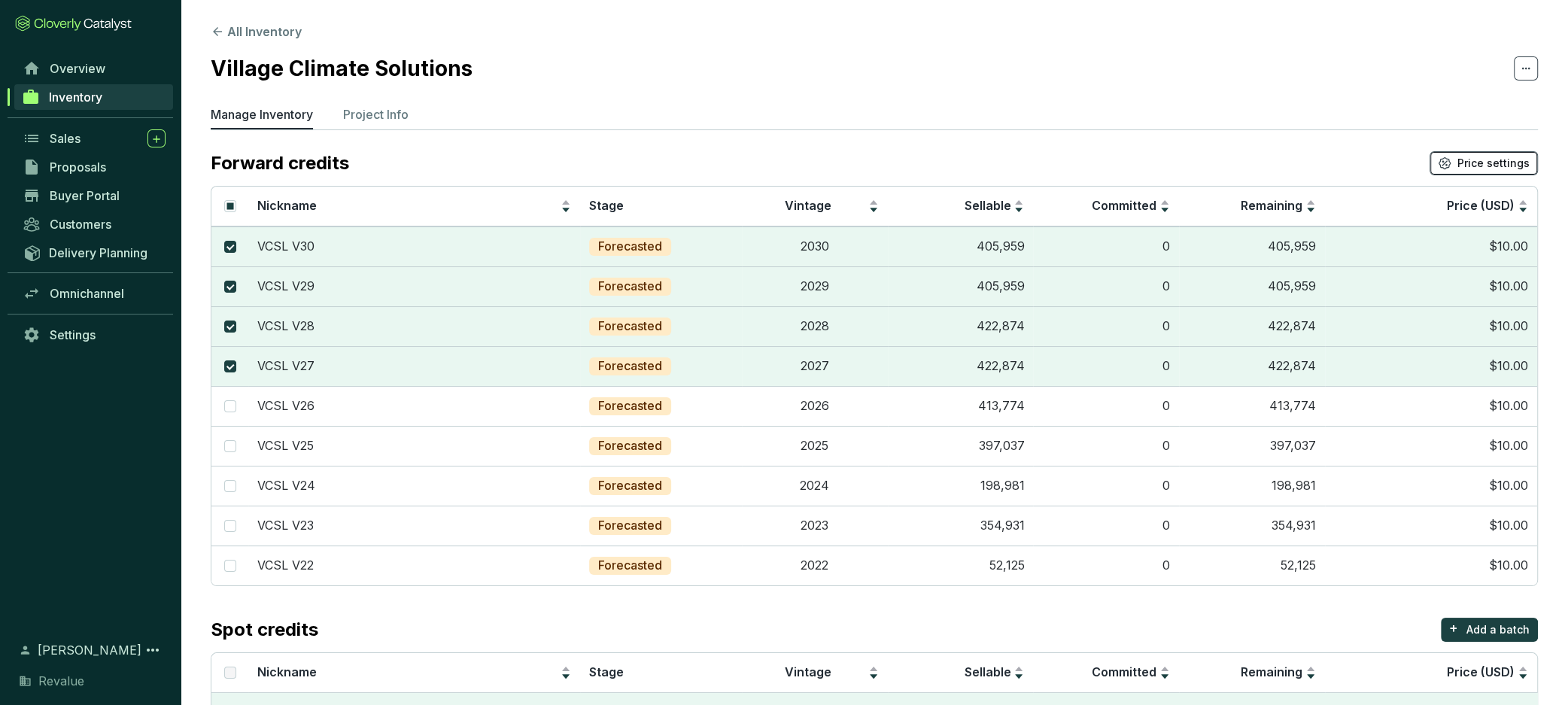
click at [1475, 163] on span "Price settings" at bounding box center [1494, 163] width 73 height 15
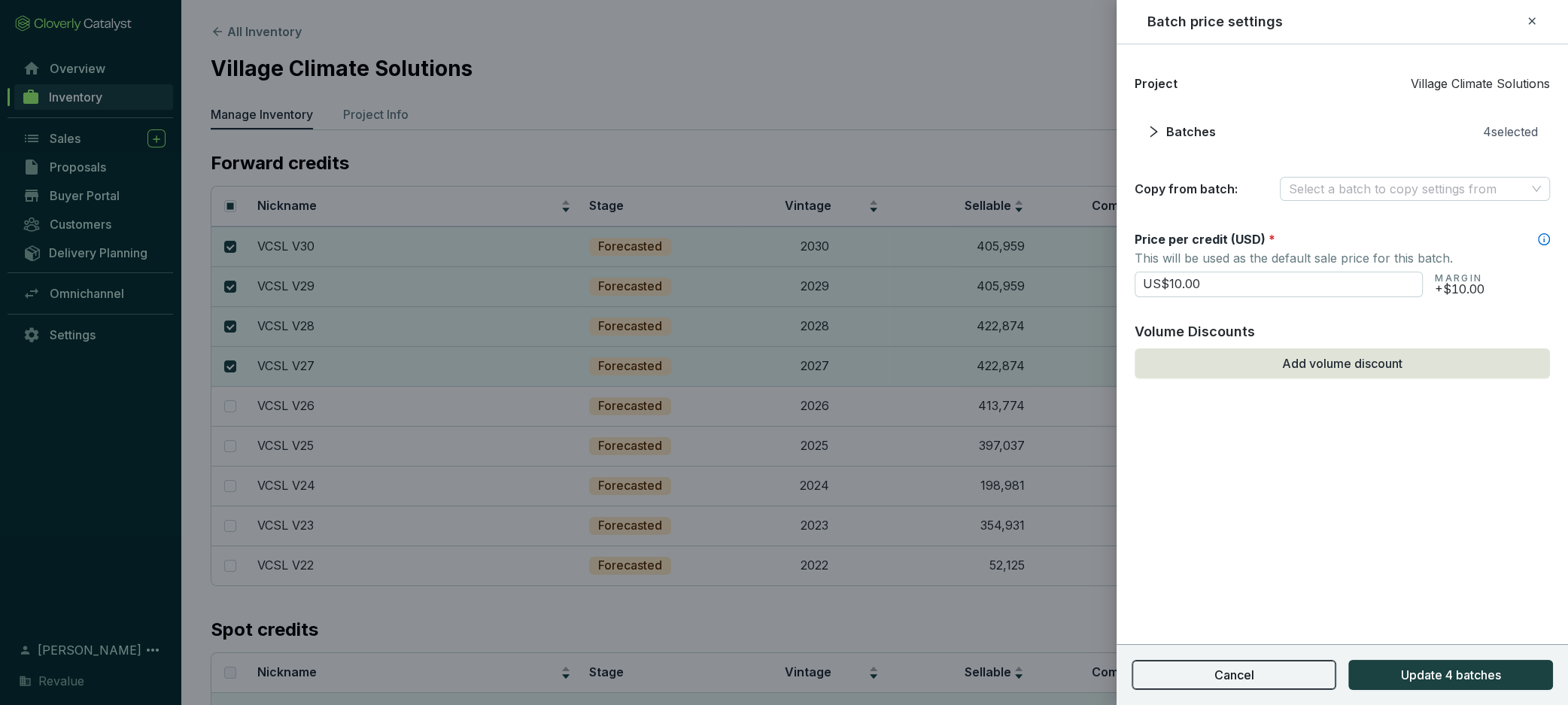
click at [1241, 685] on button "Cancel" at bounding box center [1234, 675] width 205 height 30
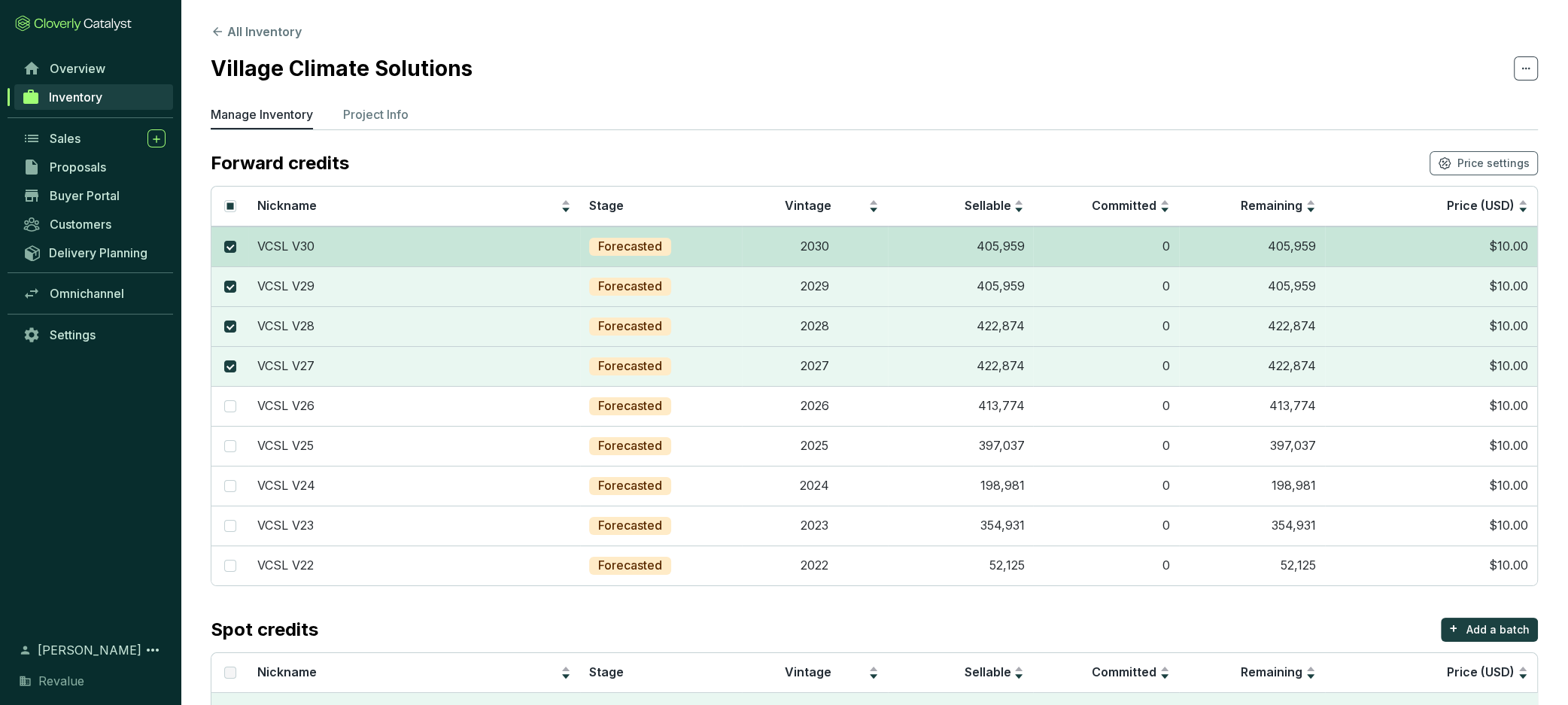
click at [239, 249] on td at bounding box center [229, 246] width 37 height 40
click at [233, 244] on input "checkbox" at bounding box center [230, 247] width 12 height 12
checkbox input "false"
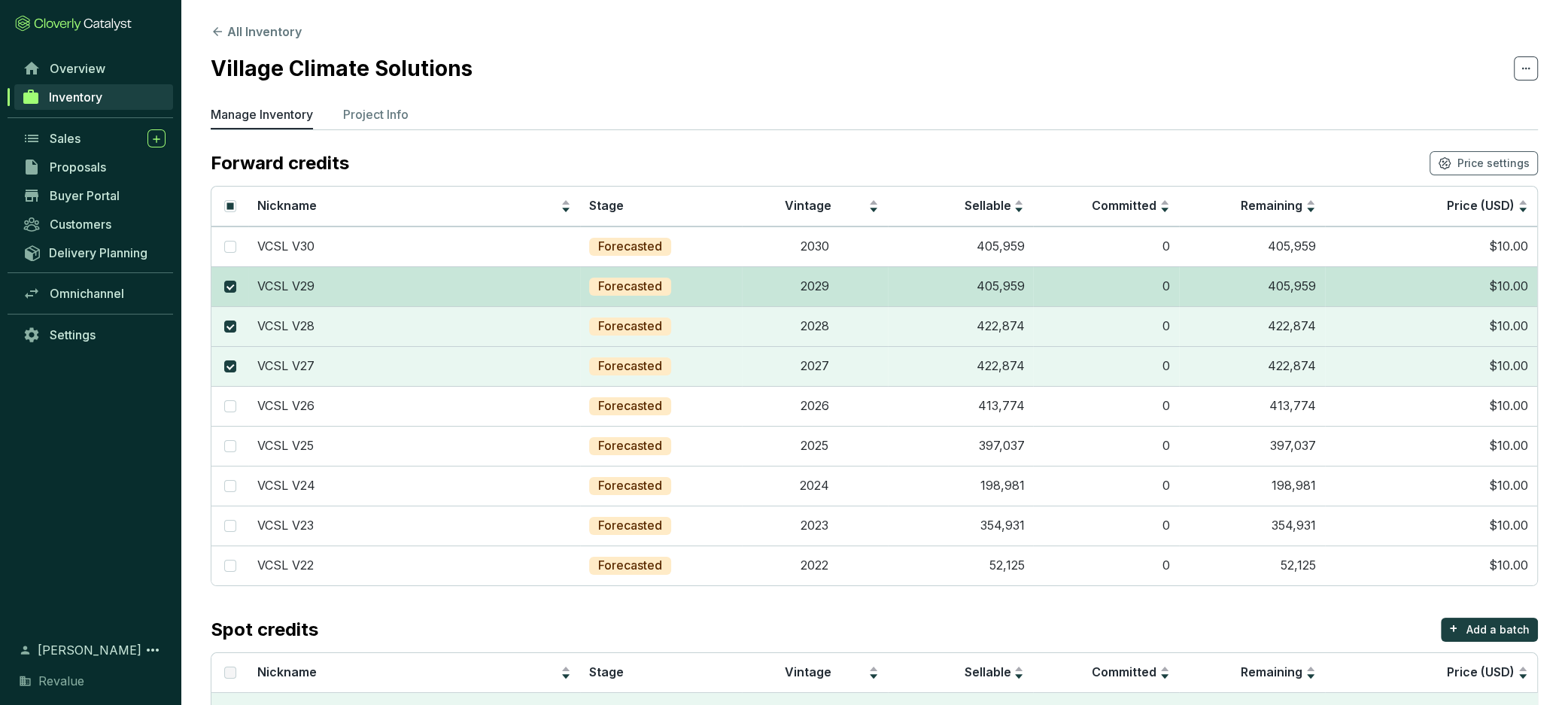
drag, startPoint x: 227, startPoint y: 285, endPoint x: 231, endPoint y: 294, distance: 9.8
click at [227, 285] on input "checkbox" at bounding box center [230, 286] width 12 height 12
checkbox input "false"
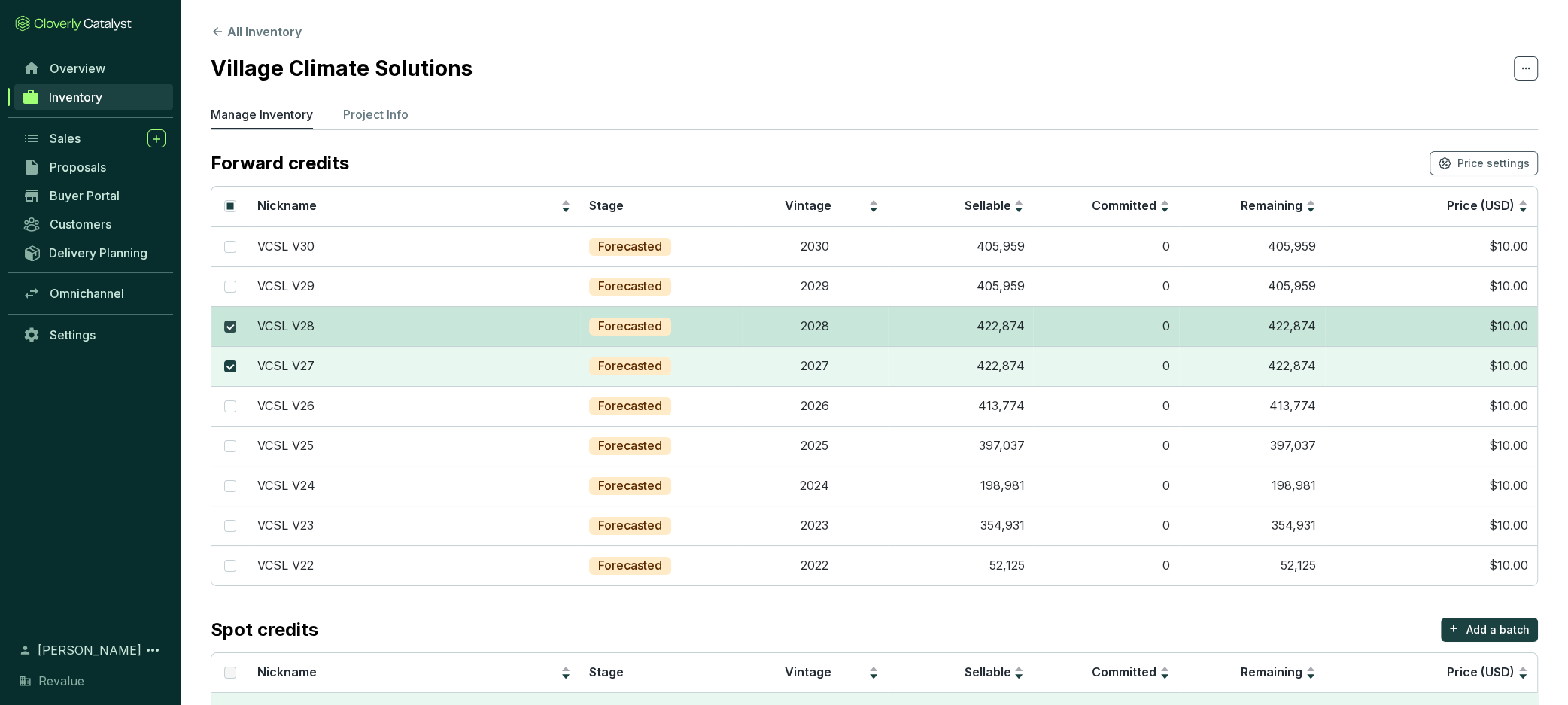
click at [229, 327] on input "checkbox" at bounding box center [230, 326] width 12 height 12
checkbox input "false"
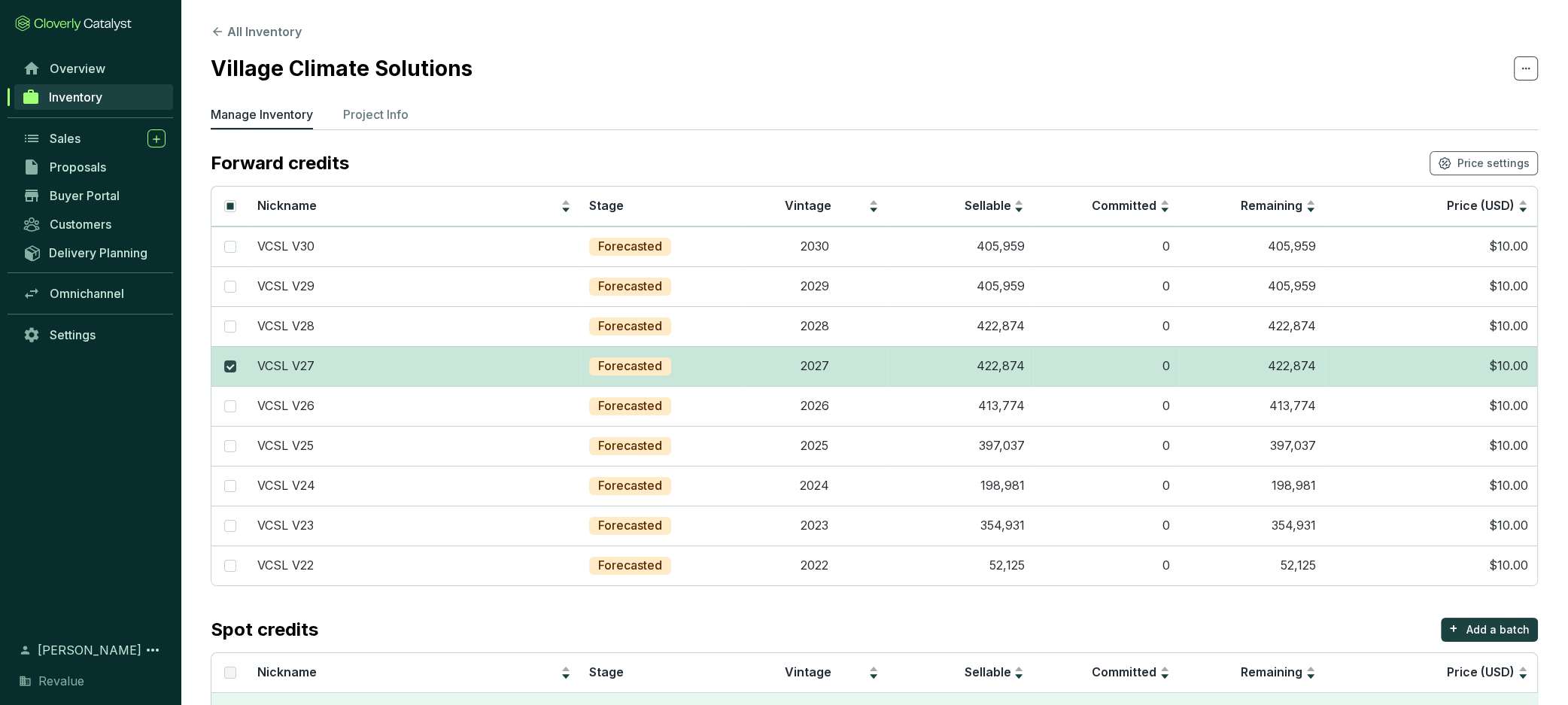
click at [229, 366] on input "checkbox" at bounding box center [230, 367] width 12 height 12
checkbox input "false"
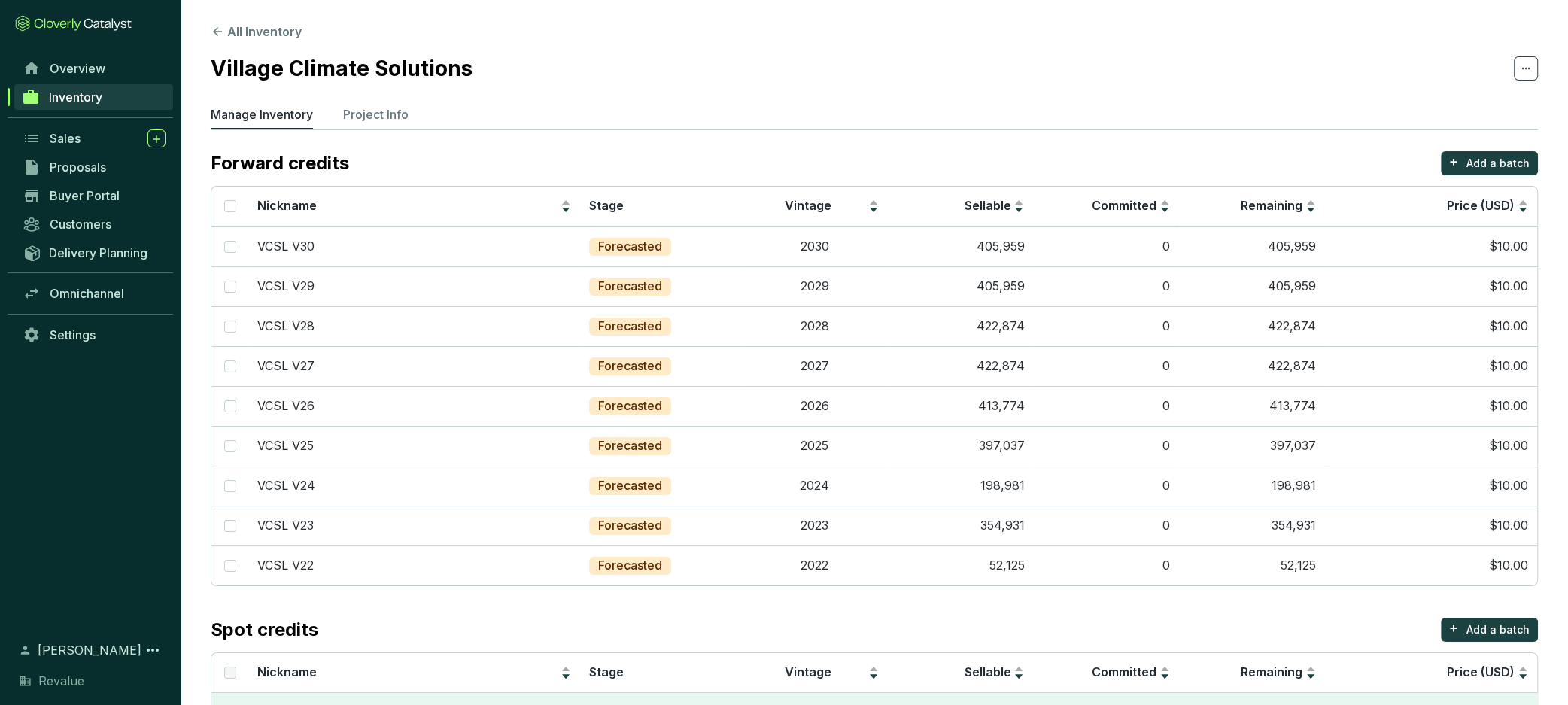
click at [665, 93] on section "All Inventory Village Climate Solutions Manage Inventory Project Info Forward c…" at bounding box center [874, 416] width 1387 height 833
click at [607, 115] on ul "Manage Inventory Project Info" at bounding box center [874, 117] width 1327 height 24
click at [420, 108] on ul "Manage Inventory Project Info" at bounding box center [874, 117] width 1327 height 24
click at [390, 115] on p "Project Info" at bounding box center [375, 115] width 65 height 18
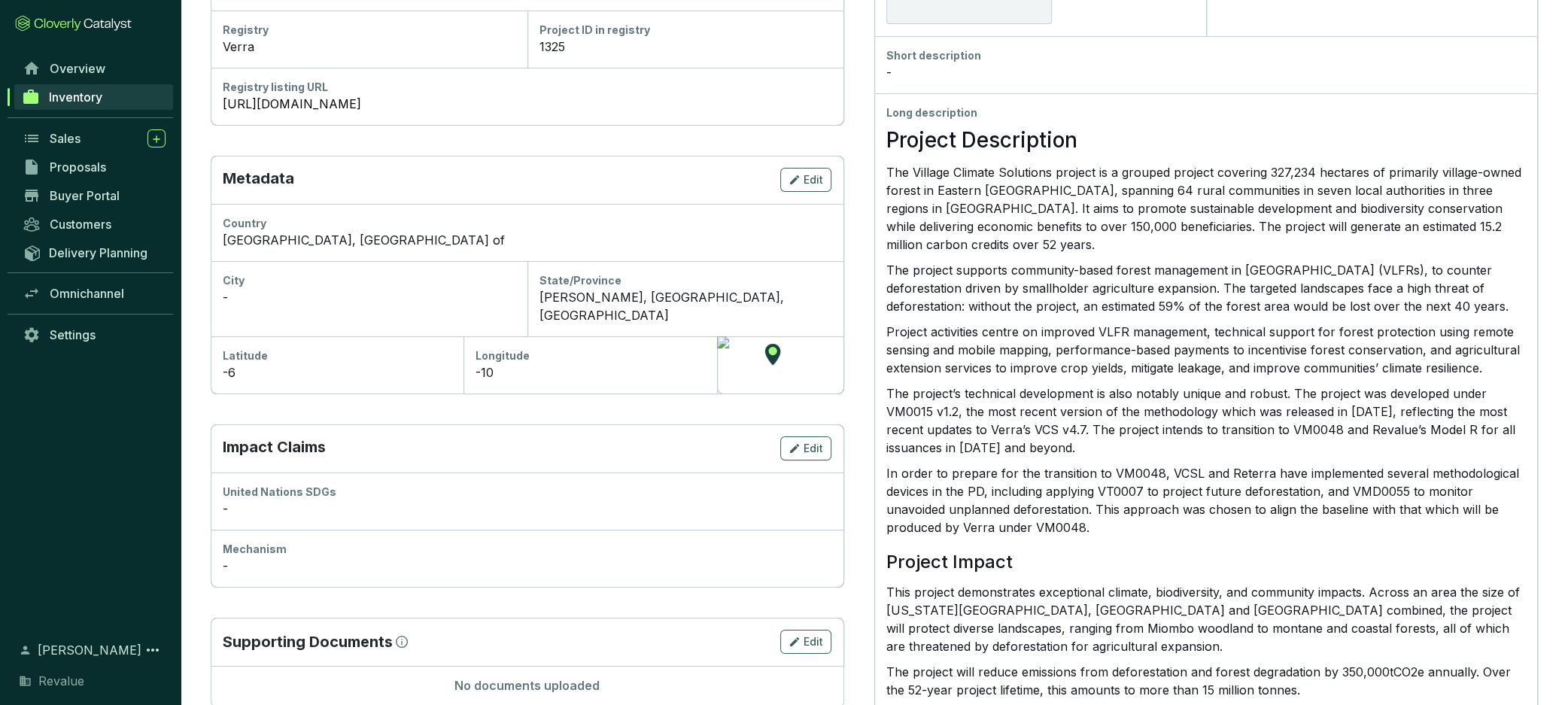
scroll to position [333, 0]
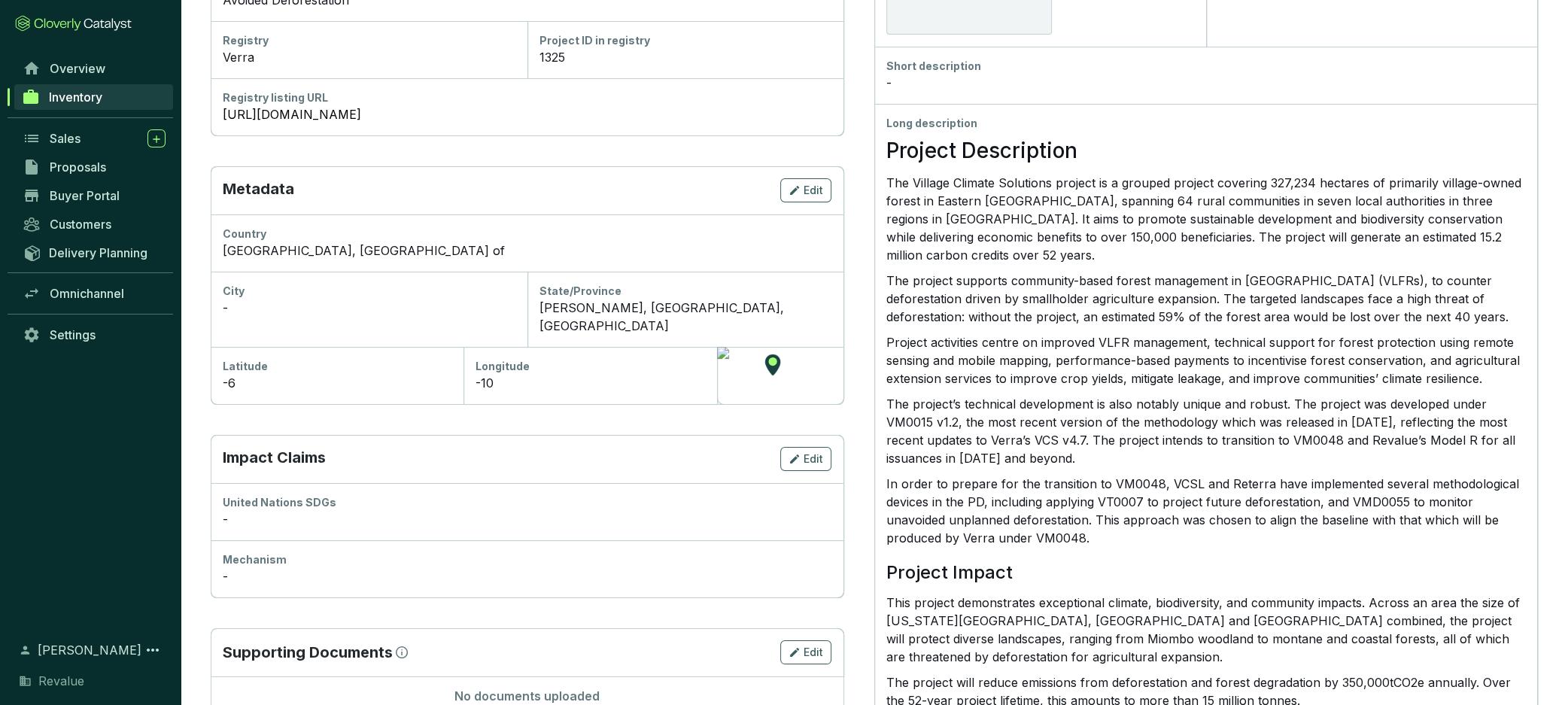
click at [951, 201] on p "The Village Climate Solutions project is a grouped project covering 327,234 hec…" at bounding box center [1206, 219] width 639 height 90
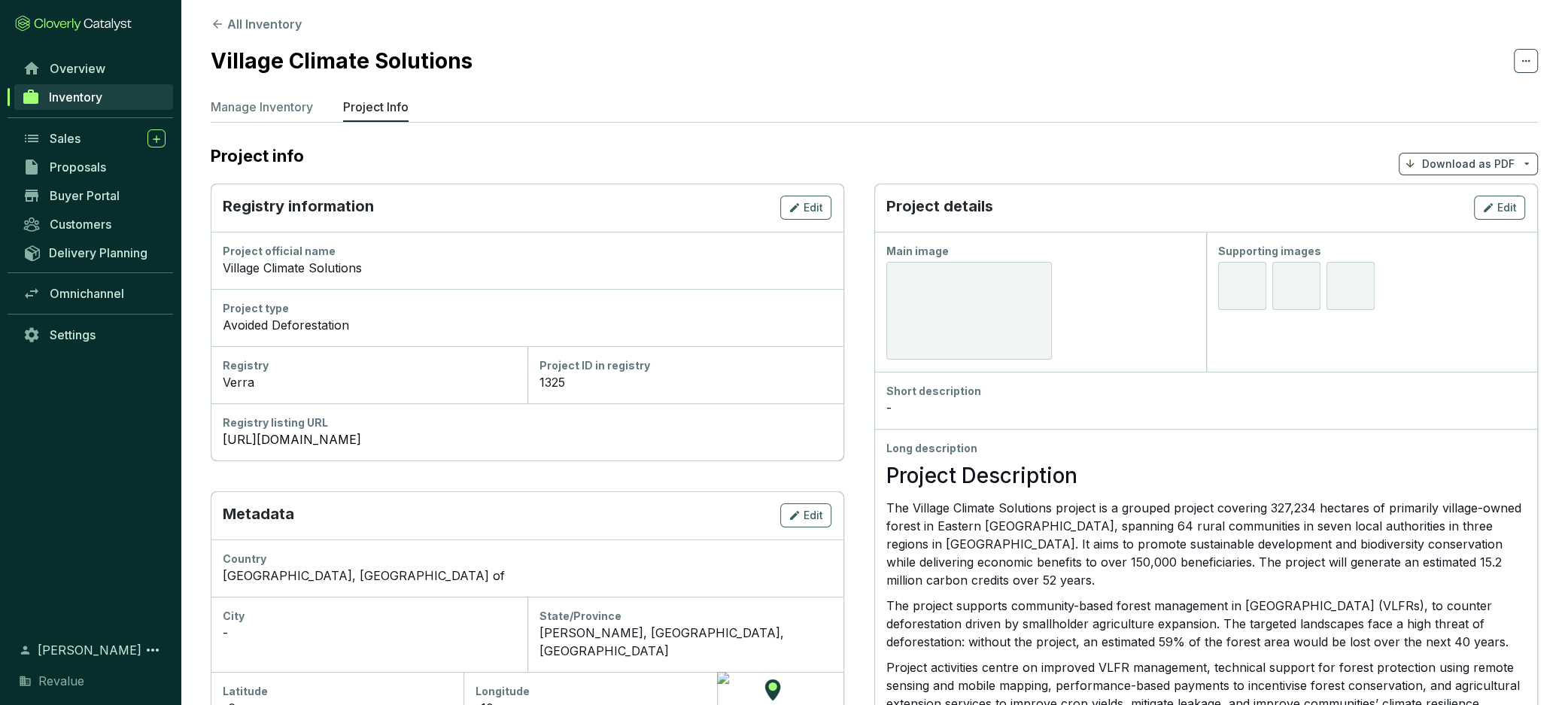
scroll to position [0, 0]
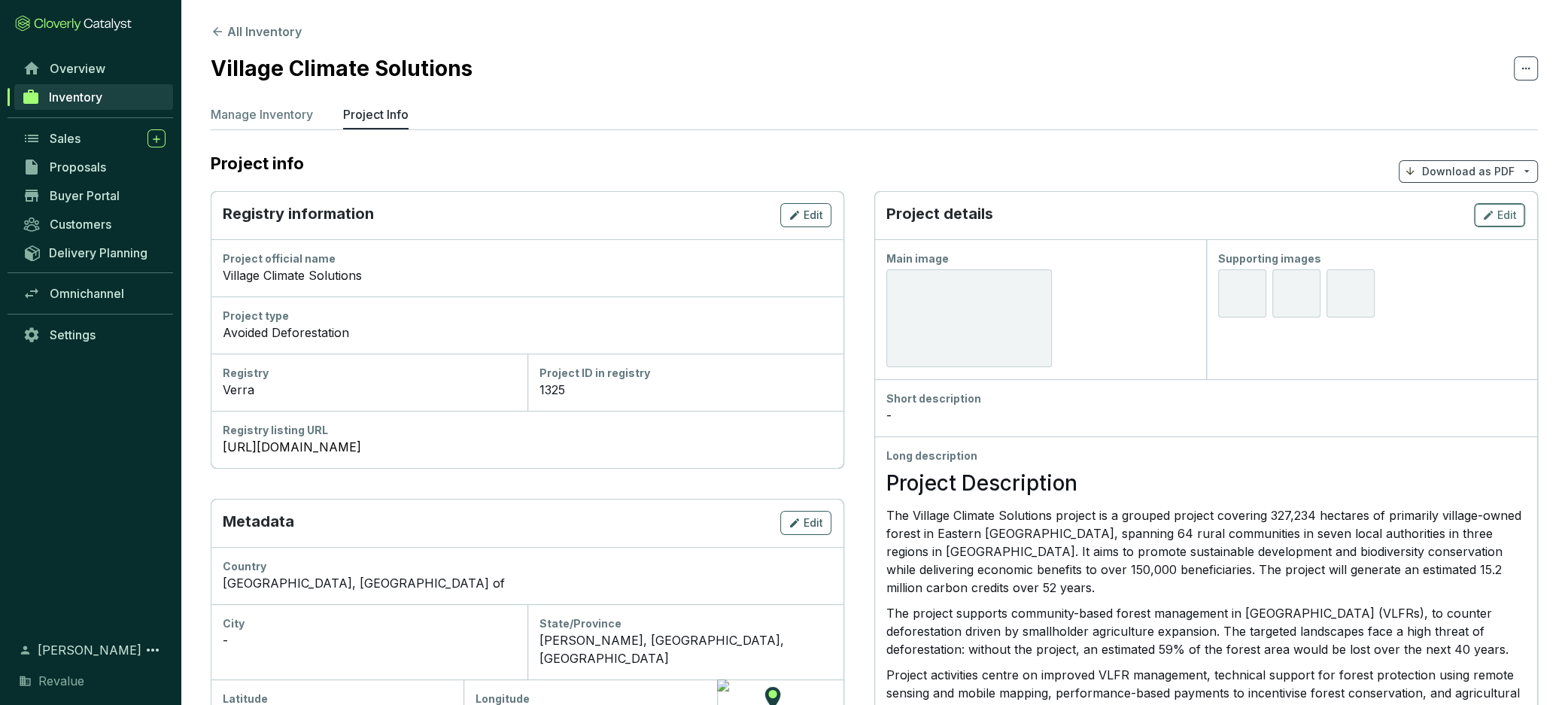
click at [1498, 218] on span "Edit" at bounding box center [1507, 215] width 20 height 15
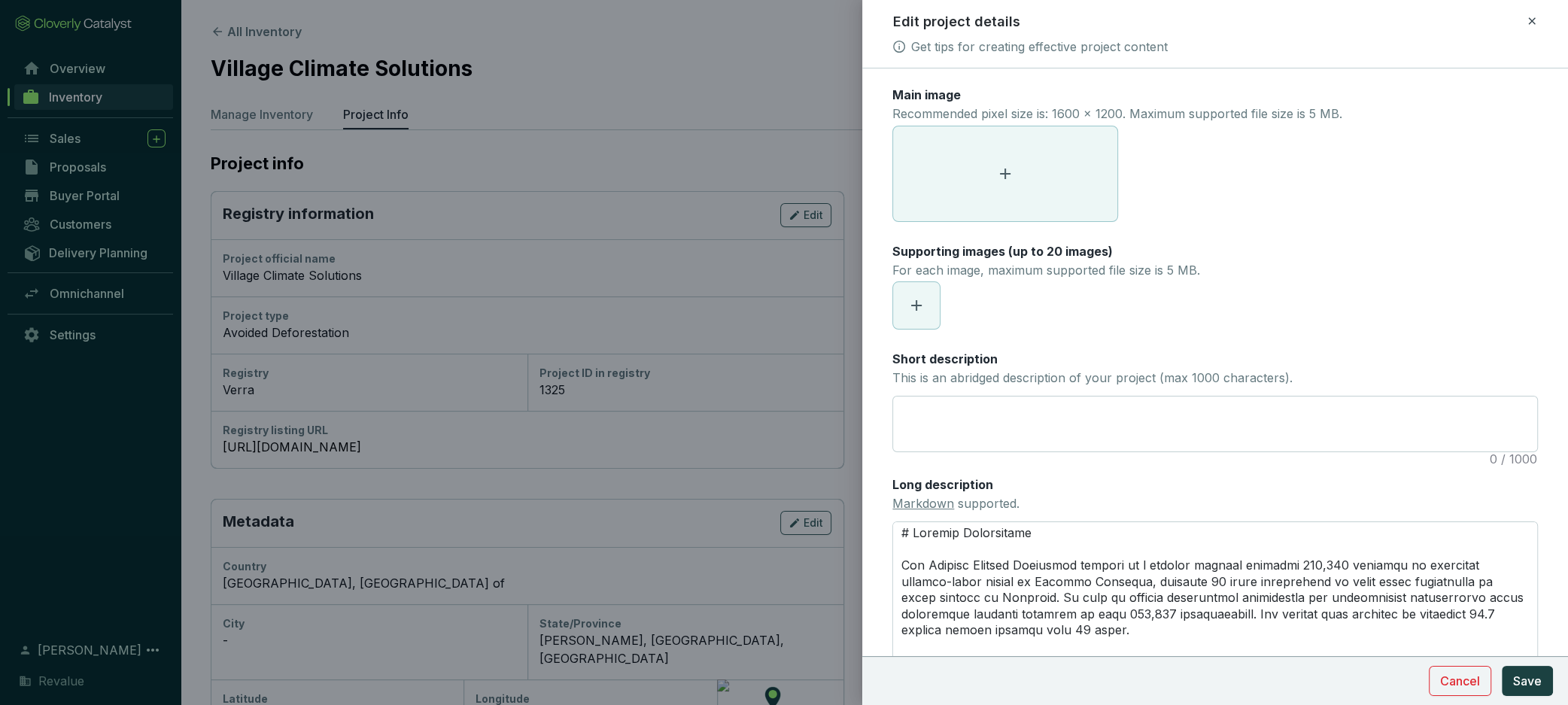
scroll to position [163, 0]
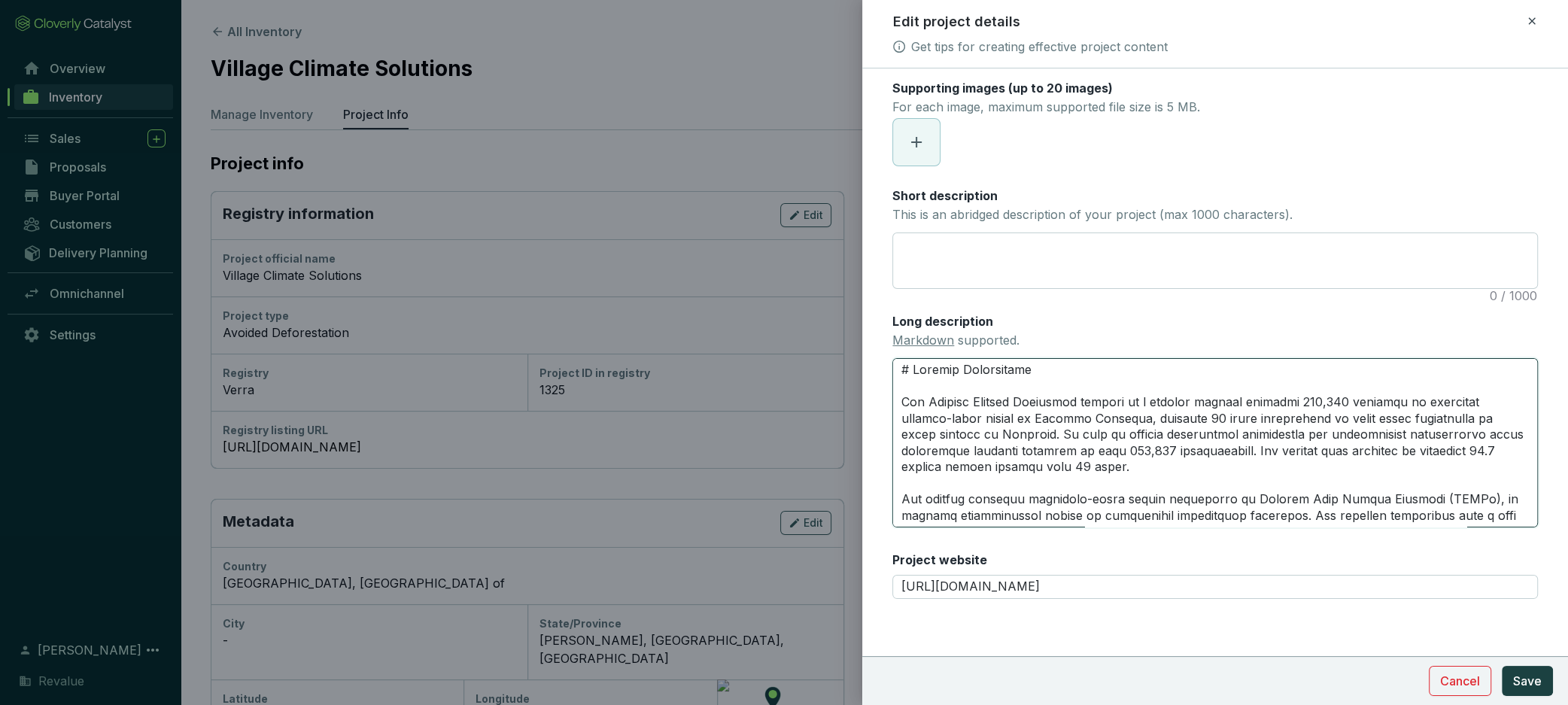
click at [1032, 396] on textarea "Long description Markdown supported." at bounding box center [1215, 443] width 645 height 170
drag, startPoint x: 914, startPoint y: 371, endPoint x: 863, endPoint y: 371, distance: 51.0
click at [863, 371] on form "Main image Recommended pixel size is: 1600 x 1200. Maximum supported file size …" at bounding box center [1215, 306] width 706 height 766
click at [911, 374] on textarea "Long description Markdown supported." at bounding box center [1215, 443] width 645 height 170
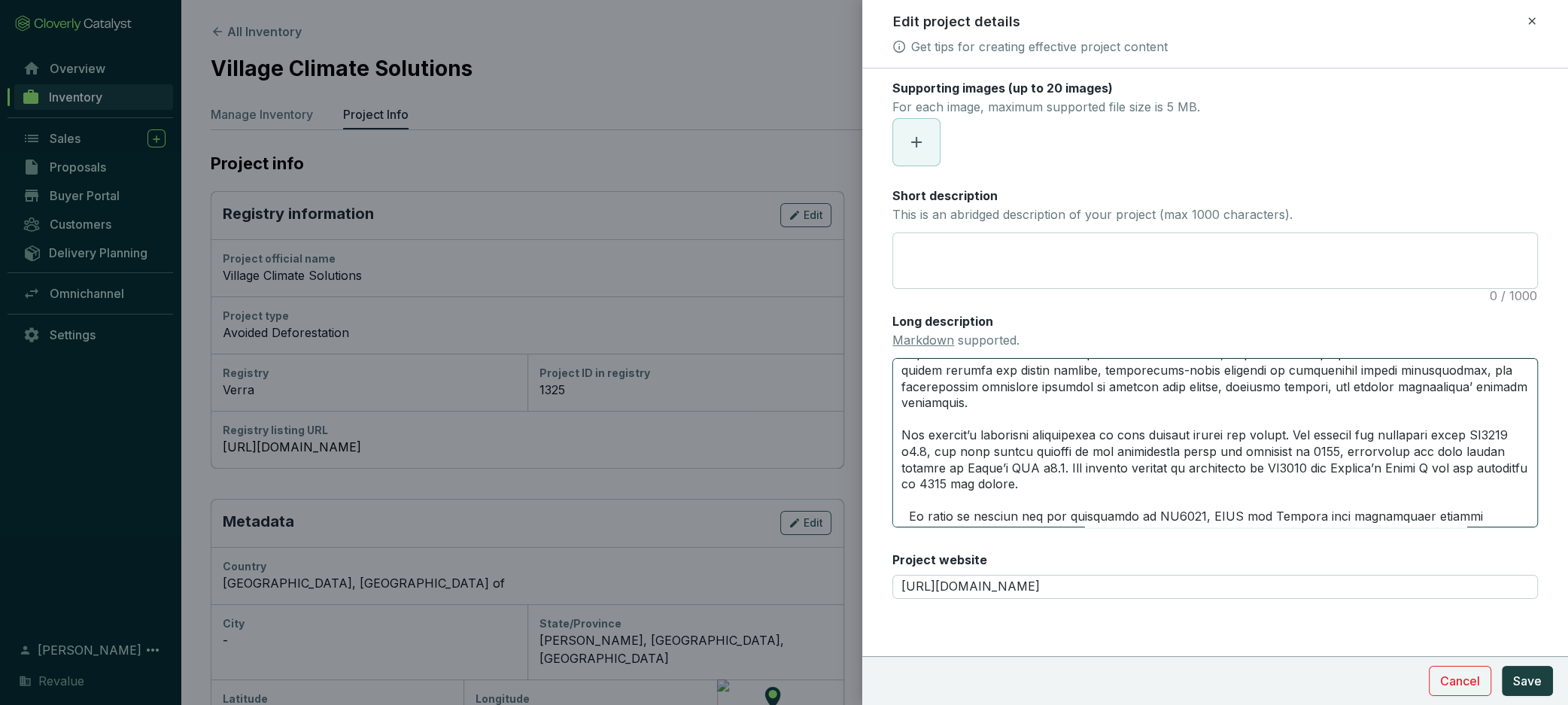
scroll to position [0, 0]
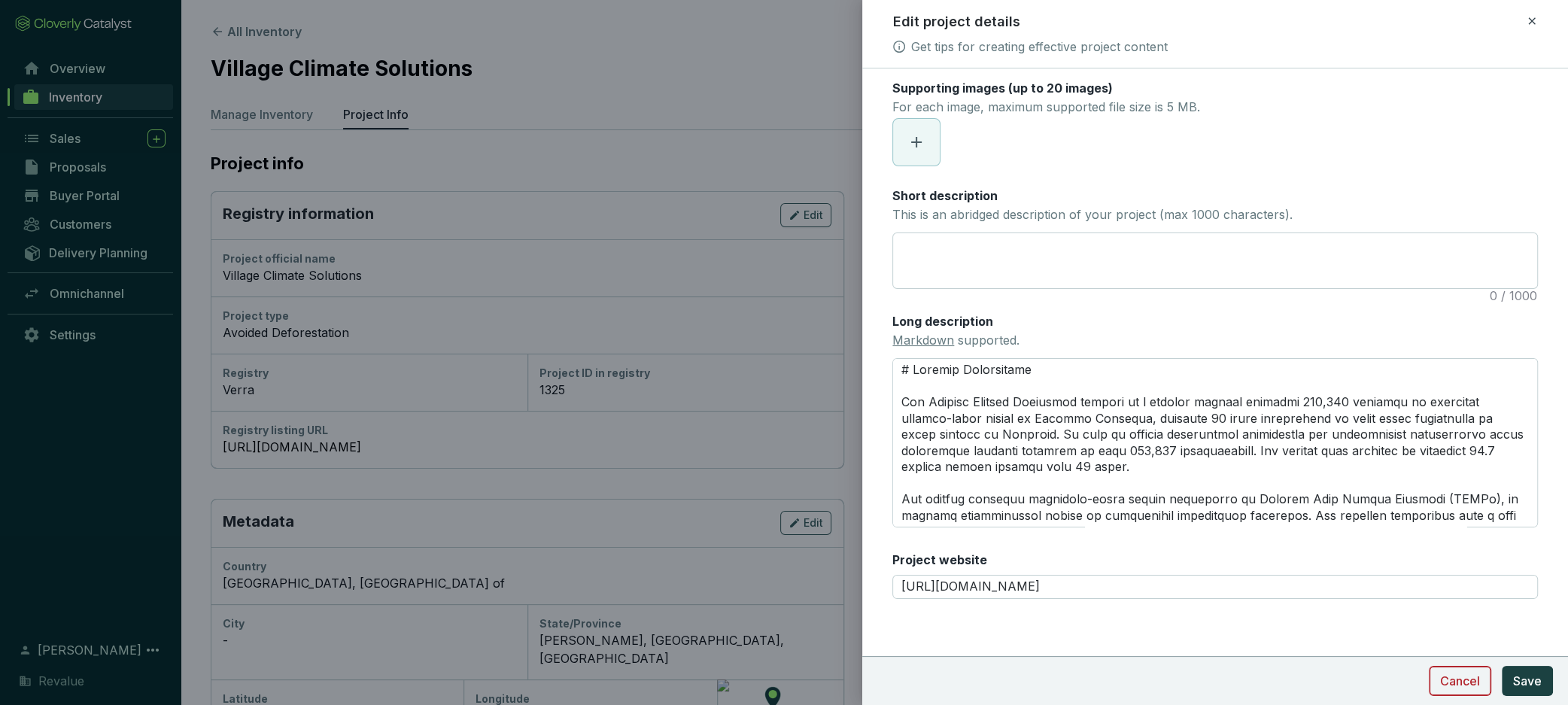
click at [1459, 681] on span "Cancel" at bounding box center [1460, 681] width 40 height 18
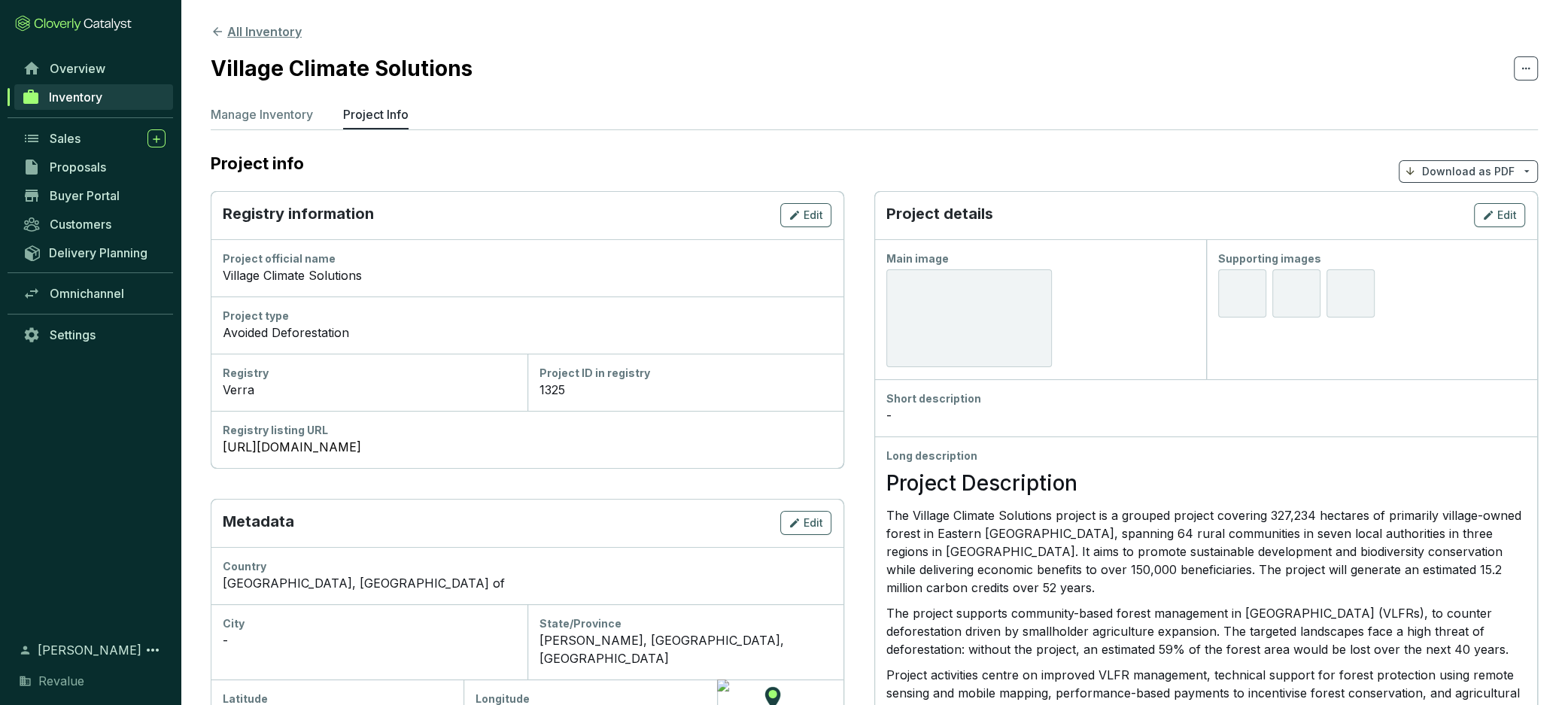
click at [238, 30] on button "All Inventory" at bounding box center [256, 31] width 91 height 18
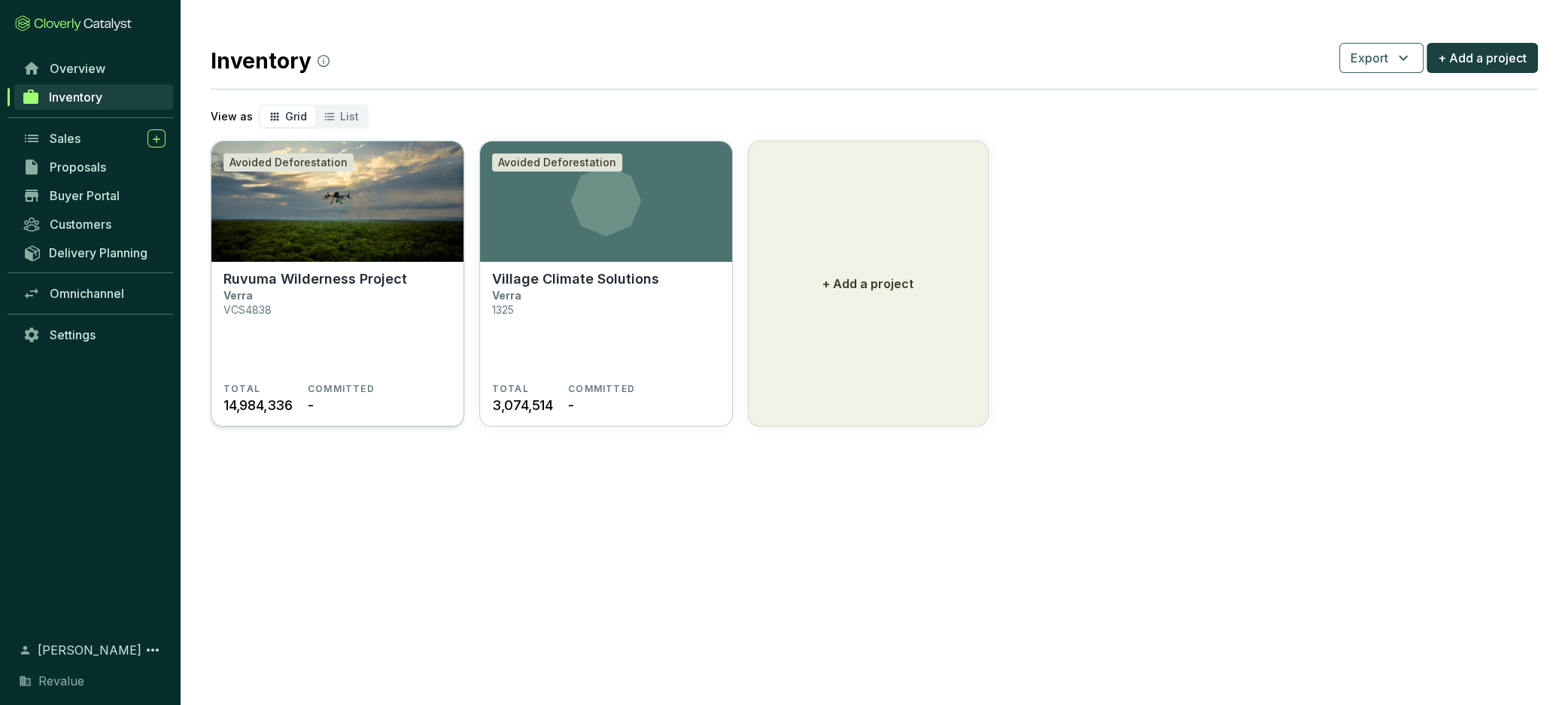
click at [320, 255] on img at bounding box center [337, 201] width 252 height 121
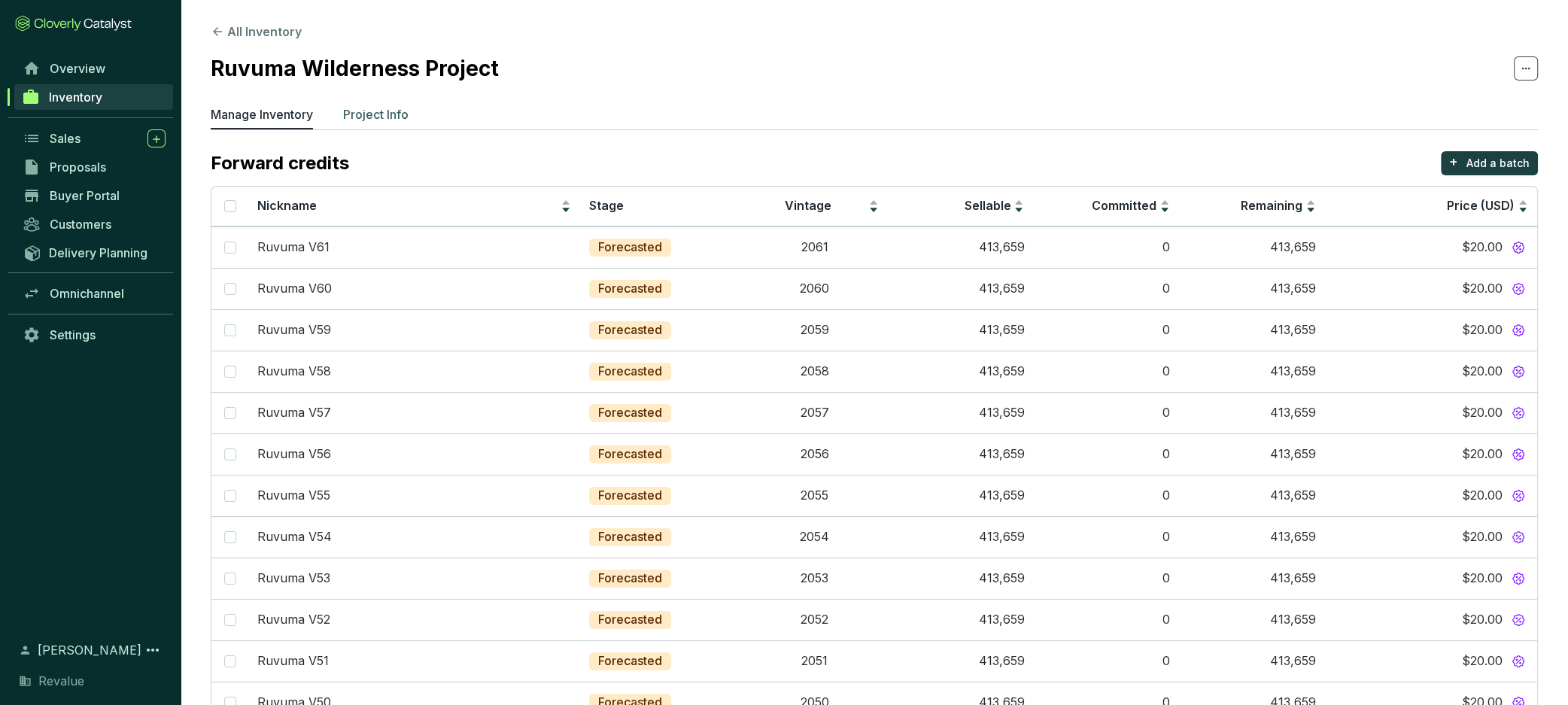
click at [388, 109] on p "Project Info" at bounding box center [375, 115] width 65 height 18
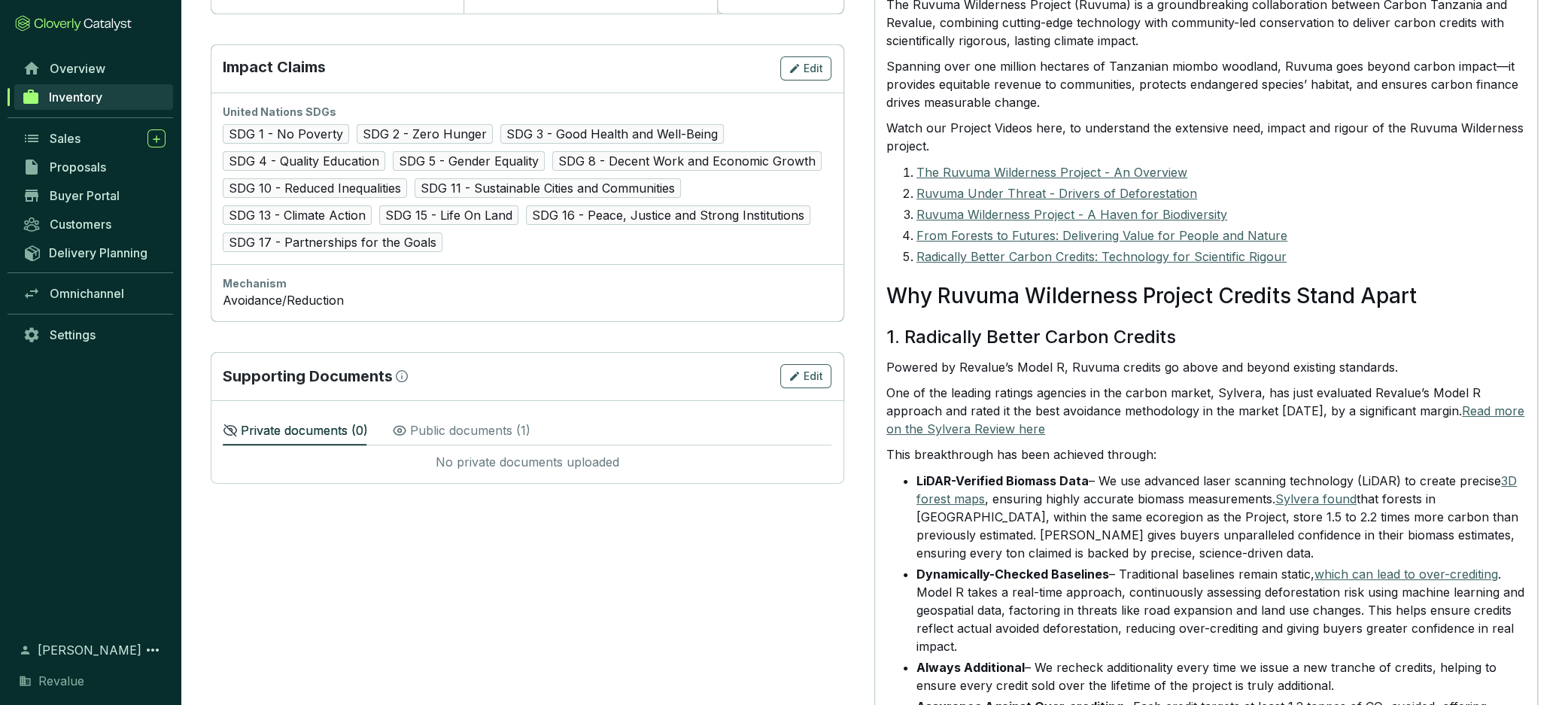
scroll to position [717, 0]
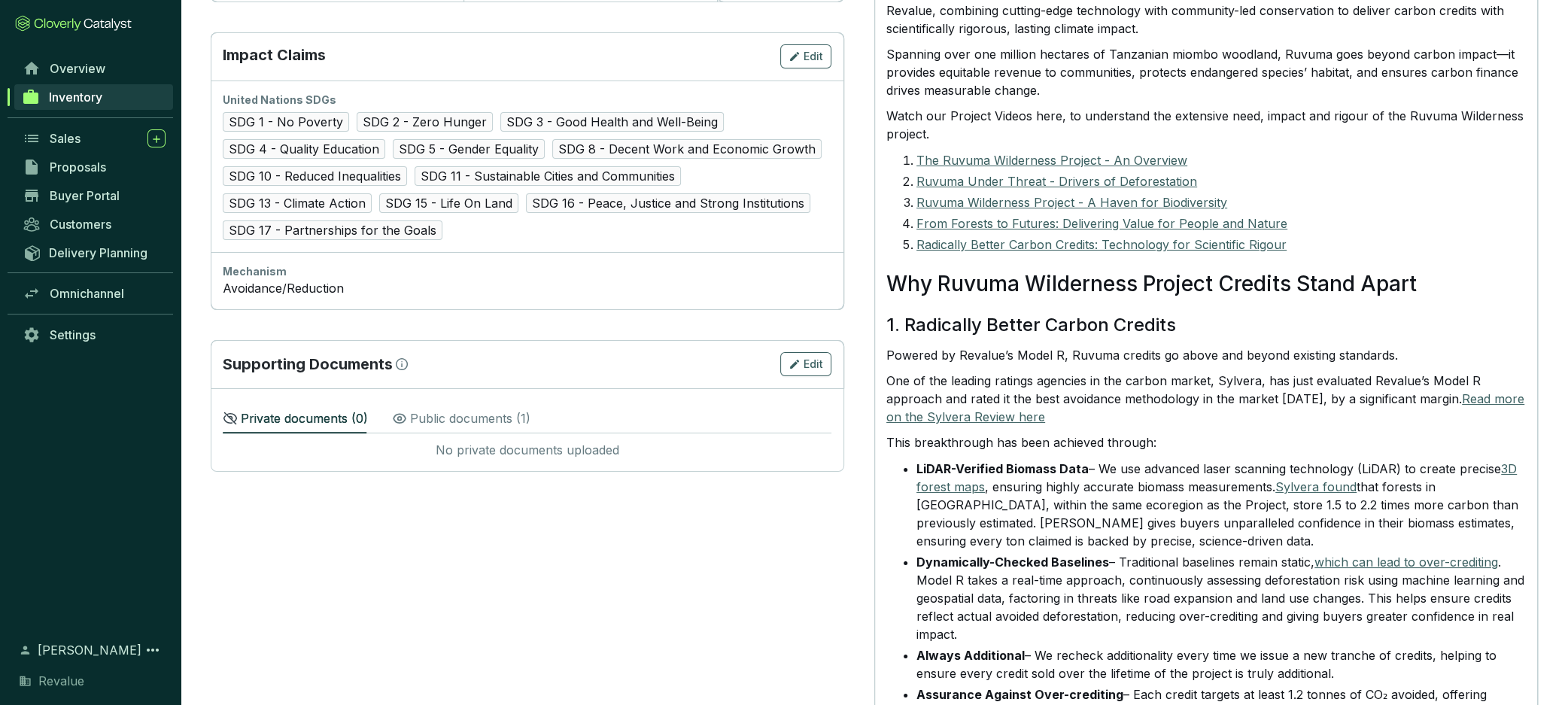
click at [470, 414] on p "Public documents ( 1 )" at bounding box center [470, 419] width 120 height 18
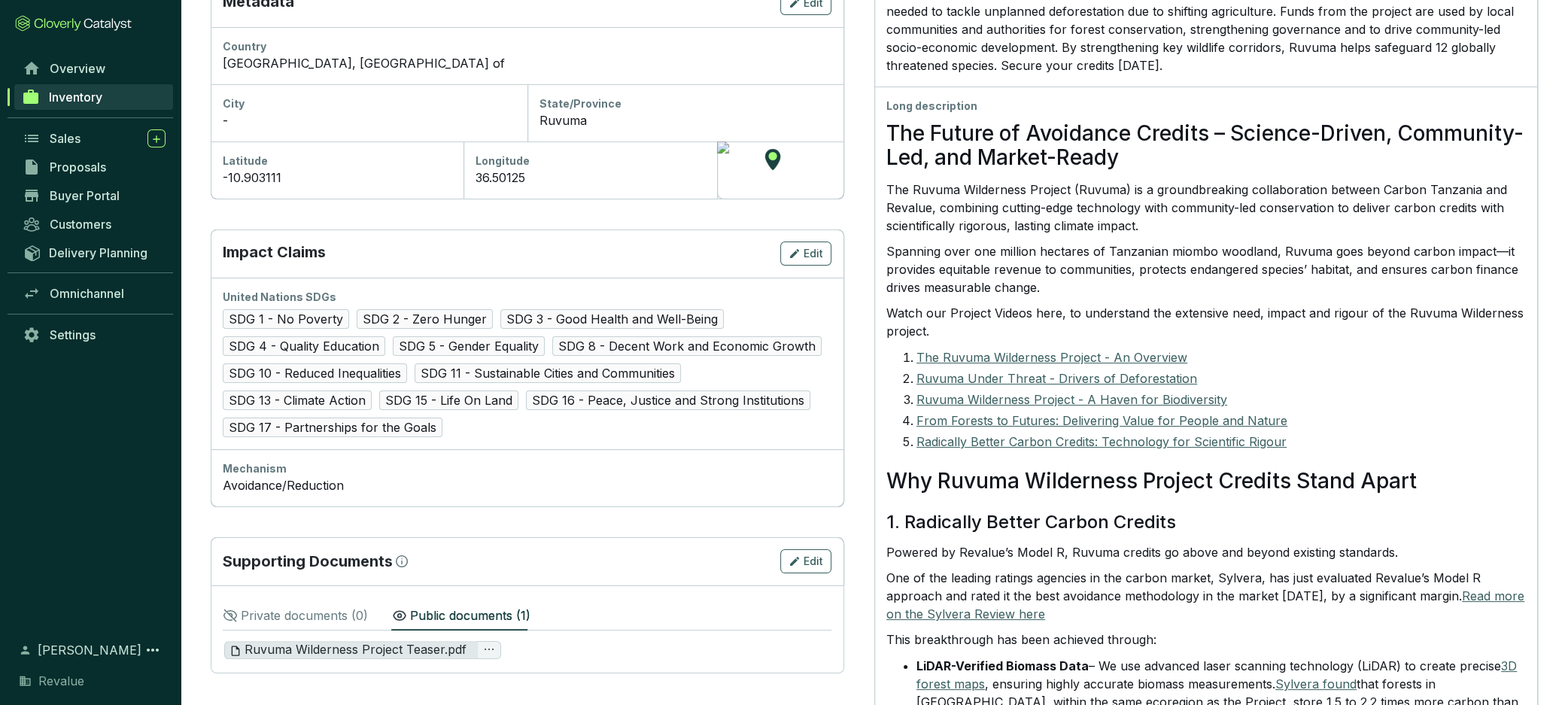
scroll to position [513, 0]
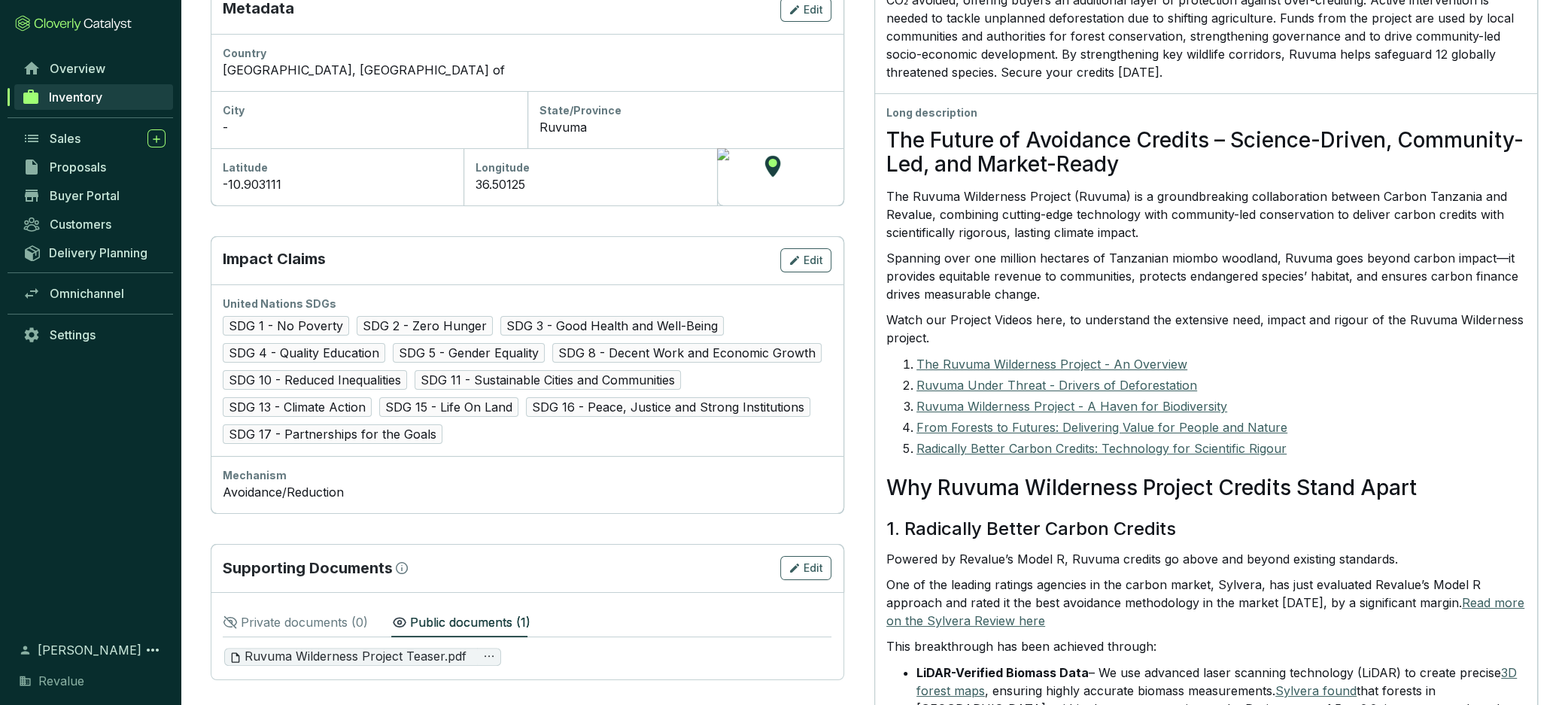
click at [328, 617] on p "Private documents ( 0 )" at bounding box center [305, 622] width 127 height 18
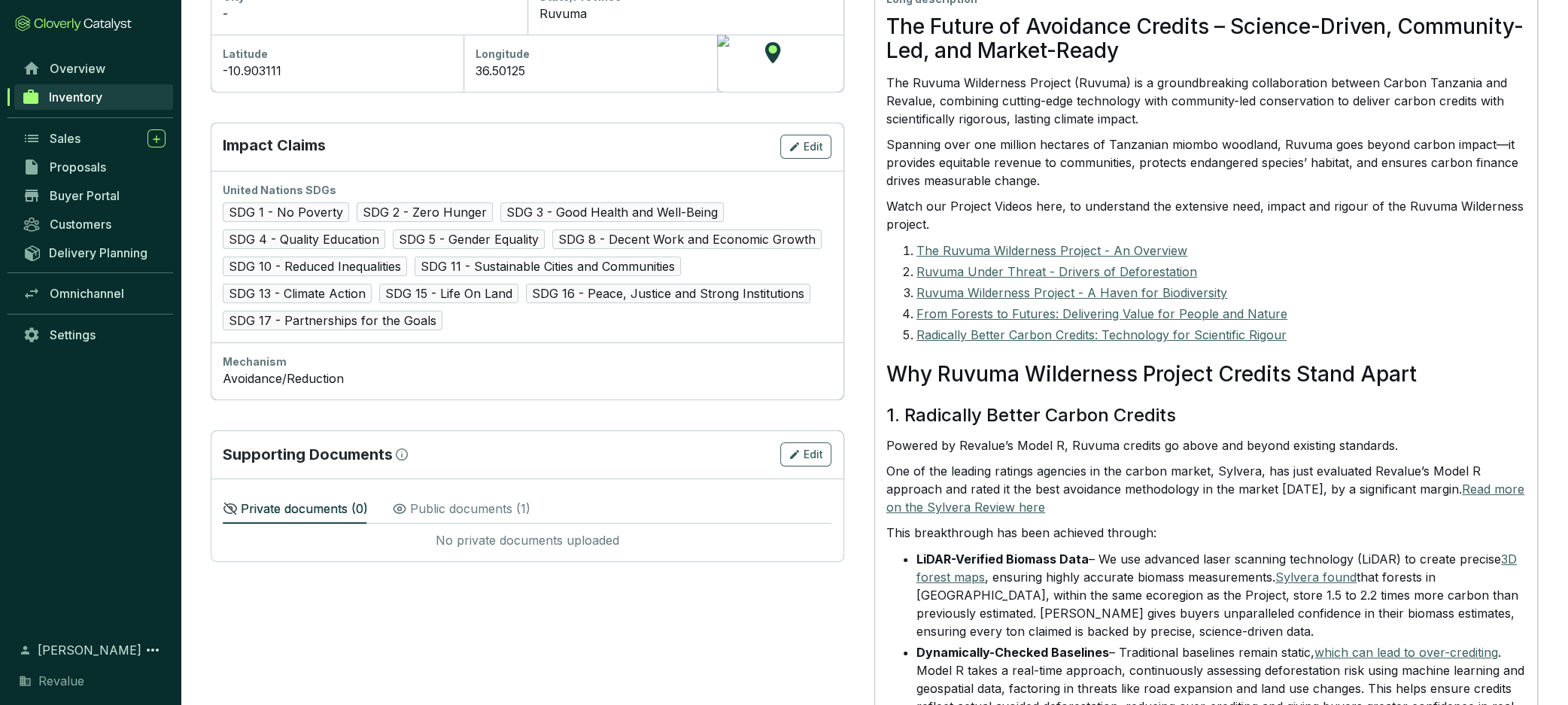
scroll to position [648, 0]
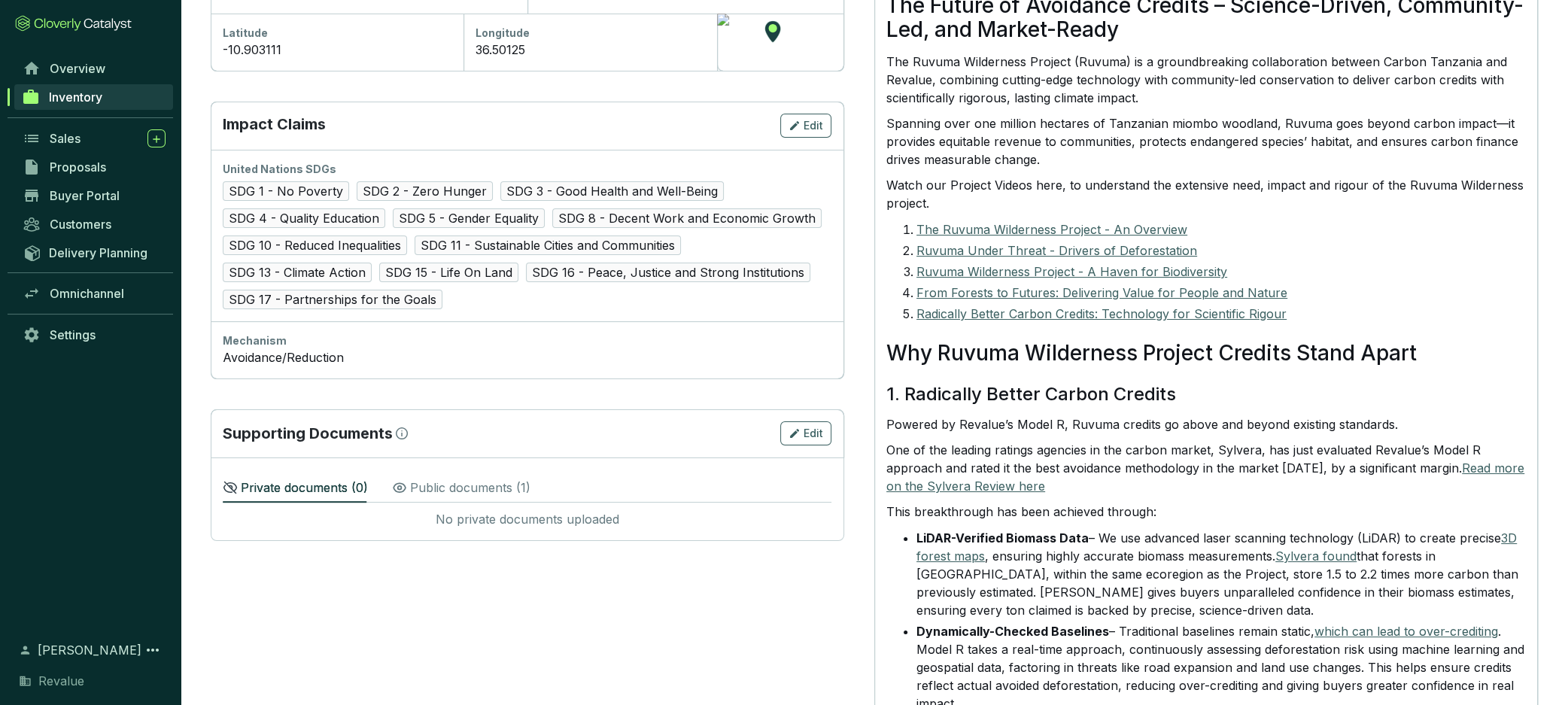
click at [499, 481] on p "Public documents ( 1 )" at bounding box center [470, 488] width 120 height 18
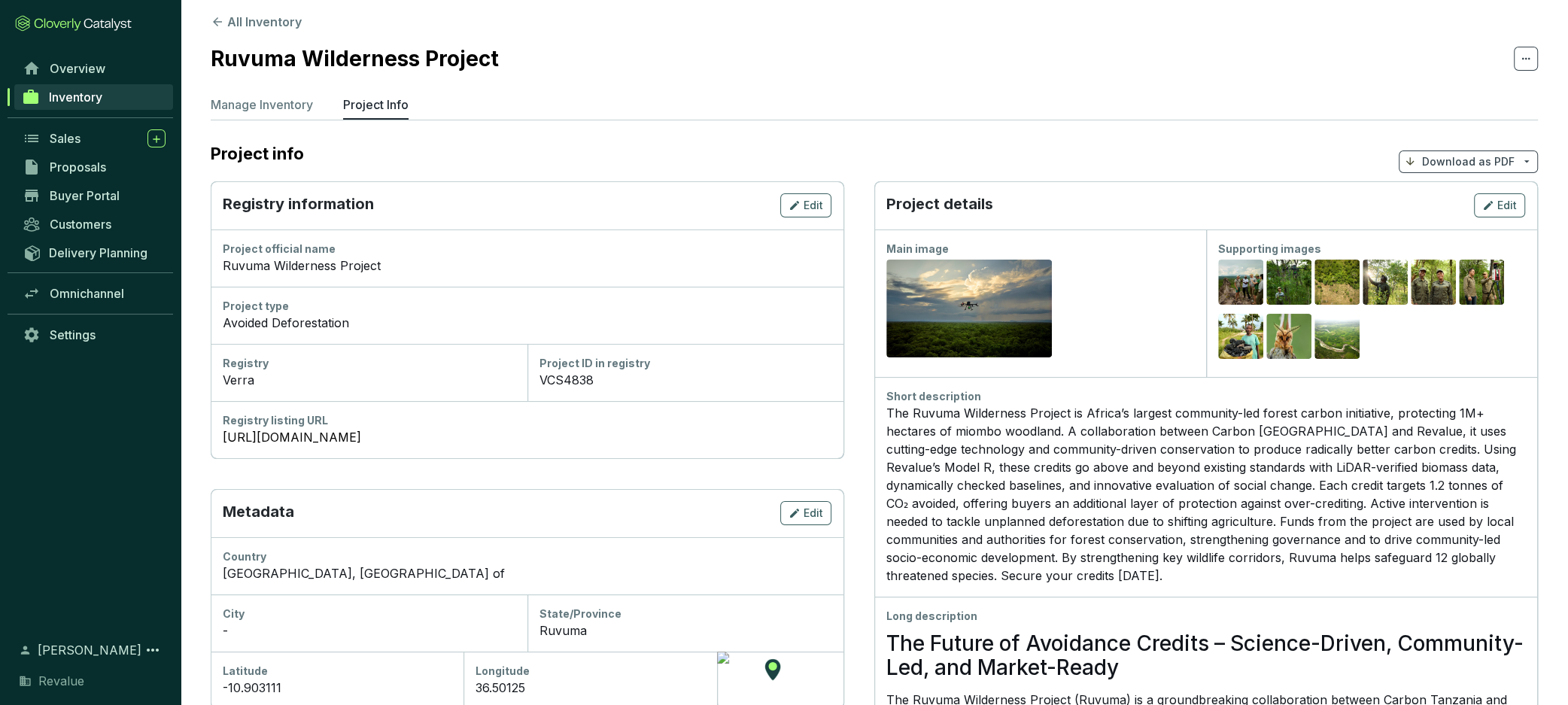
scroll to position [0, 0]
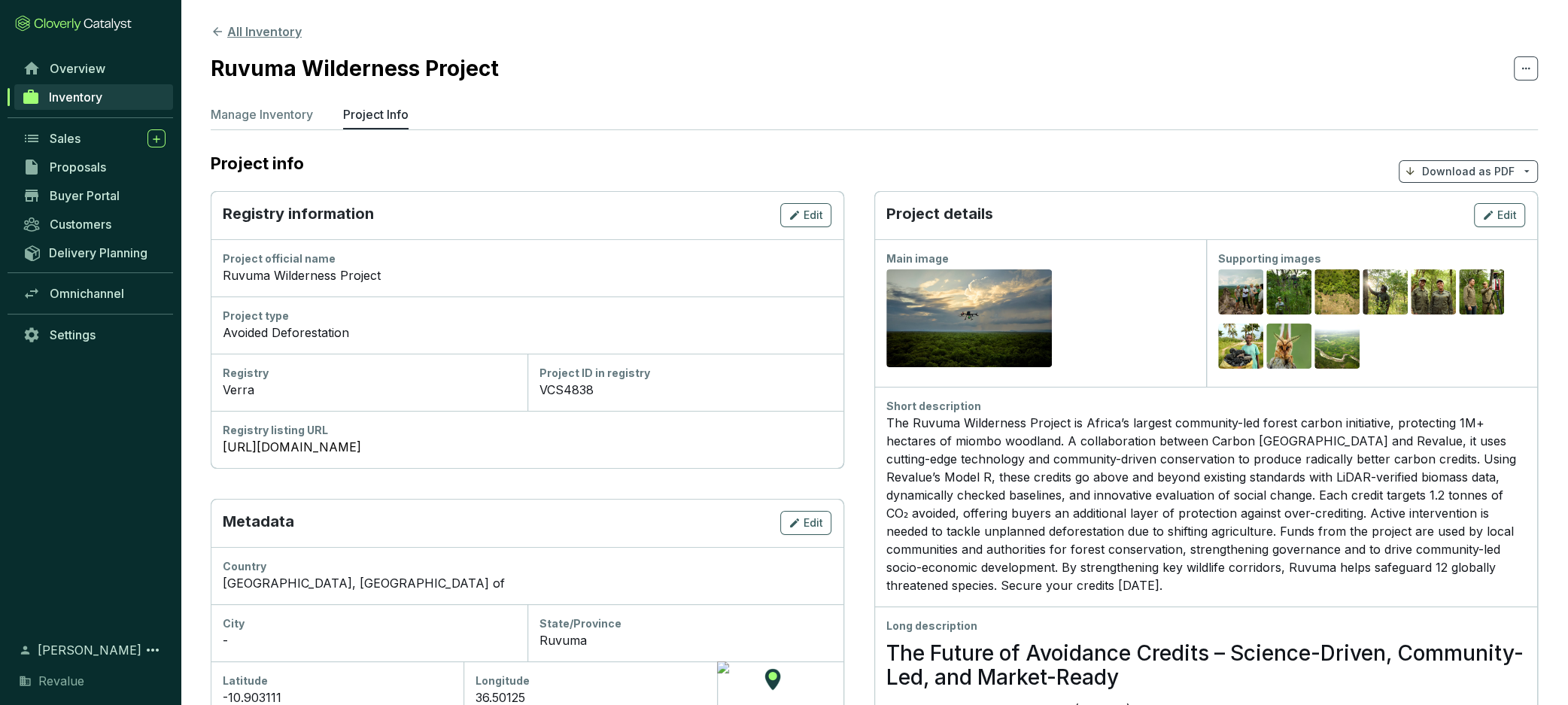
click at [243, 35] on button "All Inventory" at bounding box center [256, 31] width 91 height 18
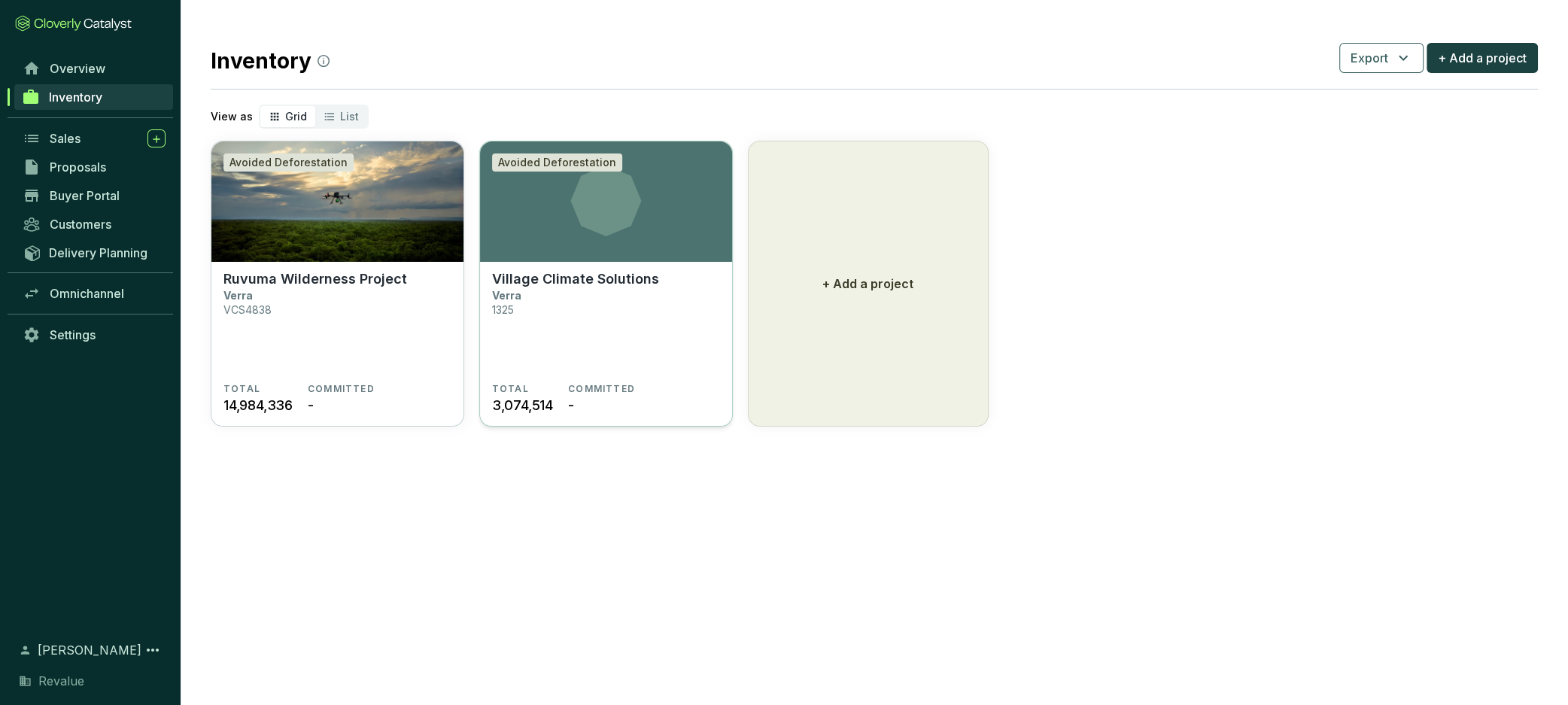
click at [621, 234] on icon at bounding box center [606, 201] width 252 height 71
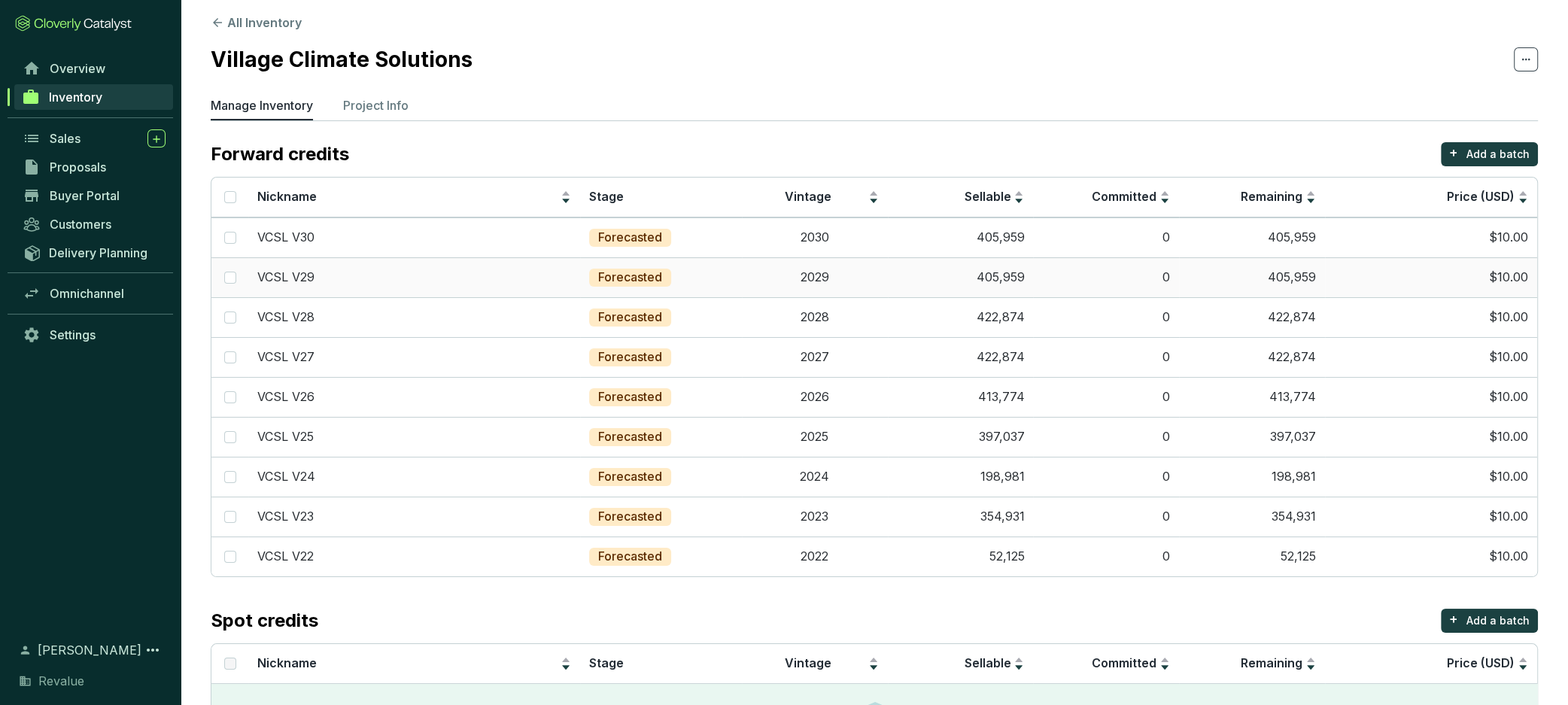
scroll to position [12, 0]
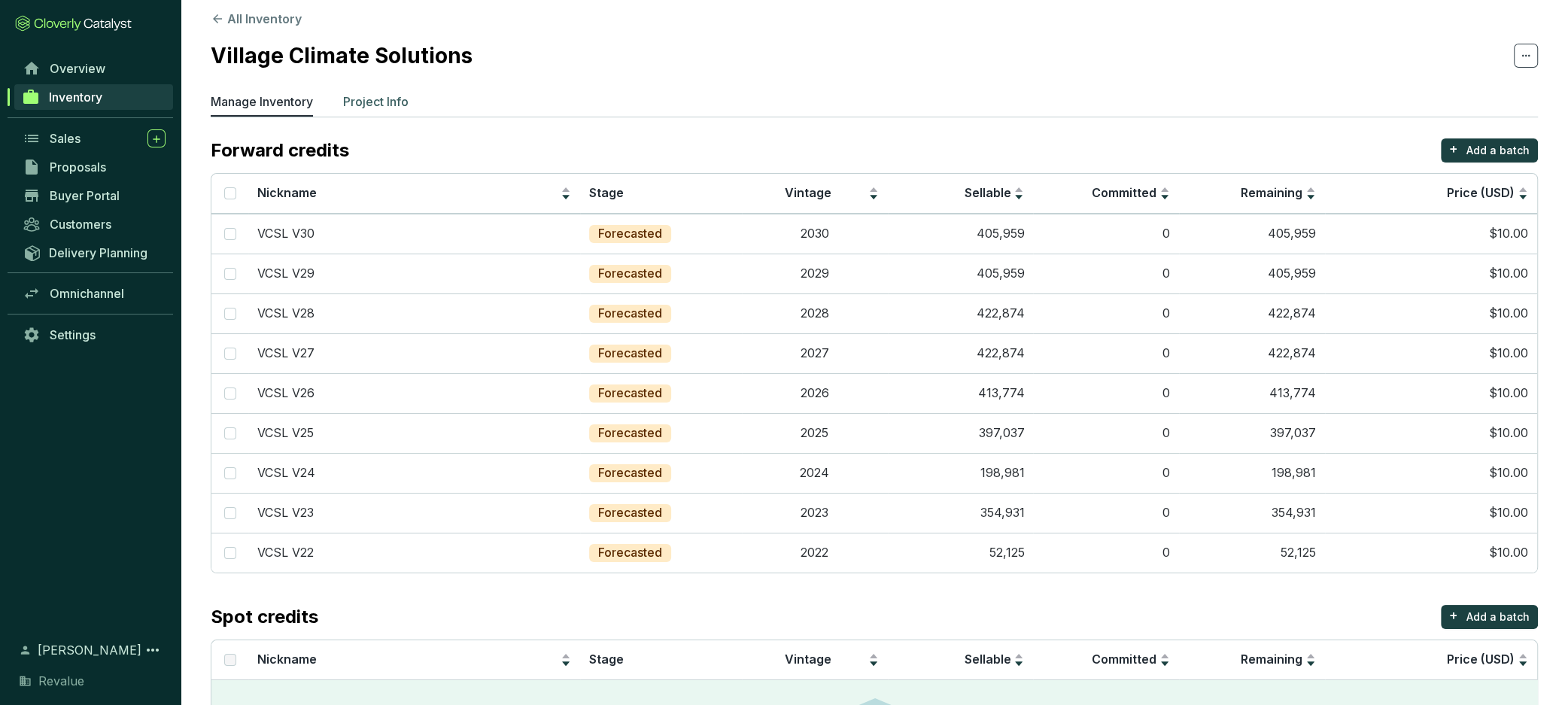
click at [371, 105] on p "Project Info" at bounding box center [375, 102] width 65 height 18
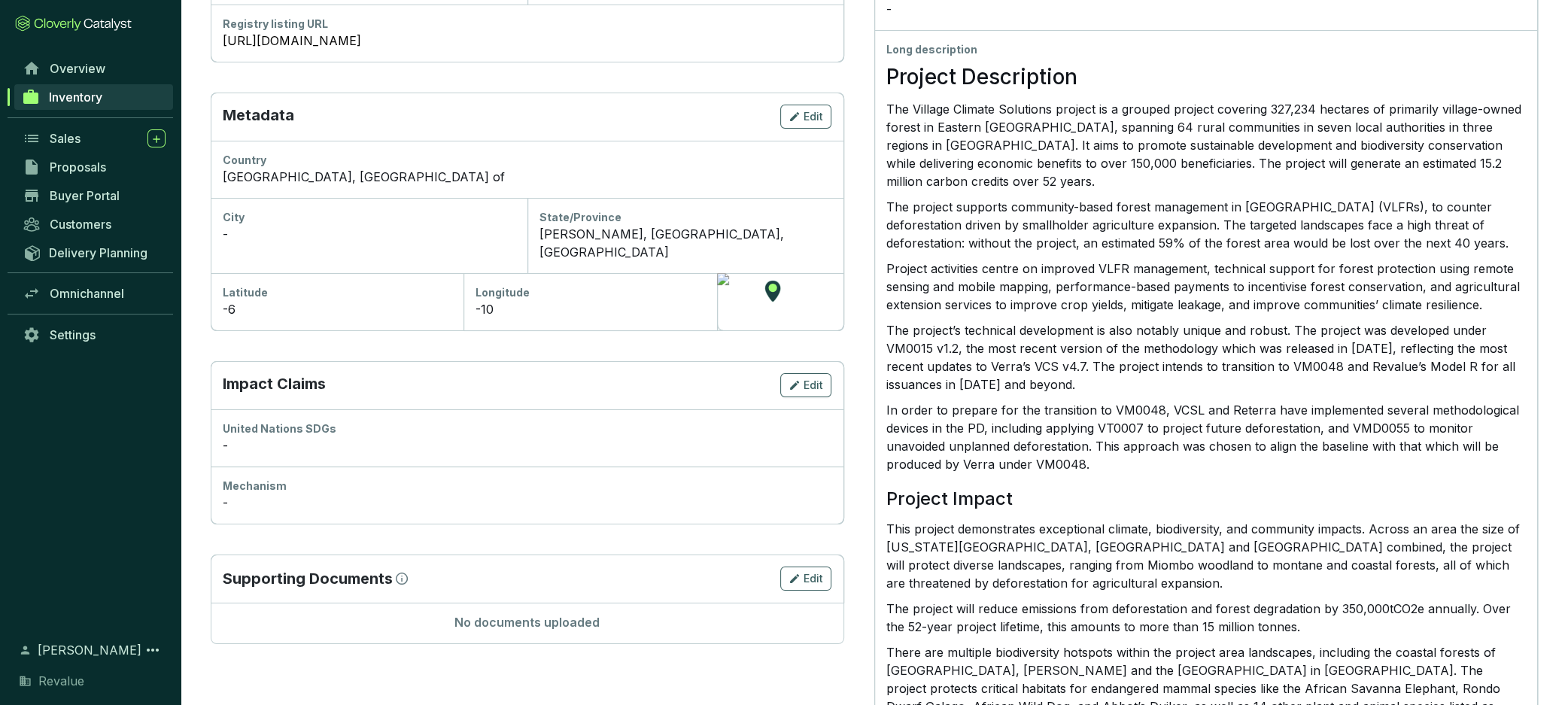
scroll to position [414, 0]
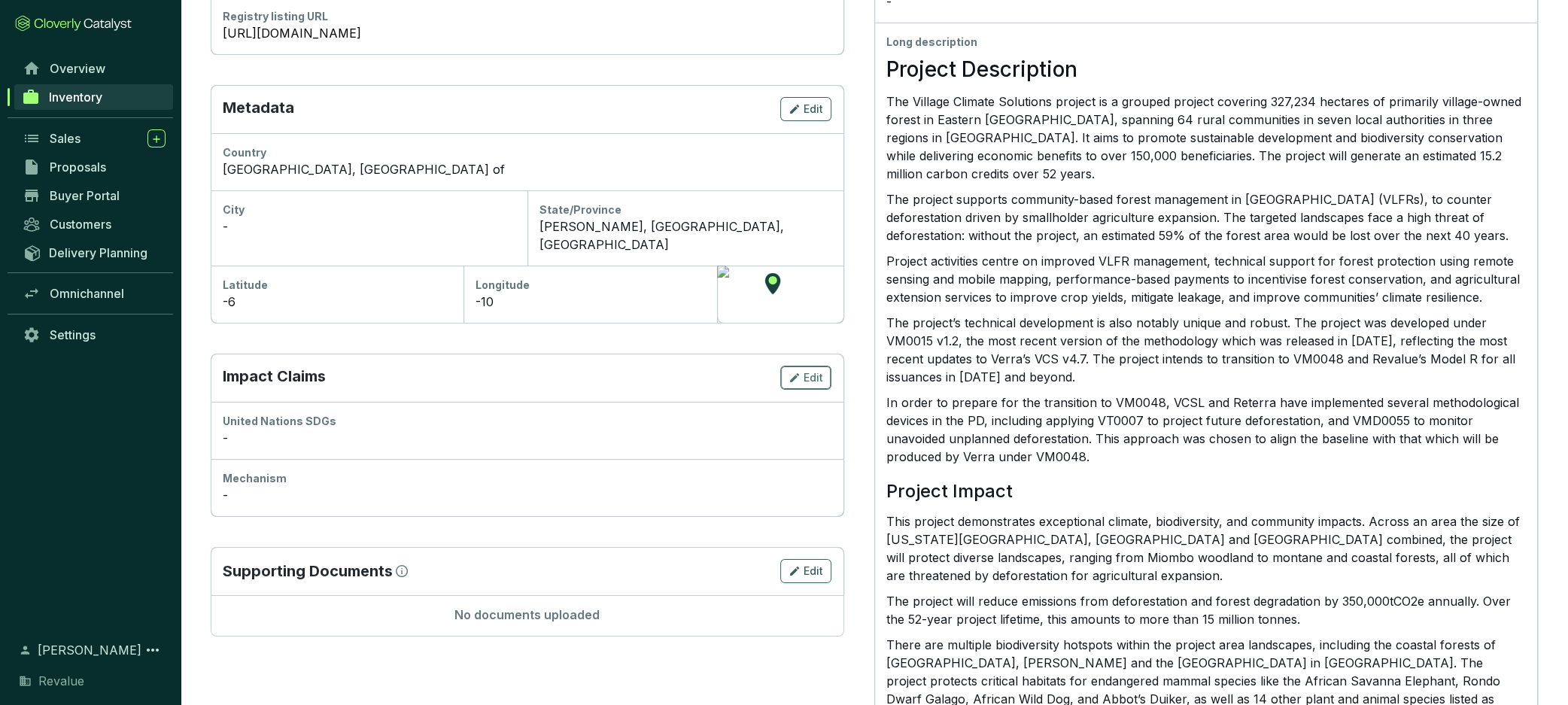
click at [793, 369] on icon "button" at bounding box center [794, 378] width 12 height 18
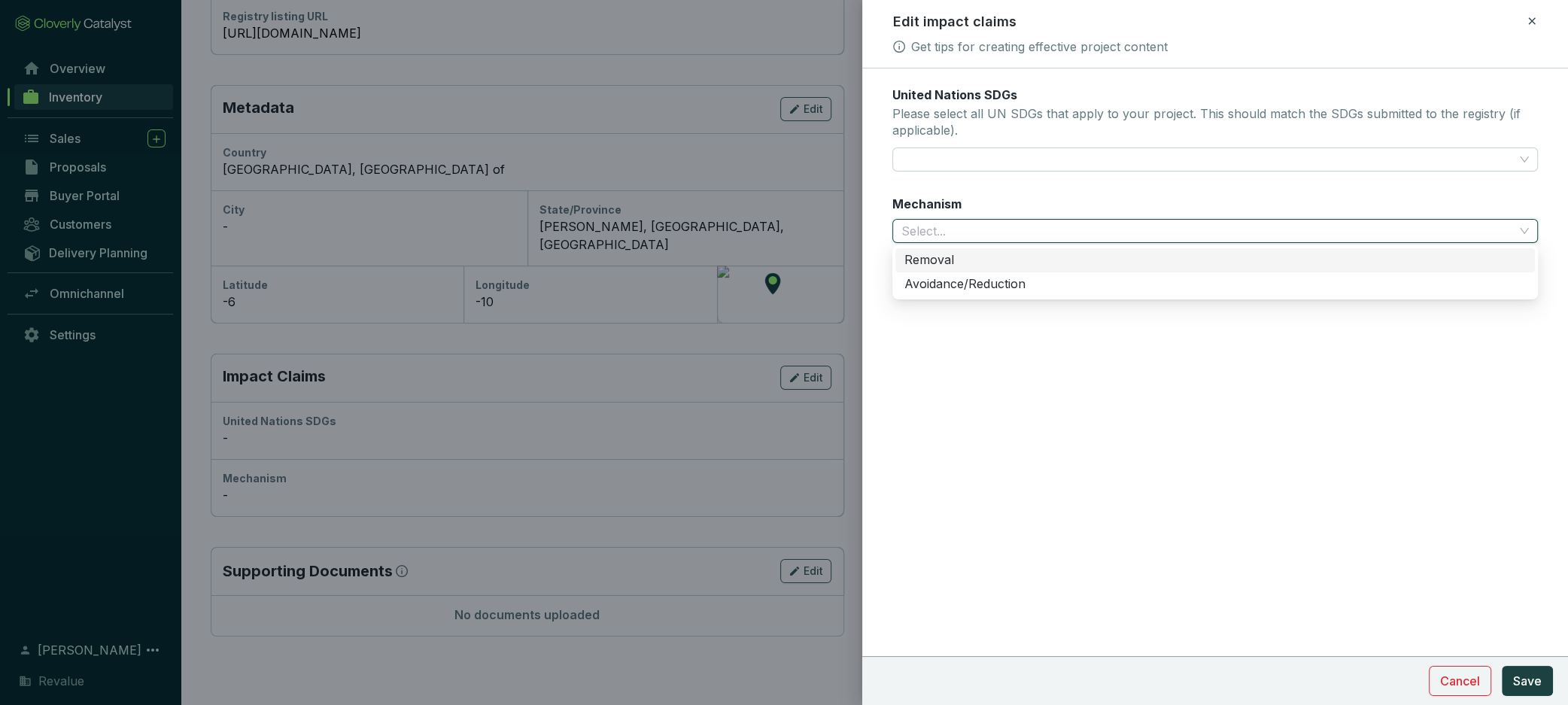
click at [969, 235] on input "Mechanism" at bounding box center [1207, 230] width 612 height 22
click at [1465, 687] on span "Cancel" at bounding box center [1460, 681] width 40 height 18
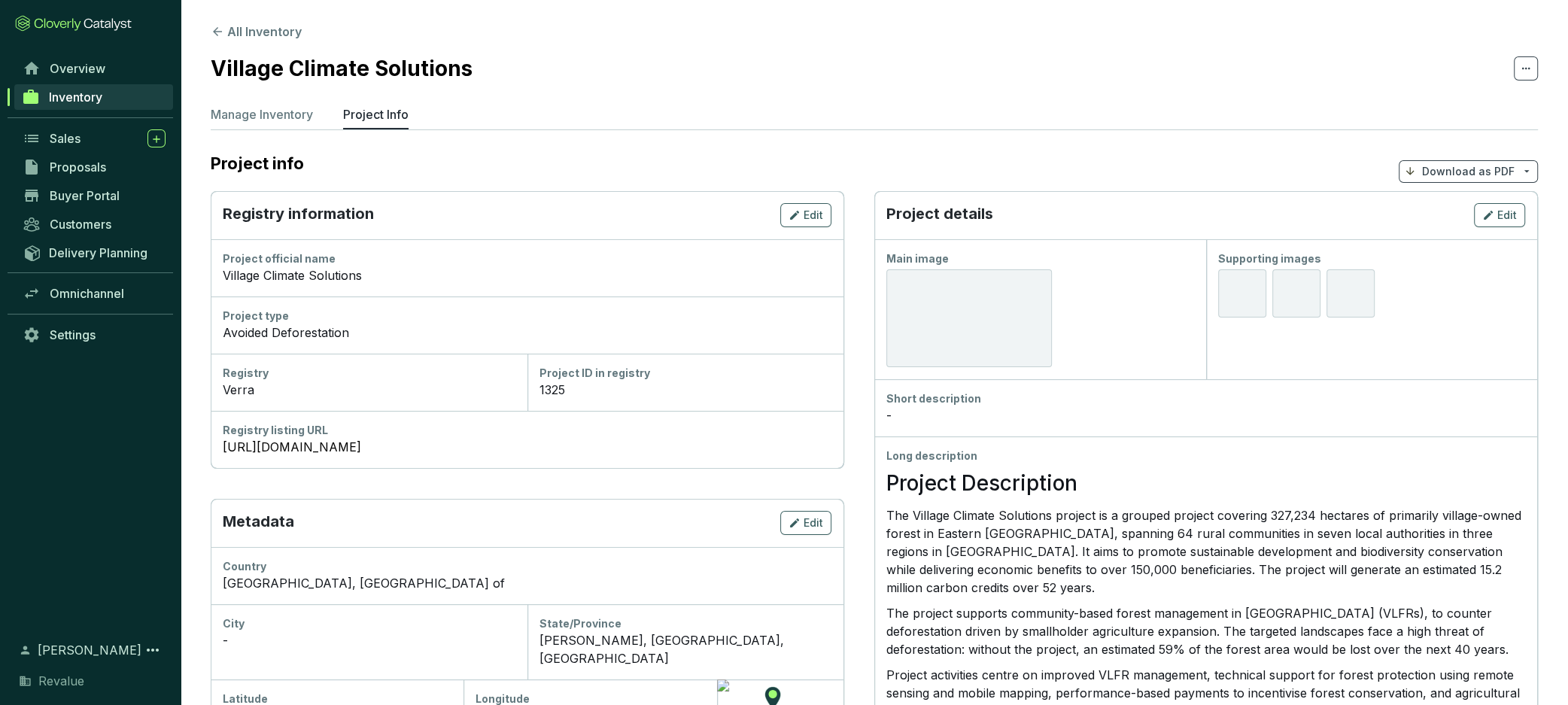
scroll to position [10, 0]
